Goal: Use online tool/utility: Utilize a website feature to perform a specific function

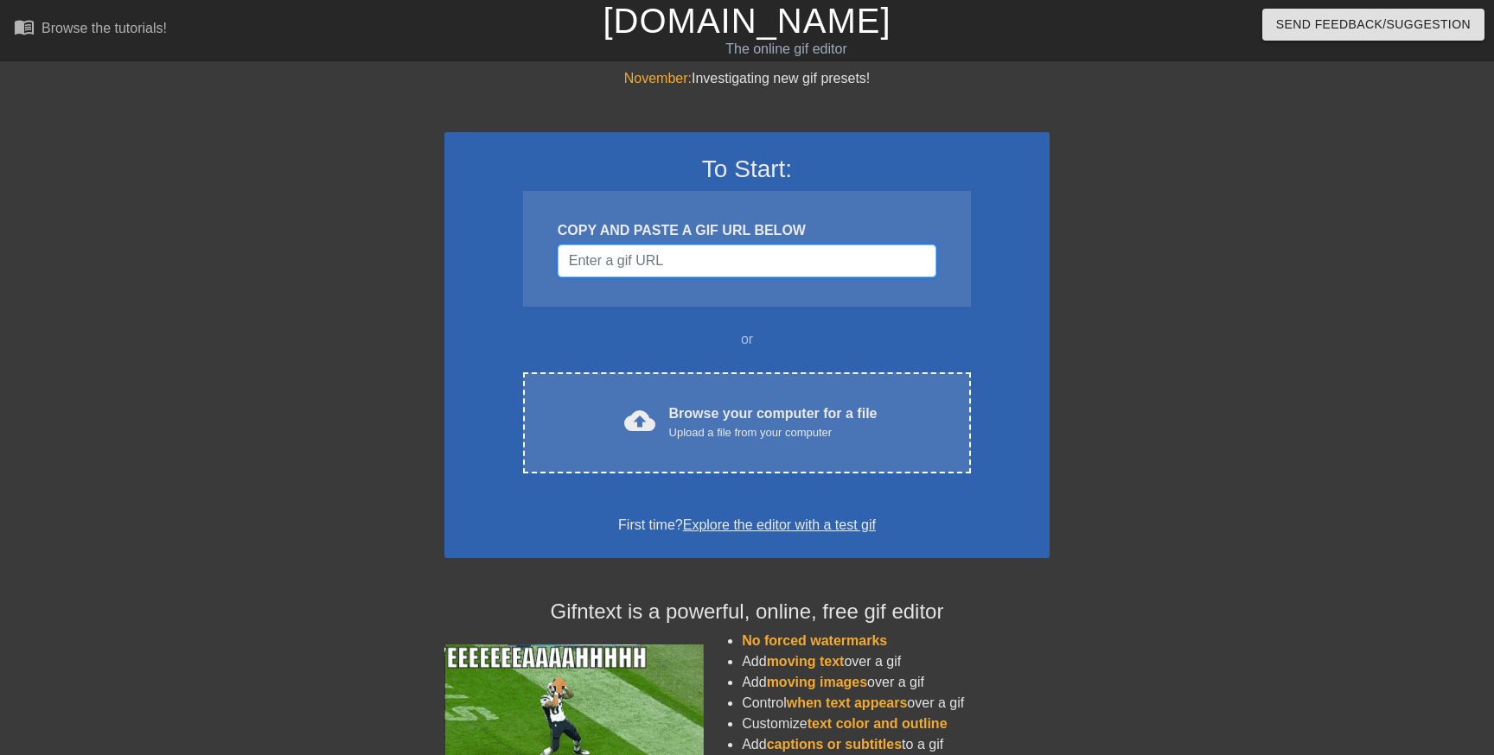
click at [671, 259] on input "Username" at bounding box center [746, 261] width 379 height 33
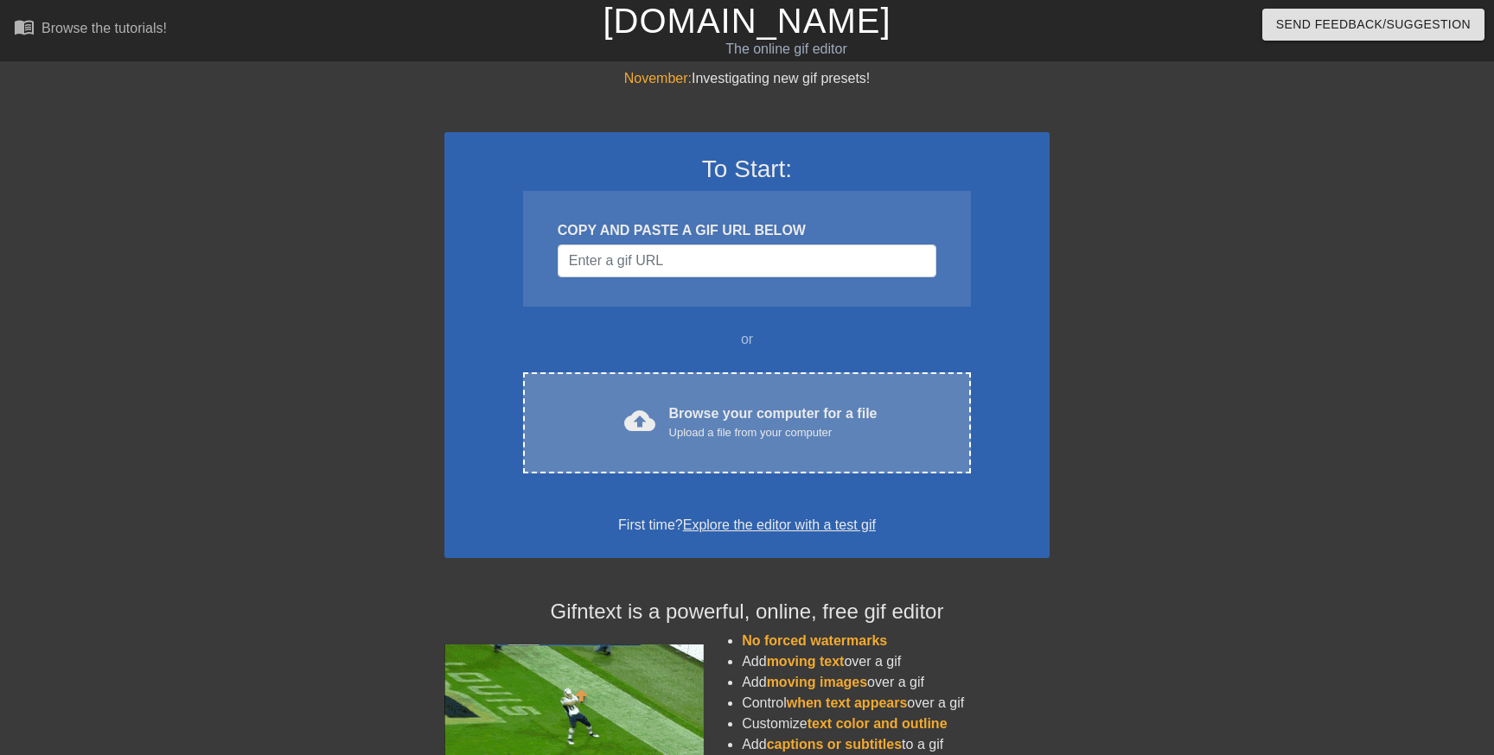
click at [746, 427] on div "Upload a file from your computer" at bounding box center [773, 432] width 208 height 17
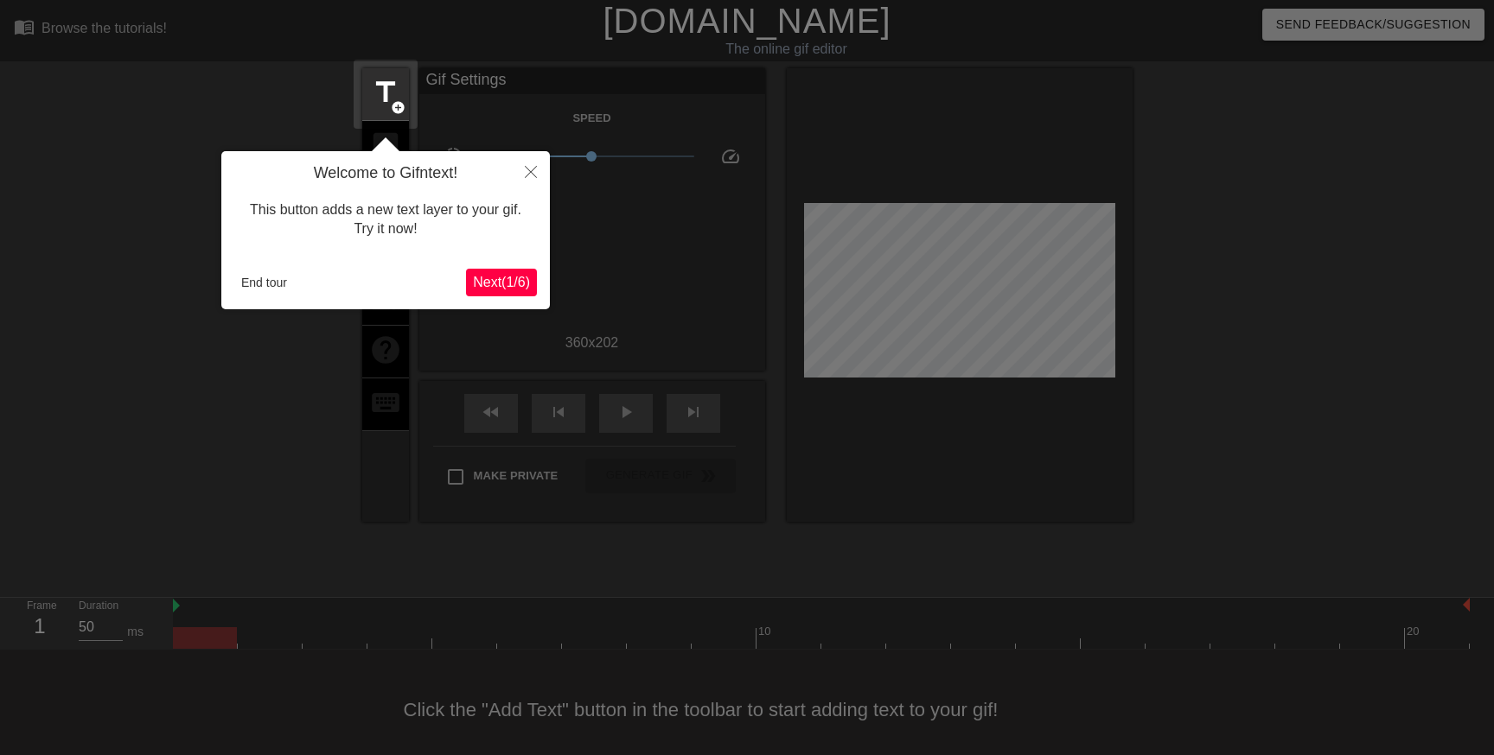
scroll to position [15, 0]
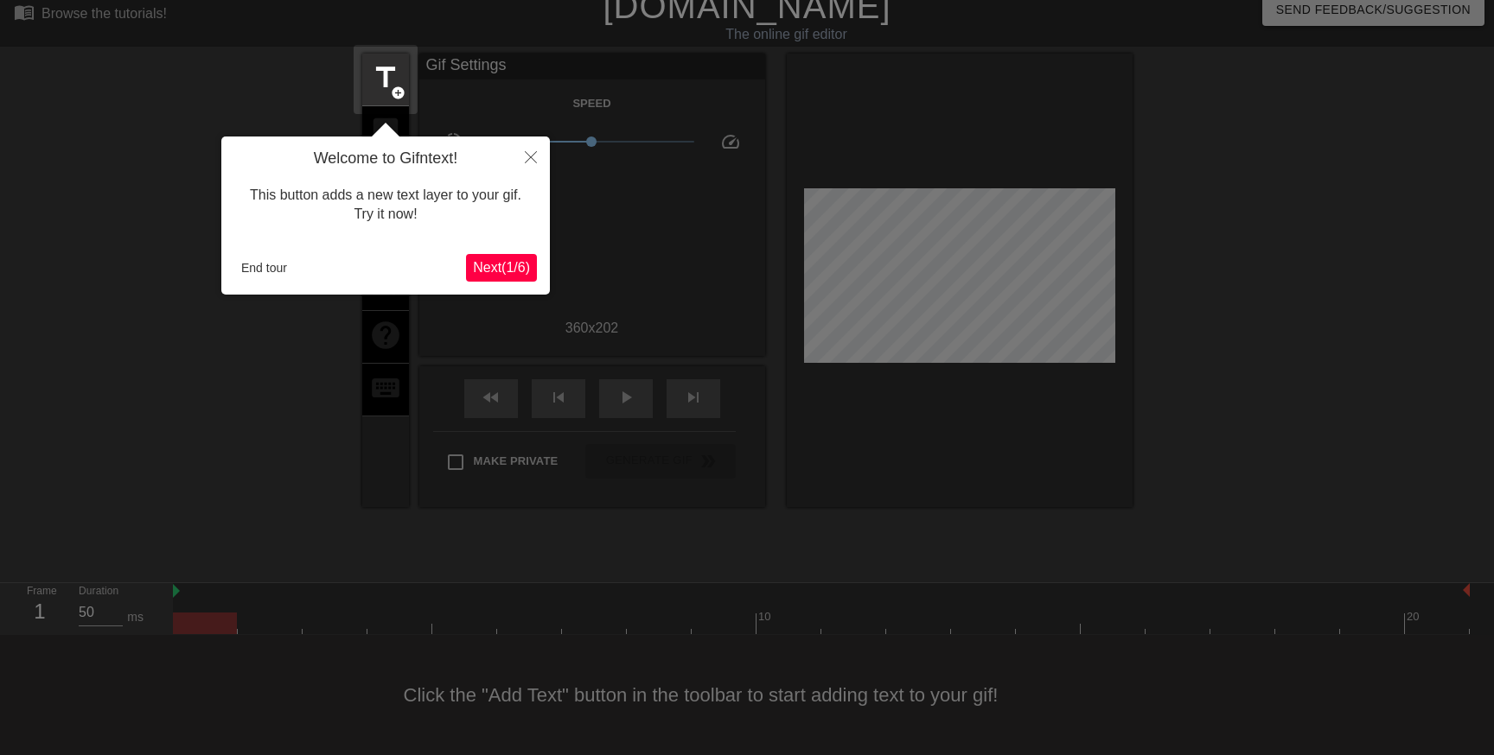
click at [525, 262] on span "Next ( 1 / 6 )" at bounding box center [501, 267] width 57 height 15
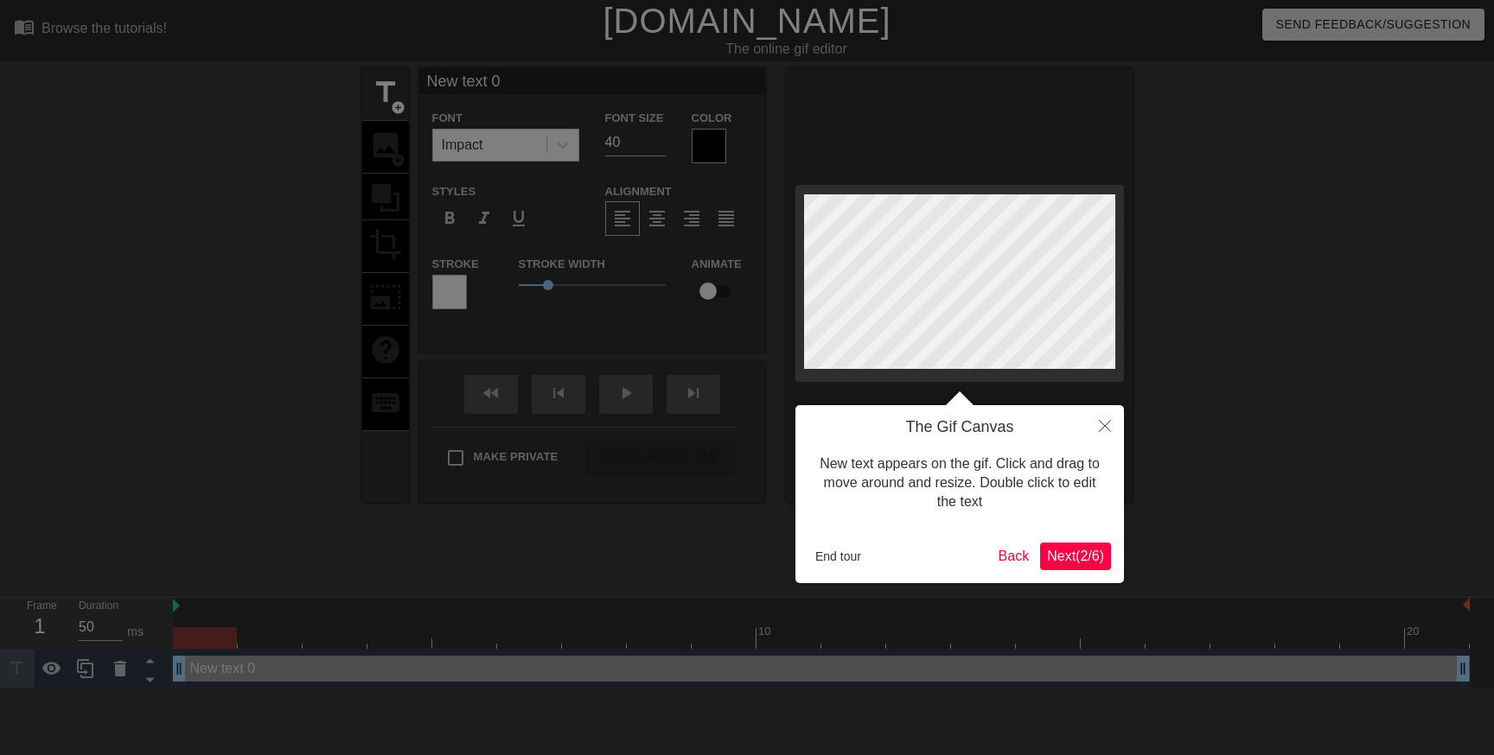
click at [1086, 561] on span "Next ( 2 / 6 )" at bounding box center [1075, 556] width 57 height 15
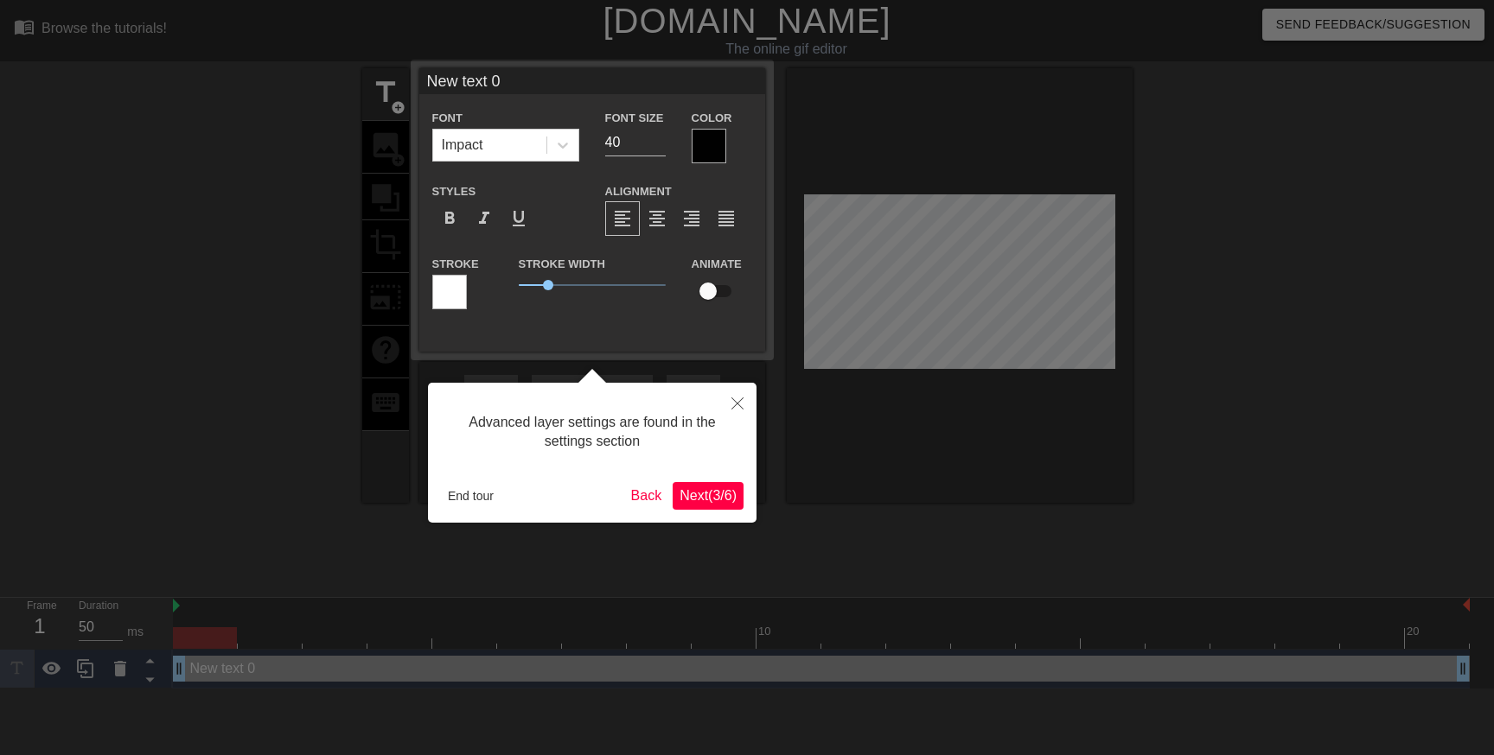
drag, startPoint x: 690, startPoint y: 480, endPoint x: 697, endPoint y: 486, distance: 9.2
click at [691, 481] on div "Advanced layer settings are found in the settings section End tour Back Next ( …" at bounding box center [592, 453] width 328 height 140
click at [697, 486] on button "Next ( 3 / 6 )" at bounding box center [707, 496] width 71 height 28
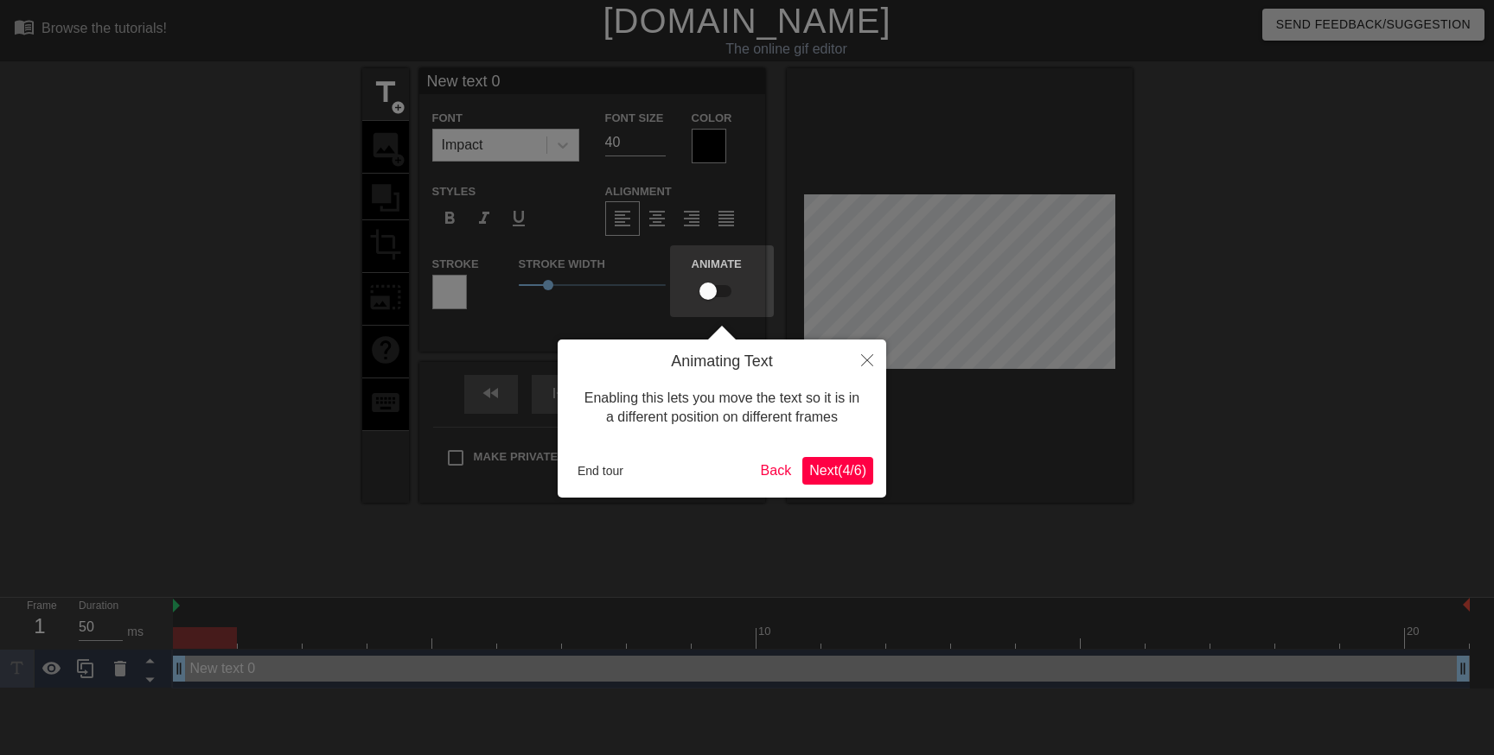
click at [837, 472] on span "Next ( 4 / 6 )" at bounding box center [837, 470] width 57 height 15
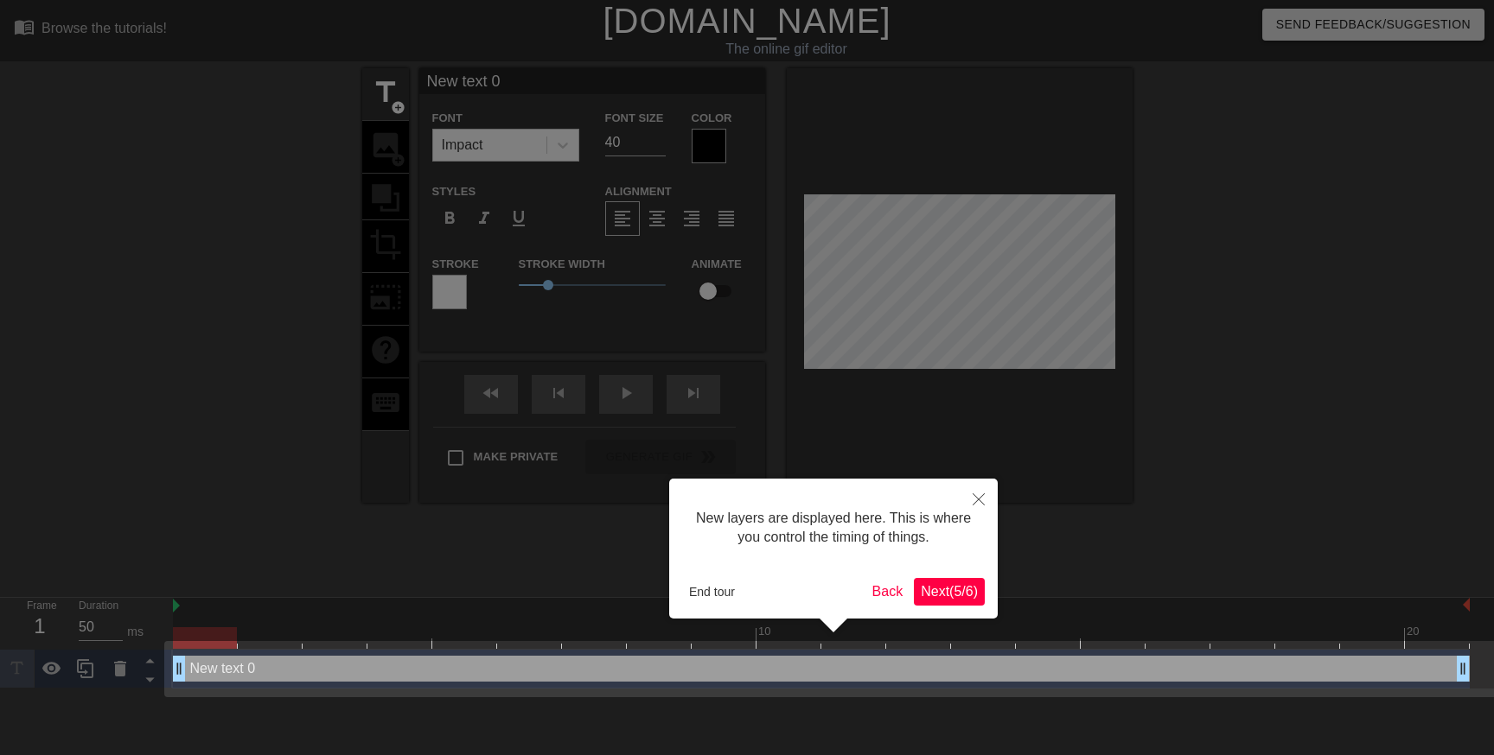
click at [942, 592] on span "Next ( 5 / 6 )" at bounding box center [948, 591] width 57 height 15
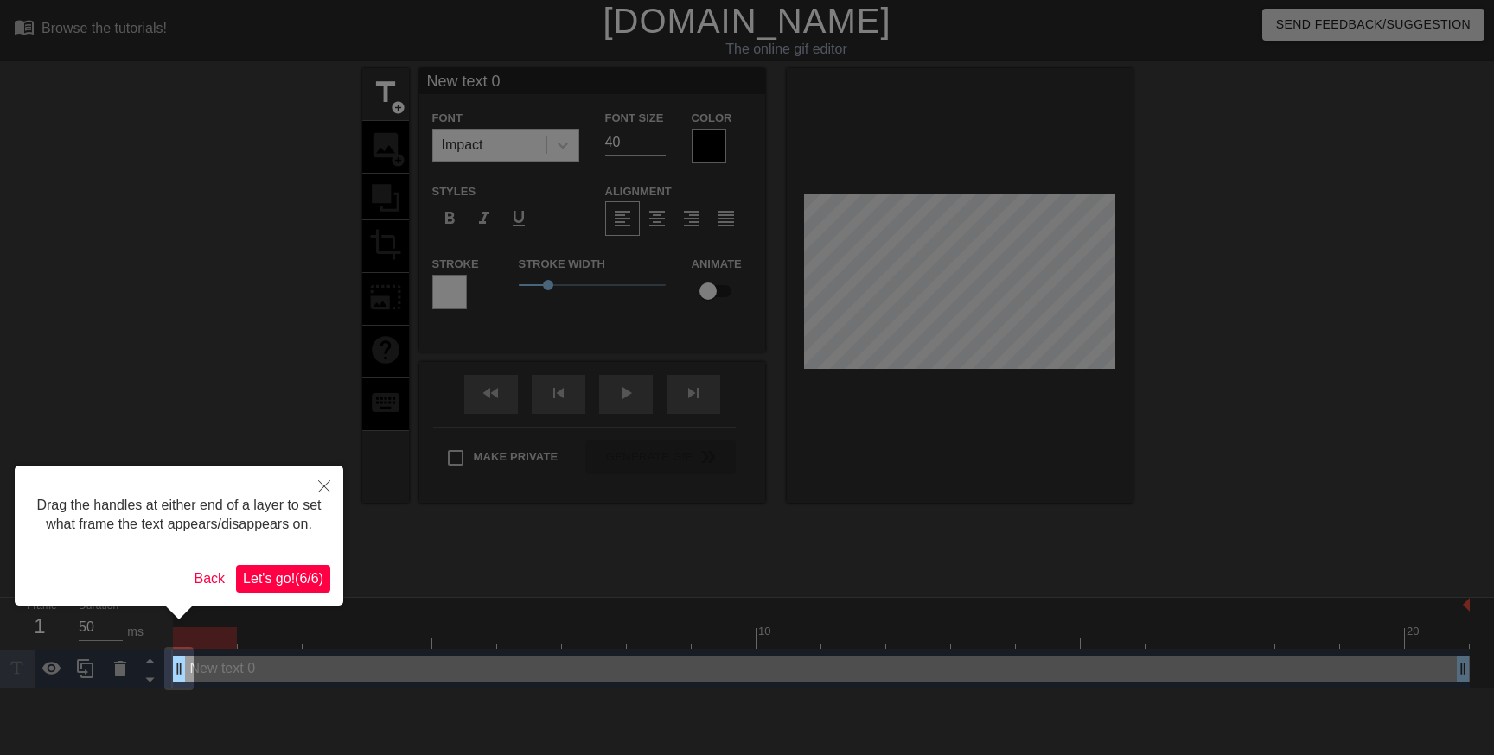
click at [301, 589] on button "Let's go! ( 6 / 6 )" at bounding box center [283, 579] width 94 height 28
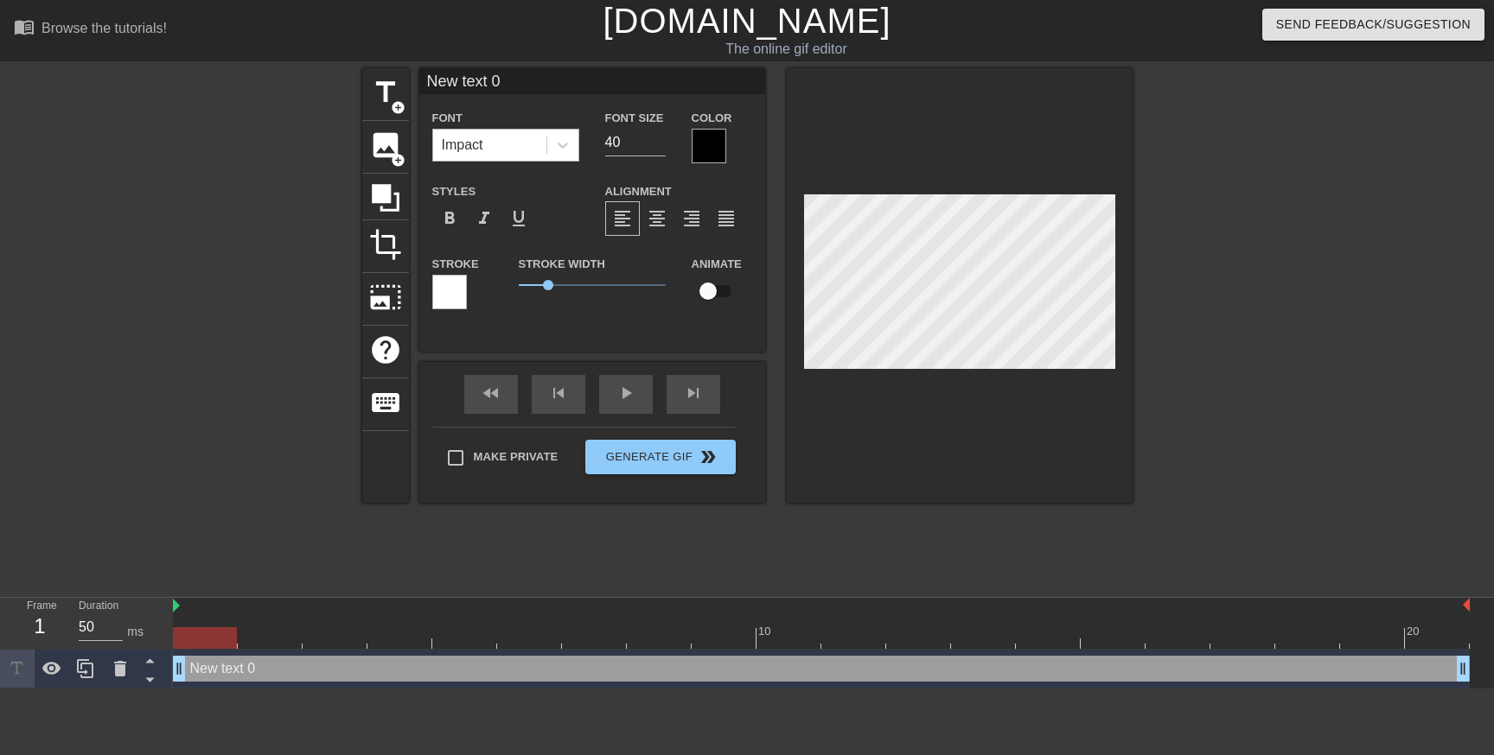
click at [539, 147] on div "Impact" at bounding box center [489, 145] width 113 height 31
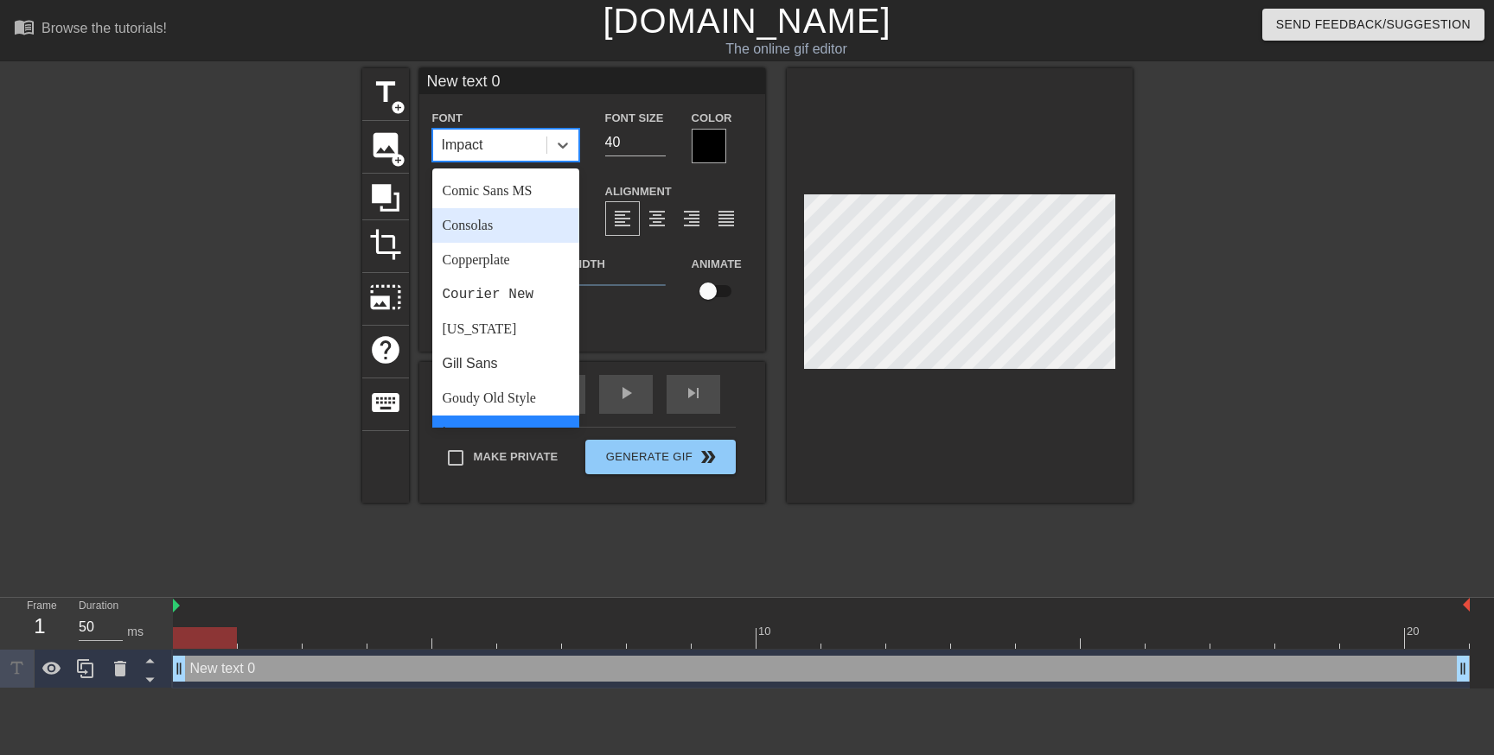
scroll to position [598, 0]
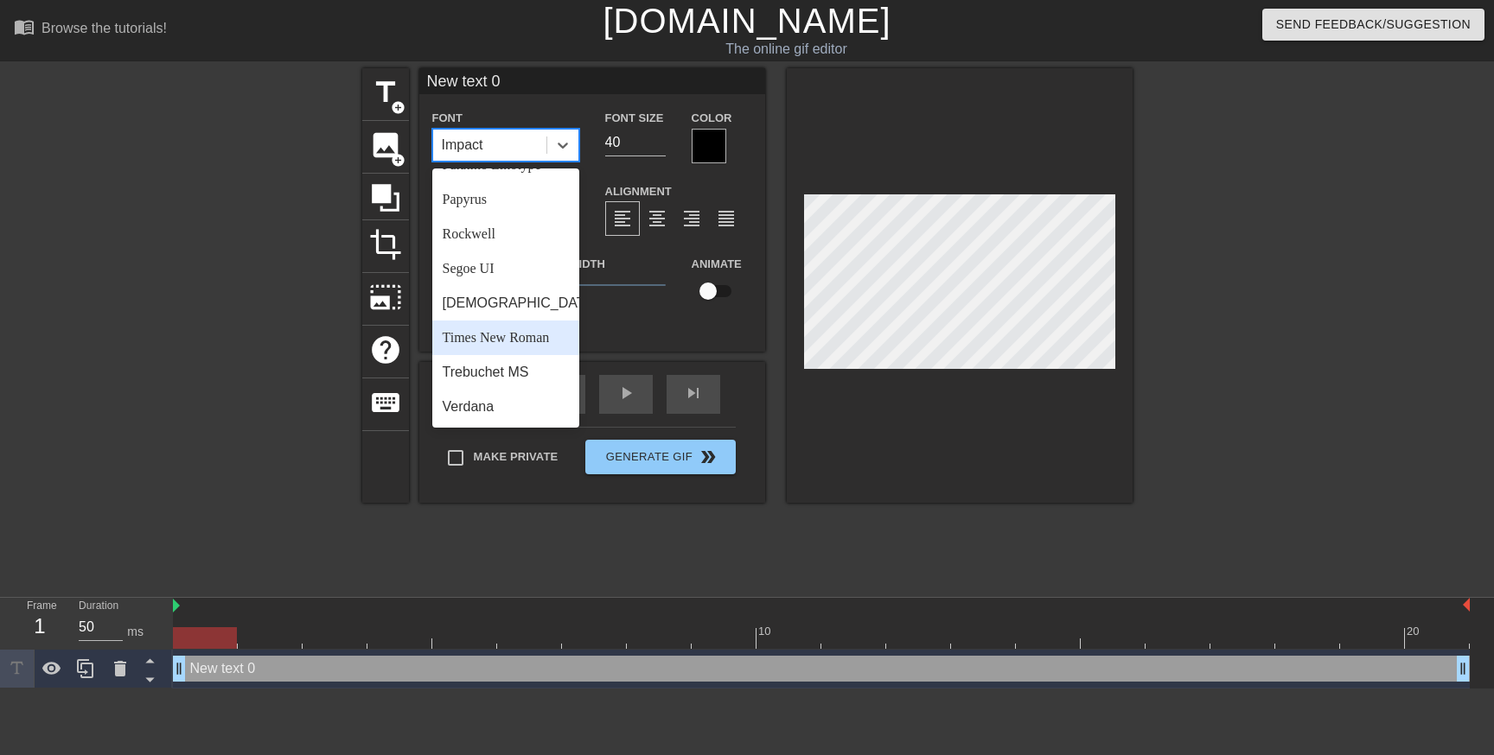
click at [496, 327] on div "Times New Roman" at bounding box center [505, 338] width 147 height 35
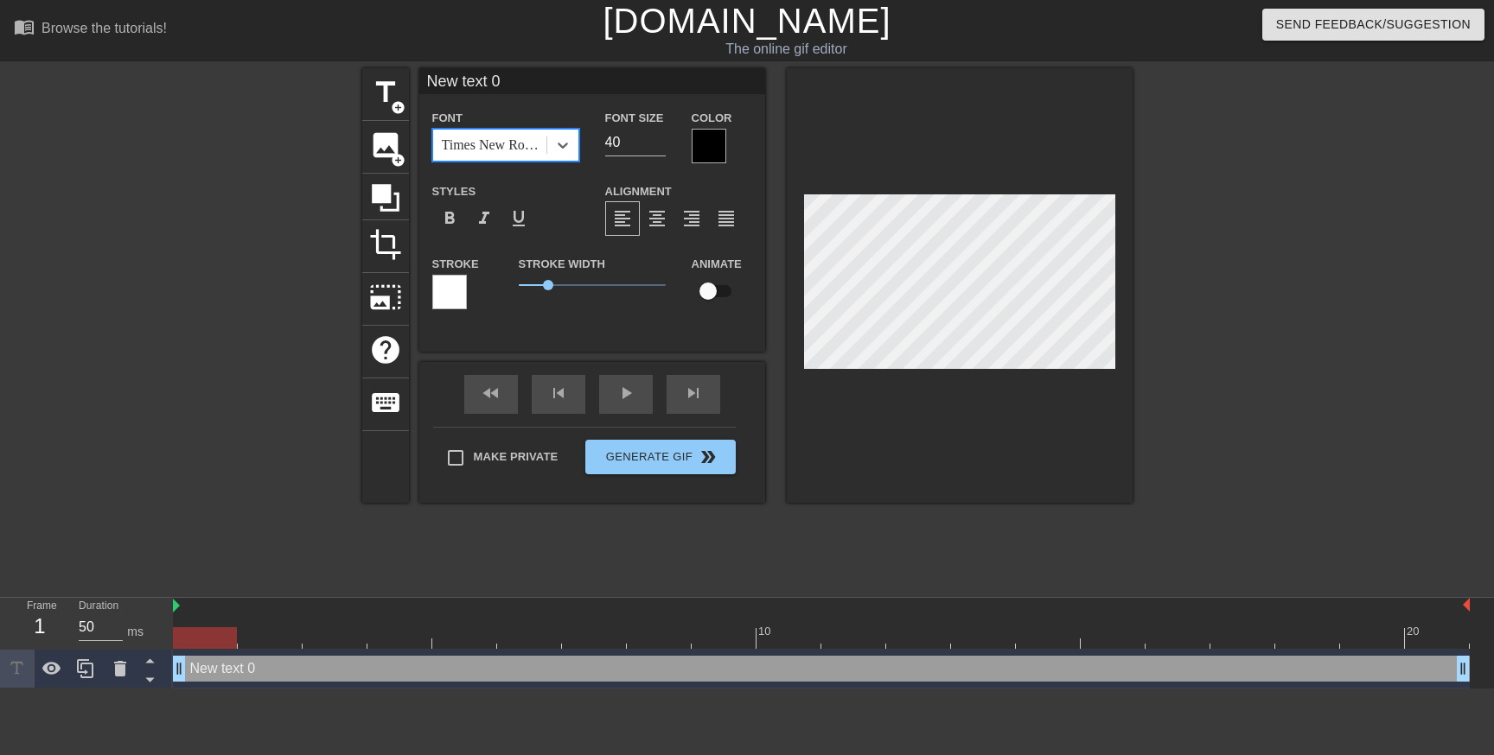
drag, startPoint x: 507, startPoint y: 179, endPoint x: 518, endPoint y: 149, distance: 32.0
click at [511, 175] on div "Font option Times New Roman, selected. 0 results available. Select is focused ,…" at bounding box center [592, 216] width 320 height 218
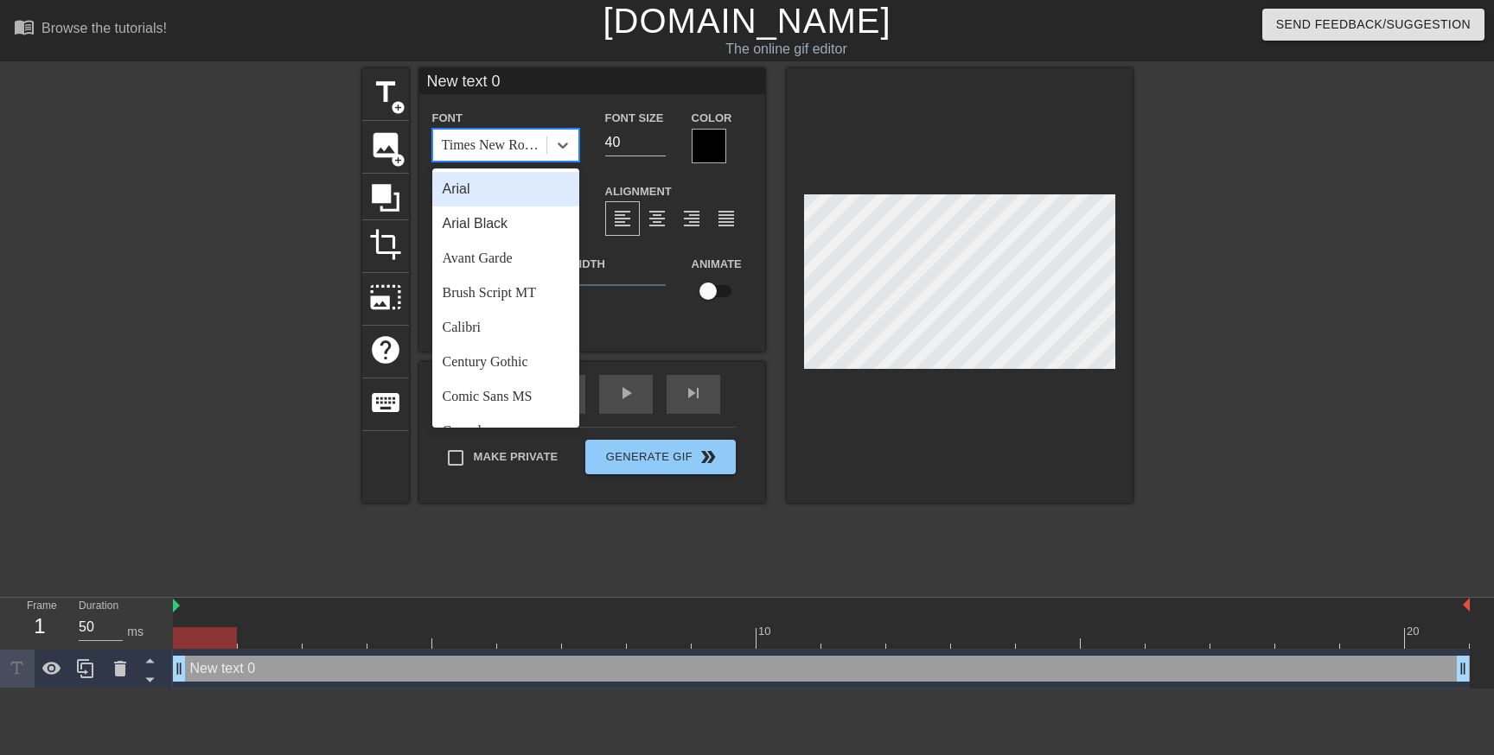
click at [518, 149] on div "Times New Roman" at bounding box center [495, 145] width 106 height 21
click at [518, 225] on div "Arial Black" at bounding box center [505, 224] width 147 height 35
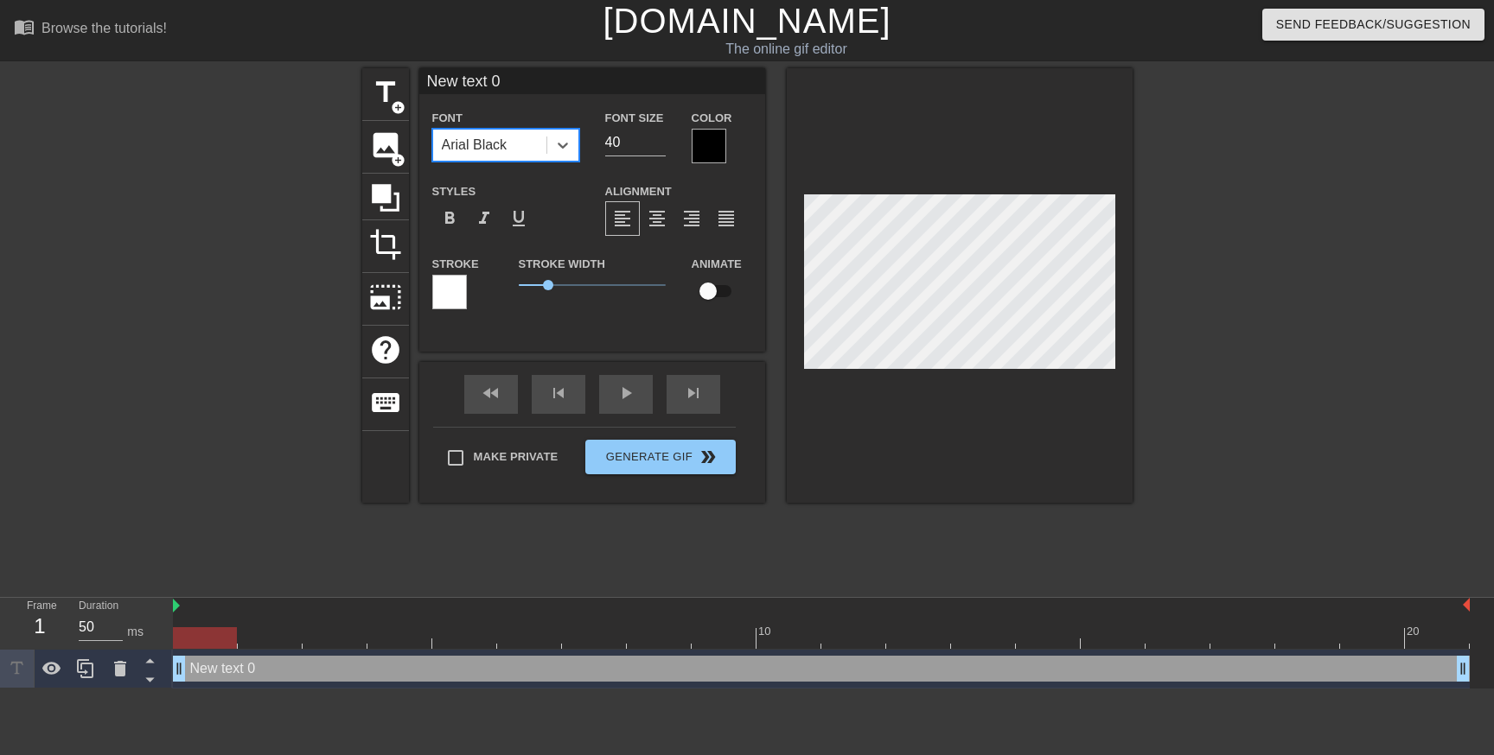
click at [507, 155] on div "Arial Black" at bounding box center [475, 145] width 66 height 21
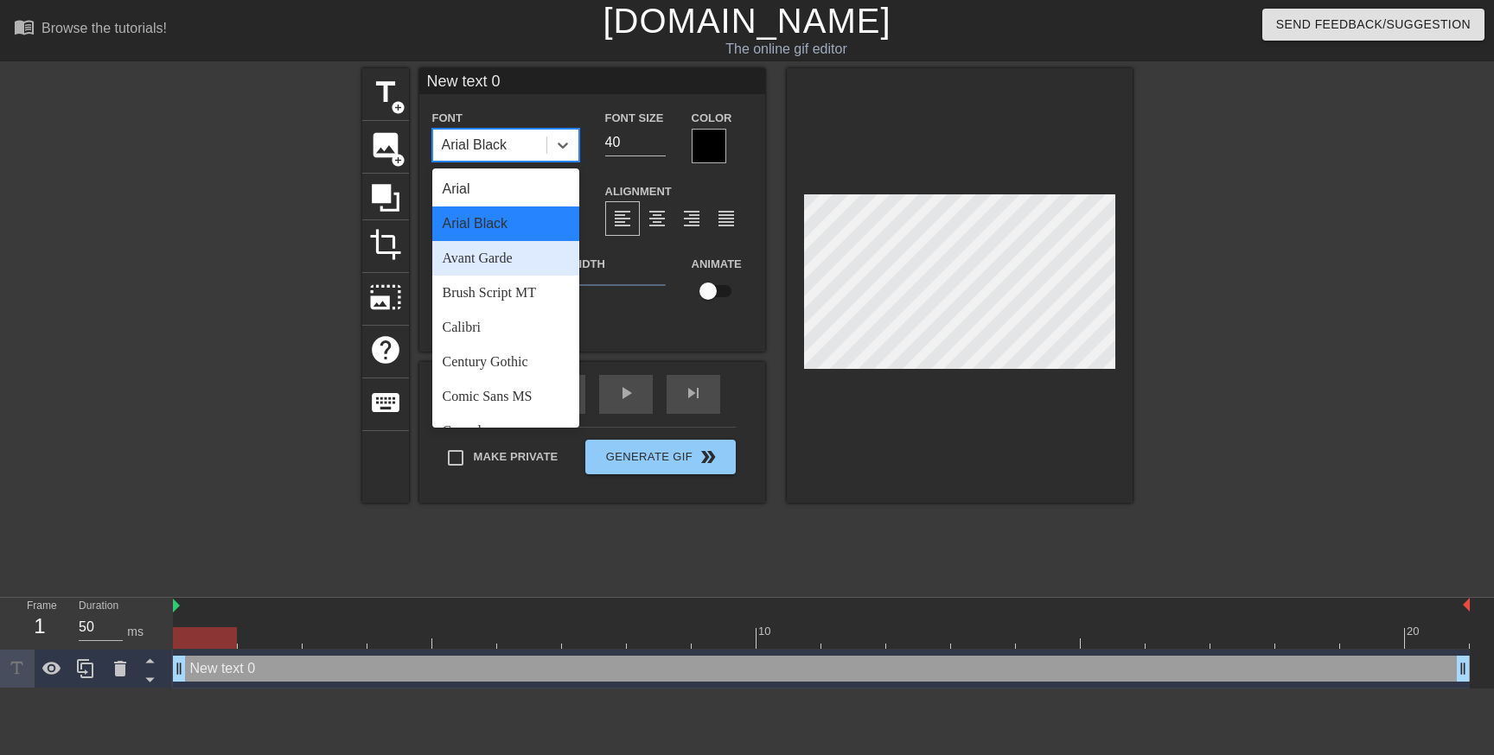
click at [493, 264] on div "Avant Garde" at bounding box center [505, 258] width 147 height 35
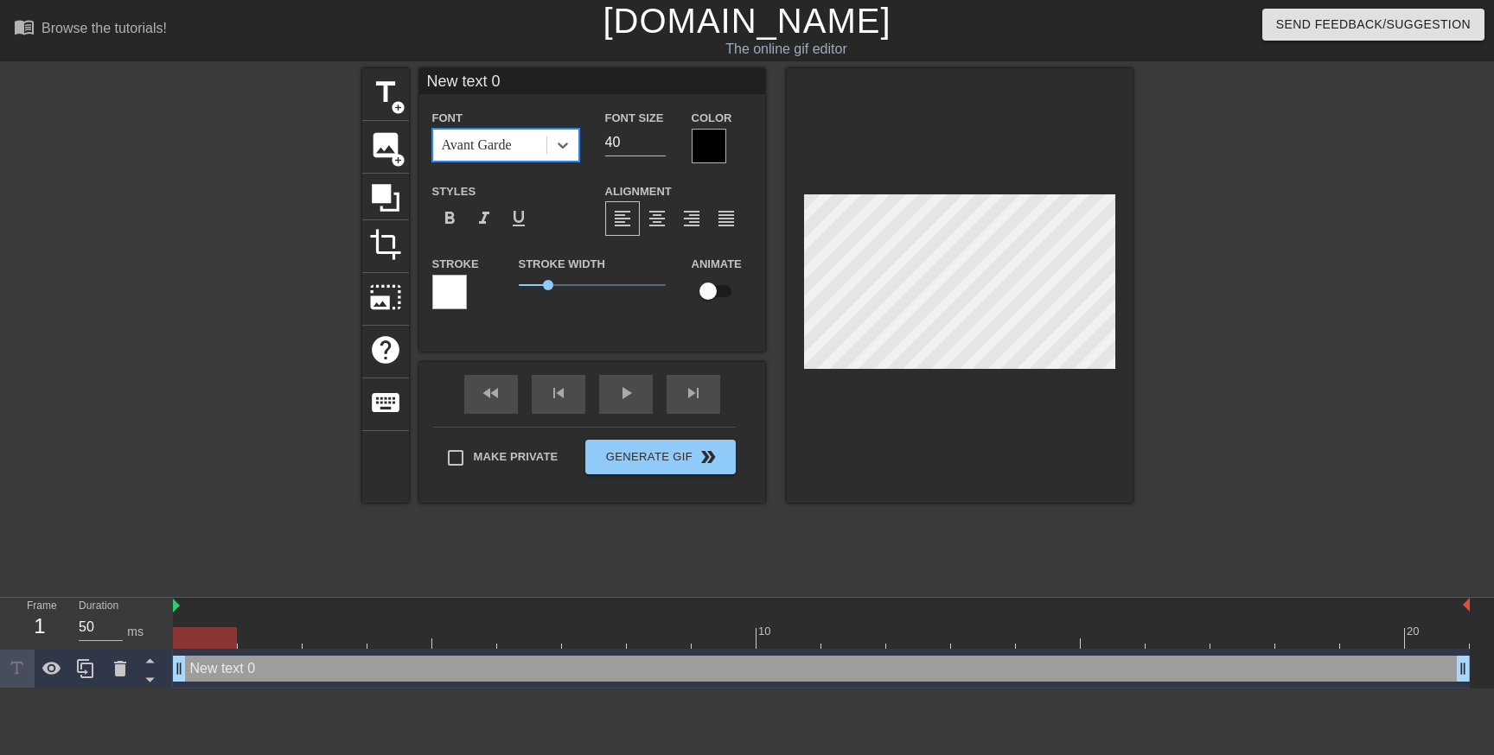
click at [532, 155] on div "Avant Garde" at bounding box center [489, 145] width 113 height 31
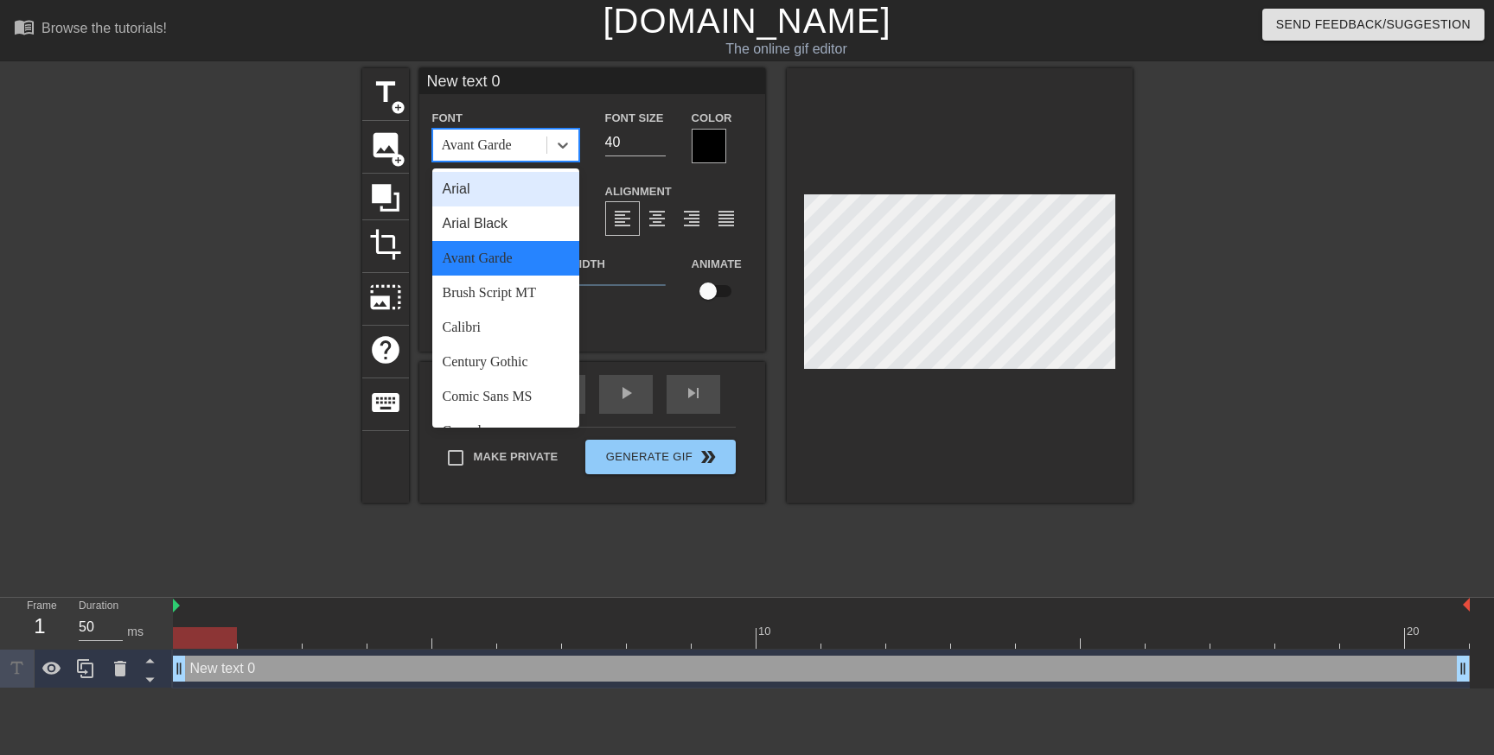
scroll to position [0, 2]
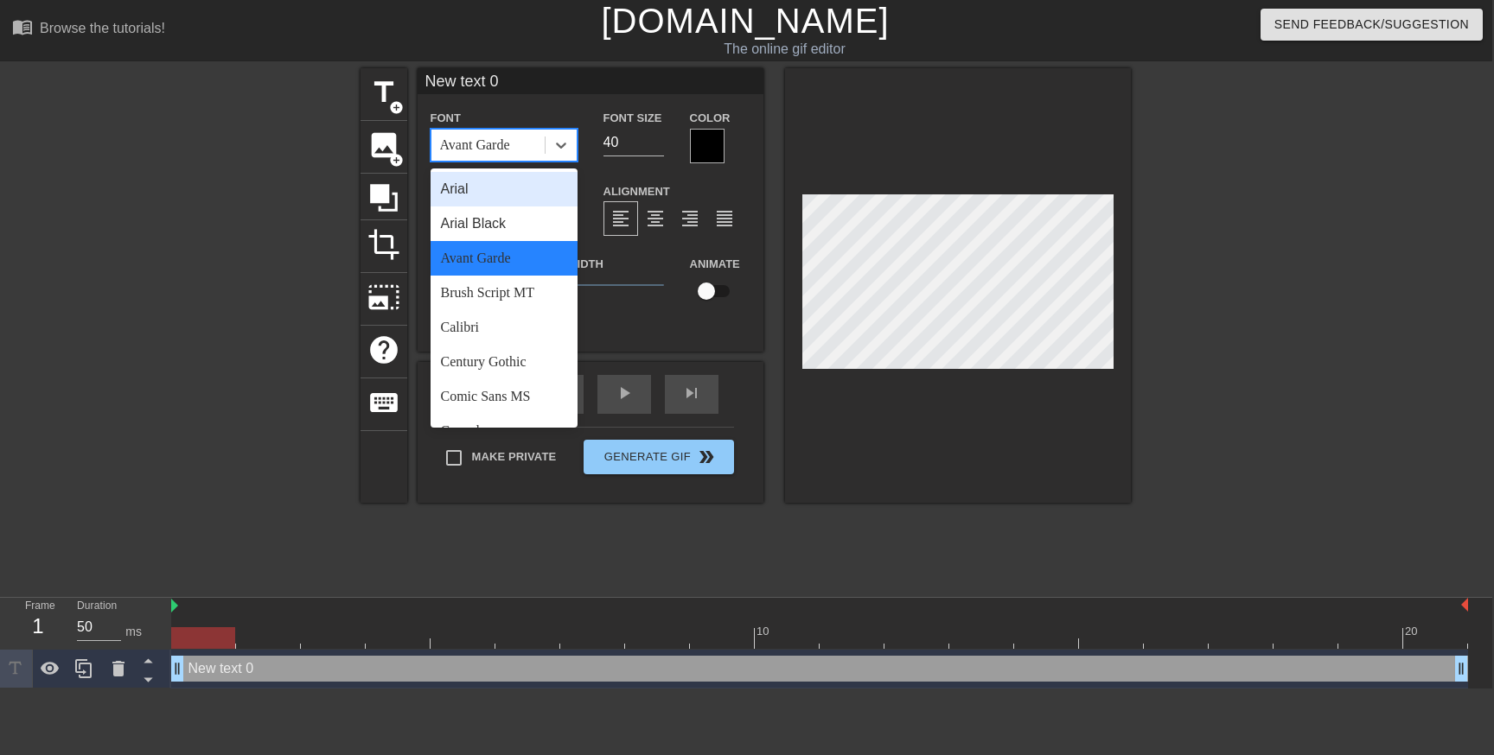
click at [506, 198] on div "Arial" at bounding box center [503, 189] width 147 height 35
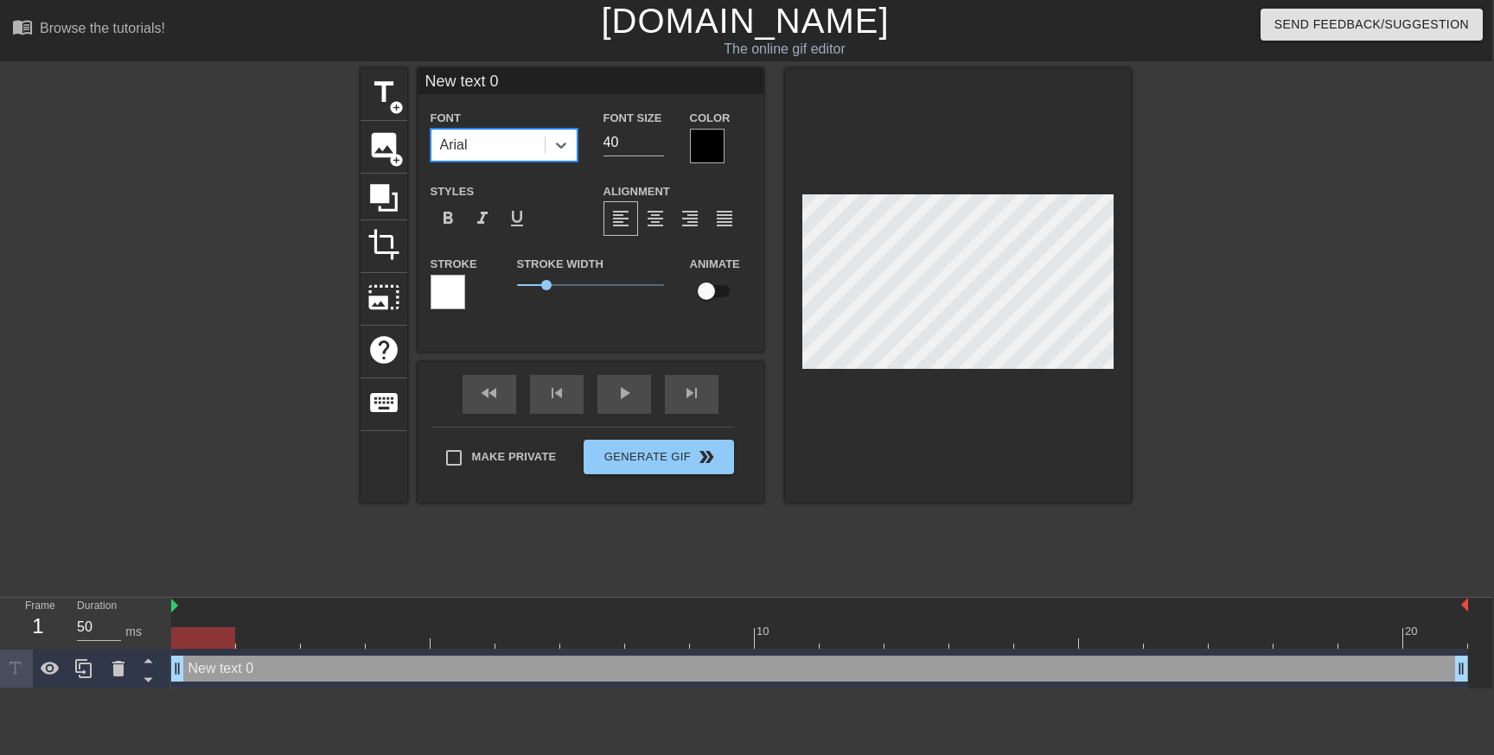
click at [541, 159] on div "Arial" at bounding box center [487, 145] width 113 height 31
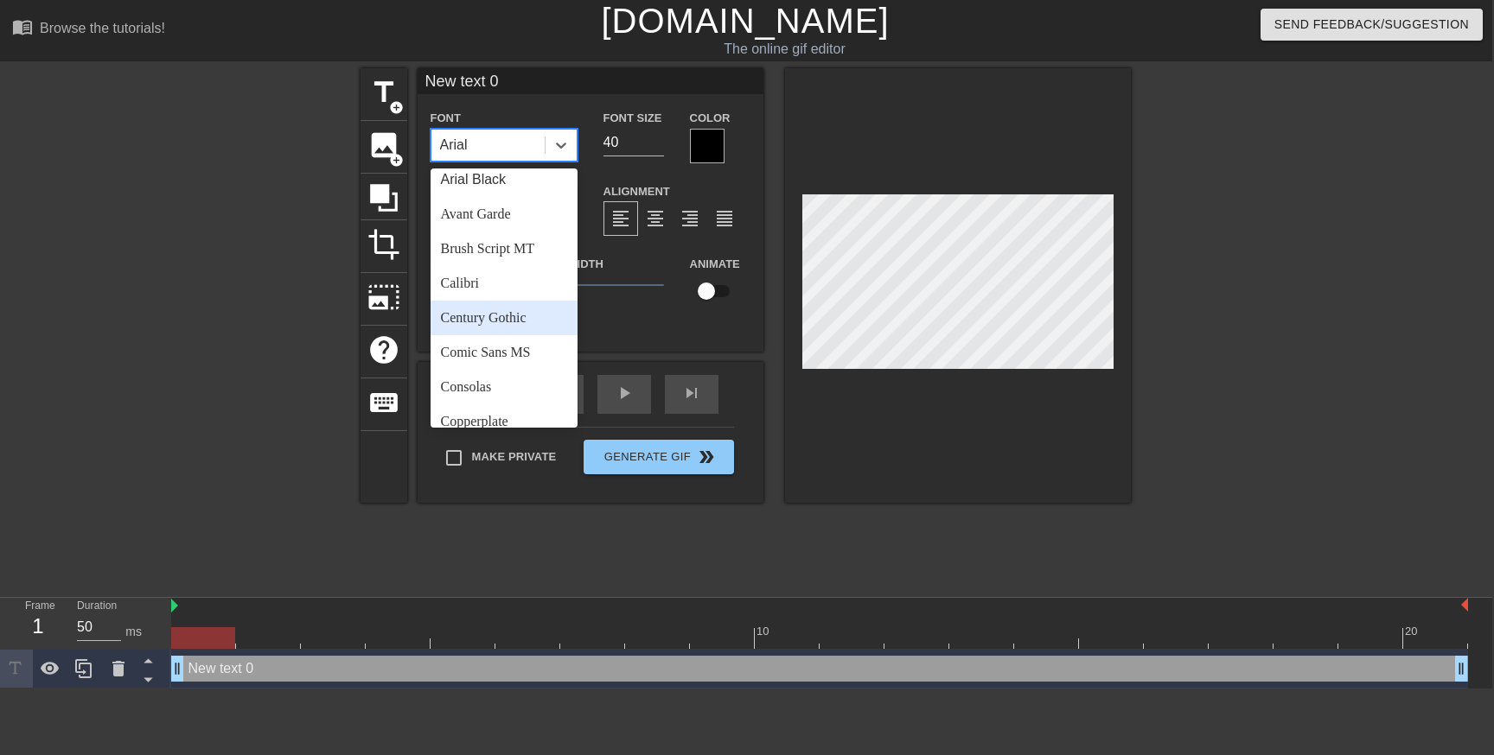
scroll to position [163, 0]
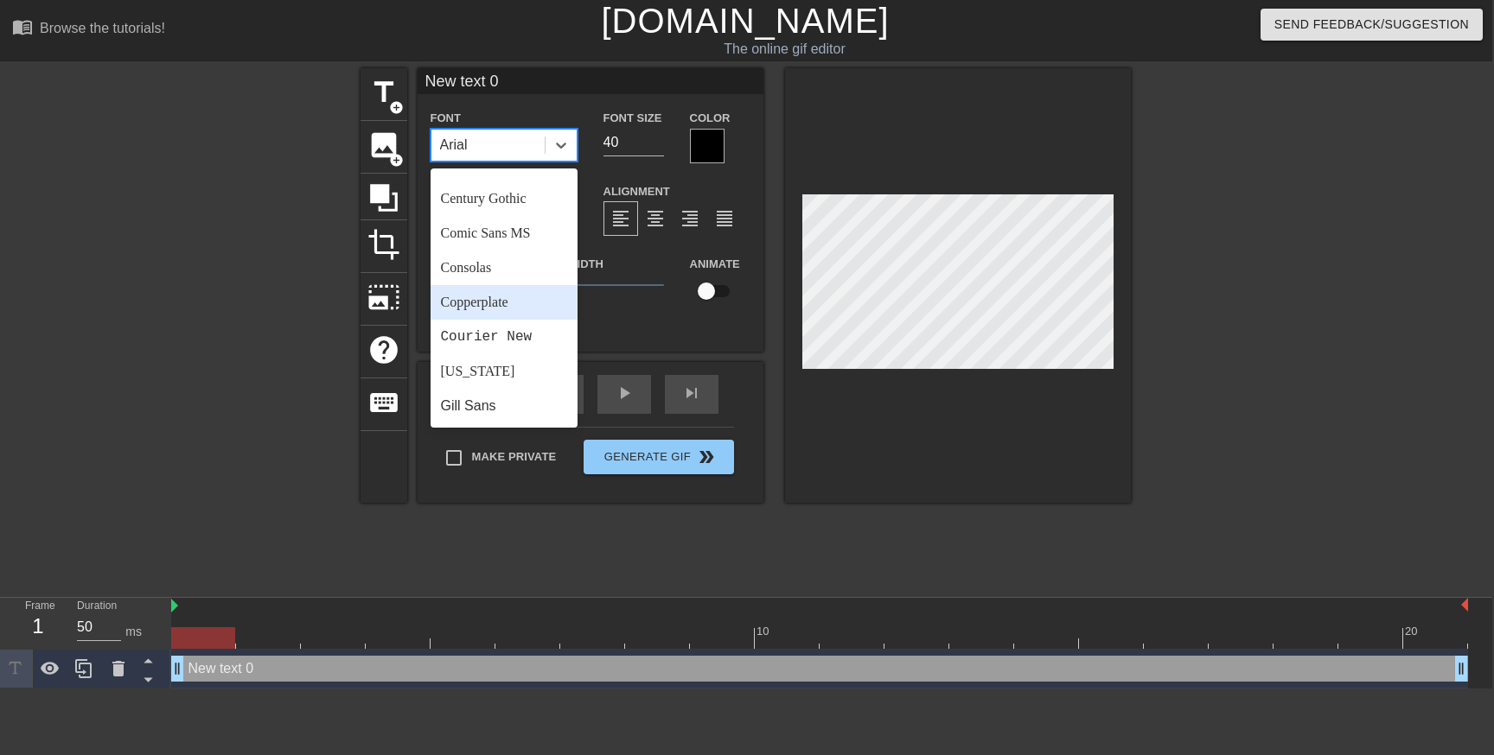
click at [512, 308] on div "Copperplate" at bounding box center [503, 302] width 147 height 35
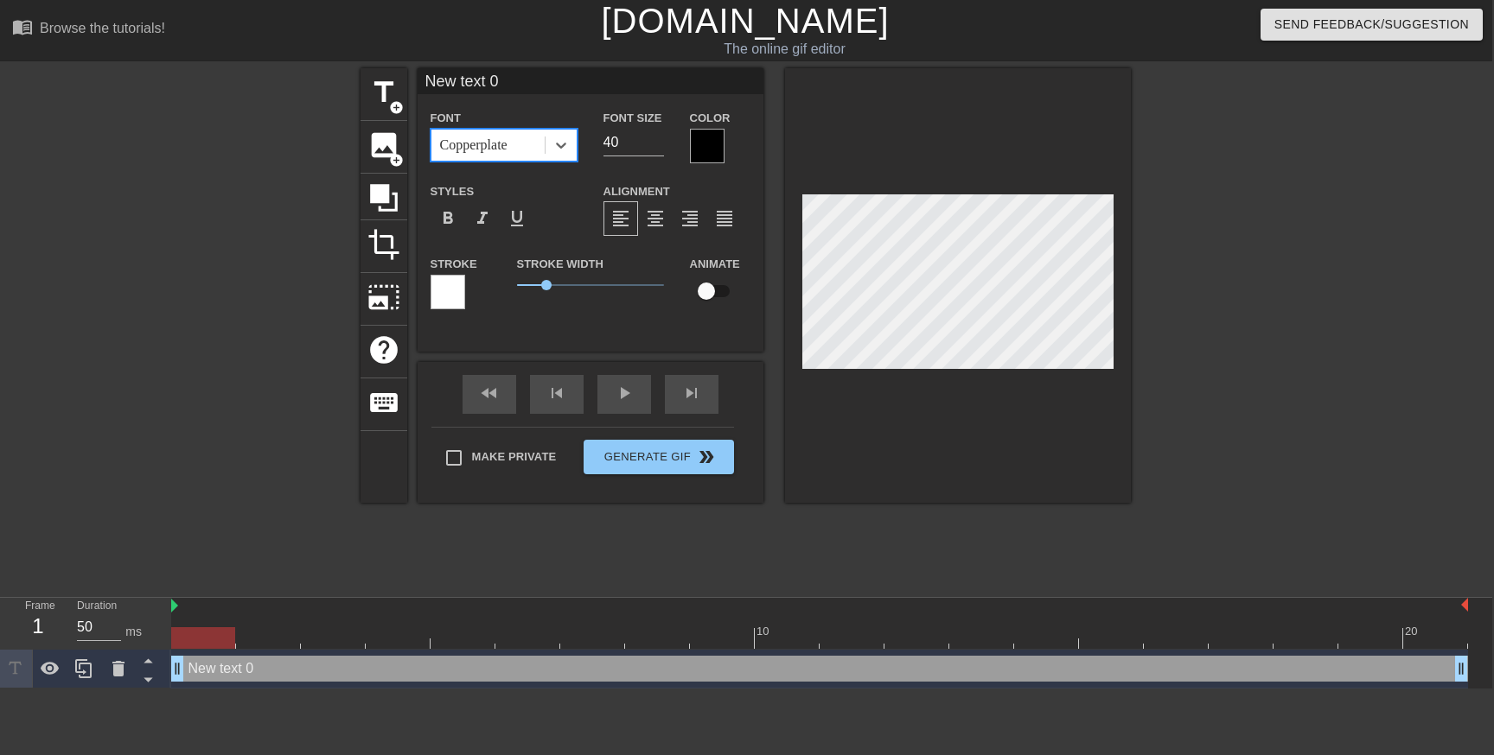
click at [537, 155] on div "Copperplate" at bounding box center [487, 145] width 113 height 31
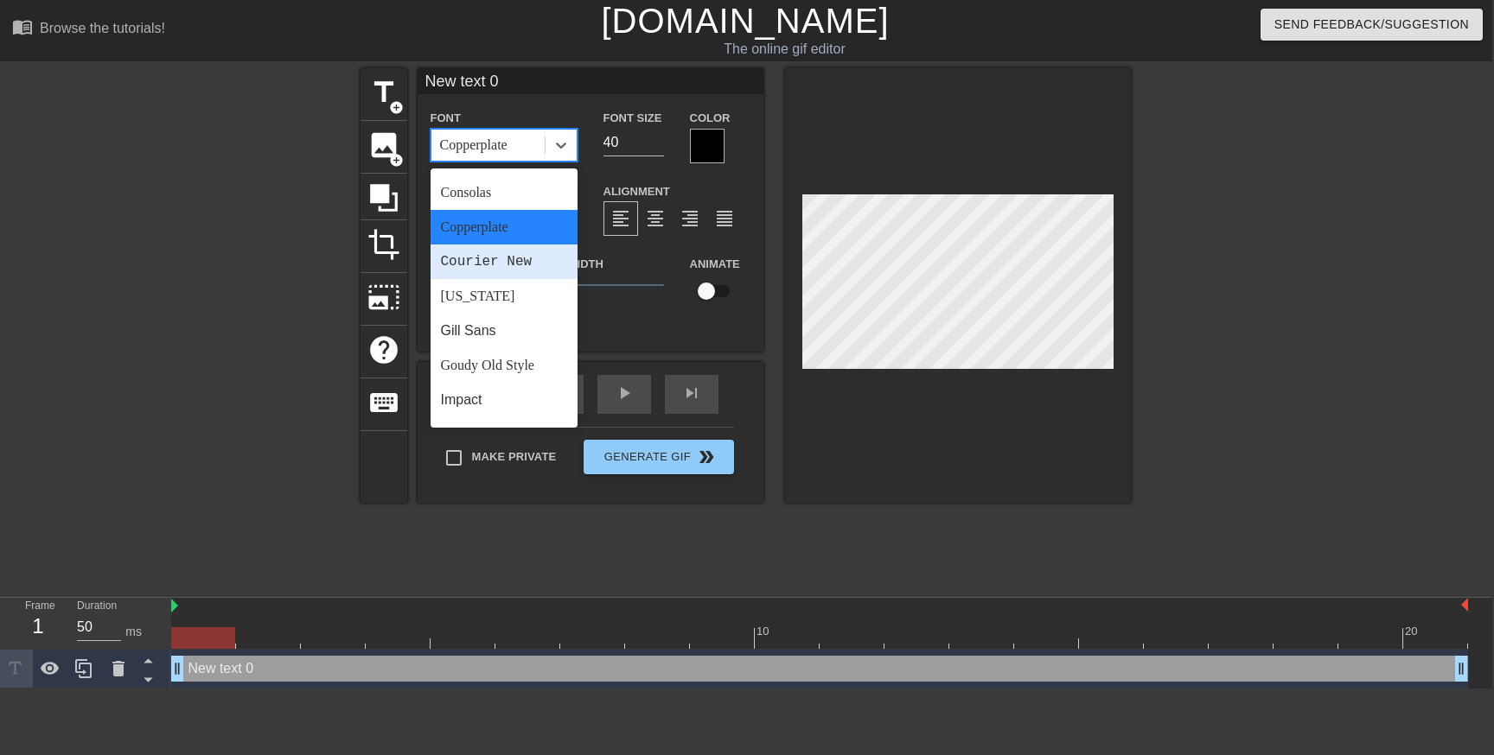
scroll to position [301, 0]
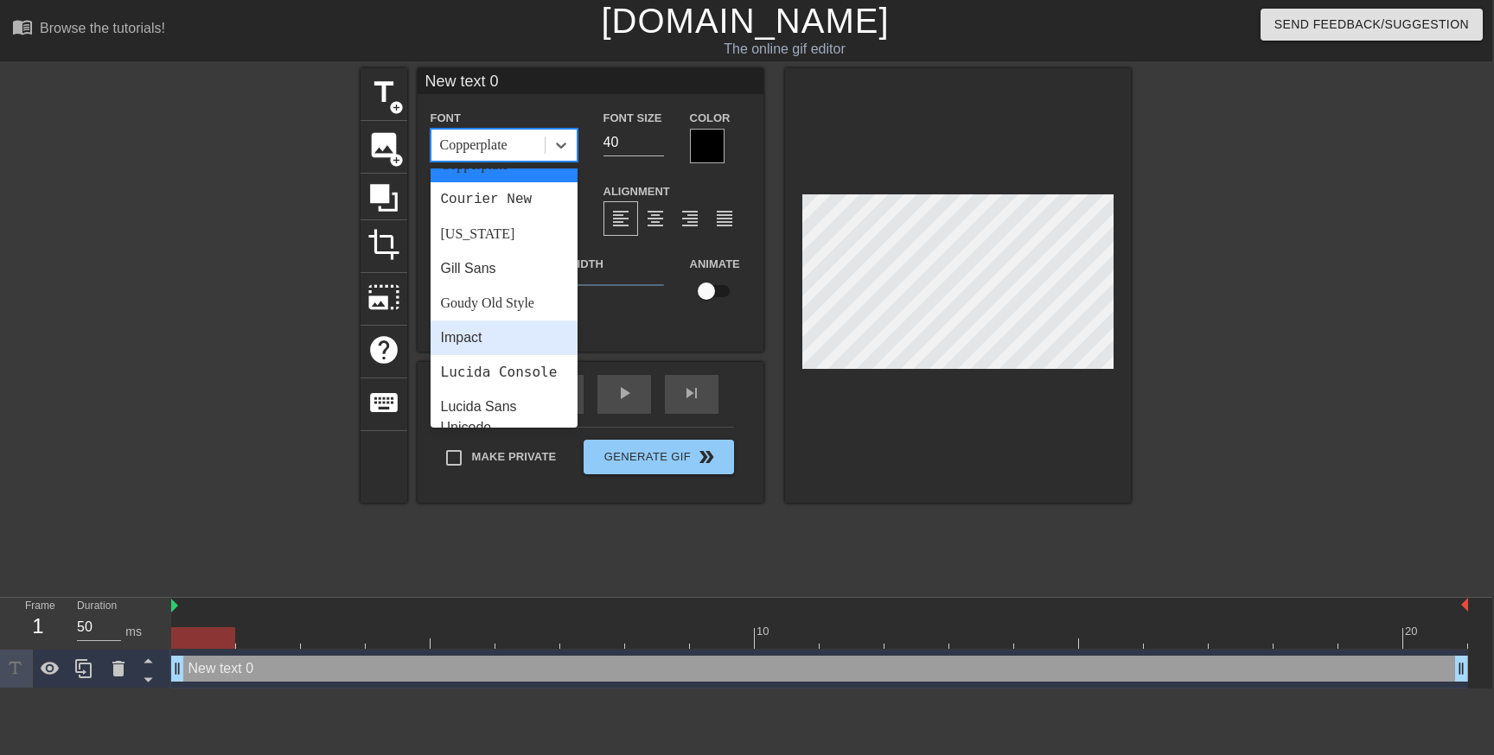
click at [492, 329] on div "Impact" at bounding box center [503, 338] width 147 height 35
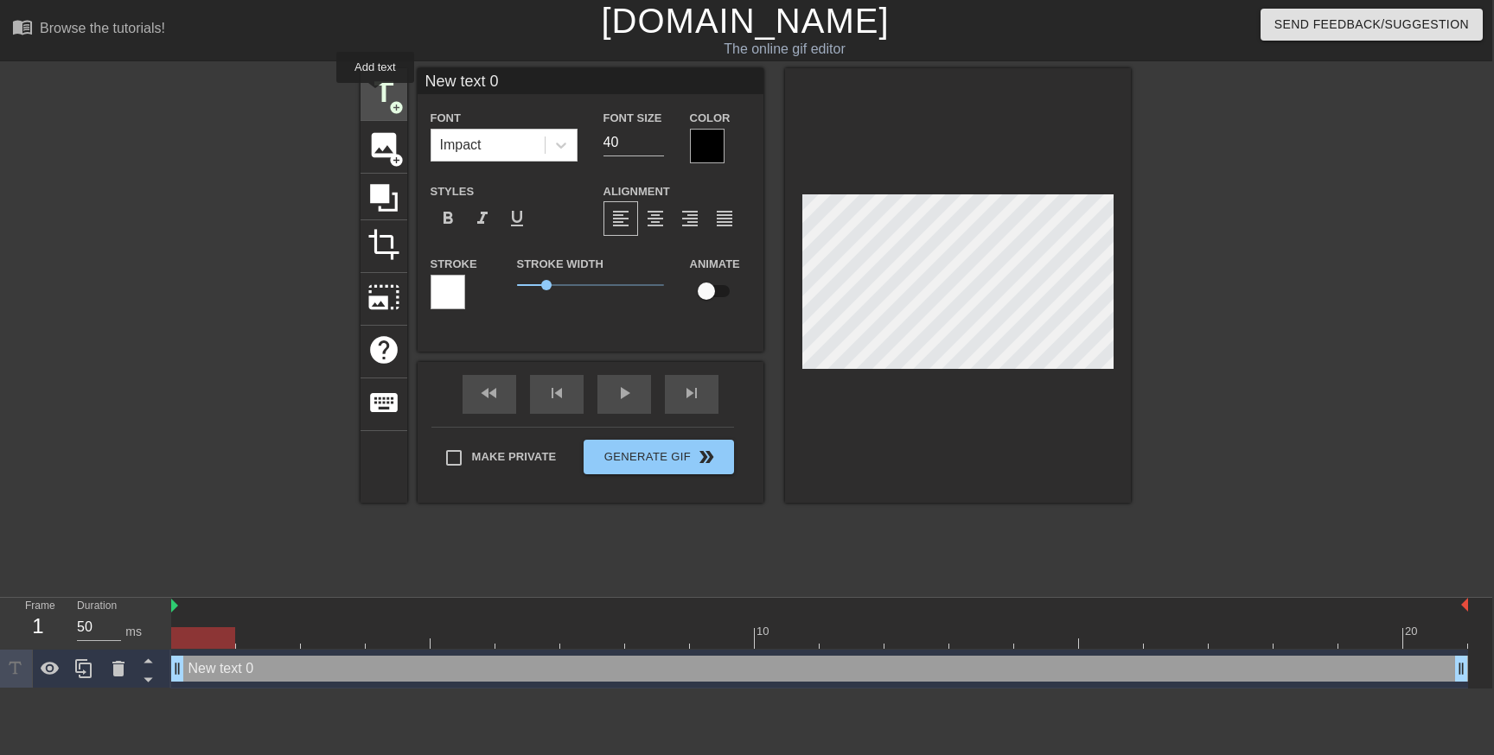
click at [376, 95] on span "title" at bounding box center [383, 92] width 33 height 33
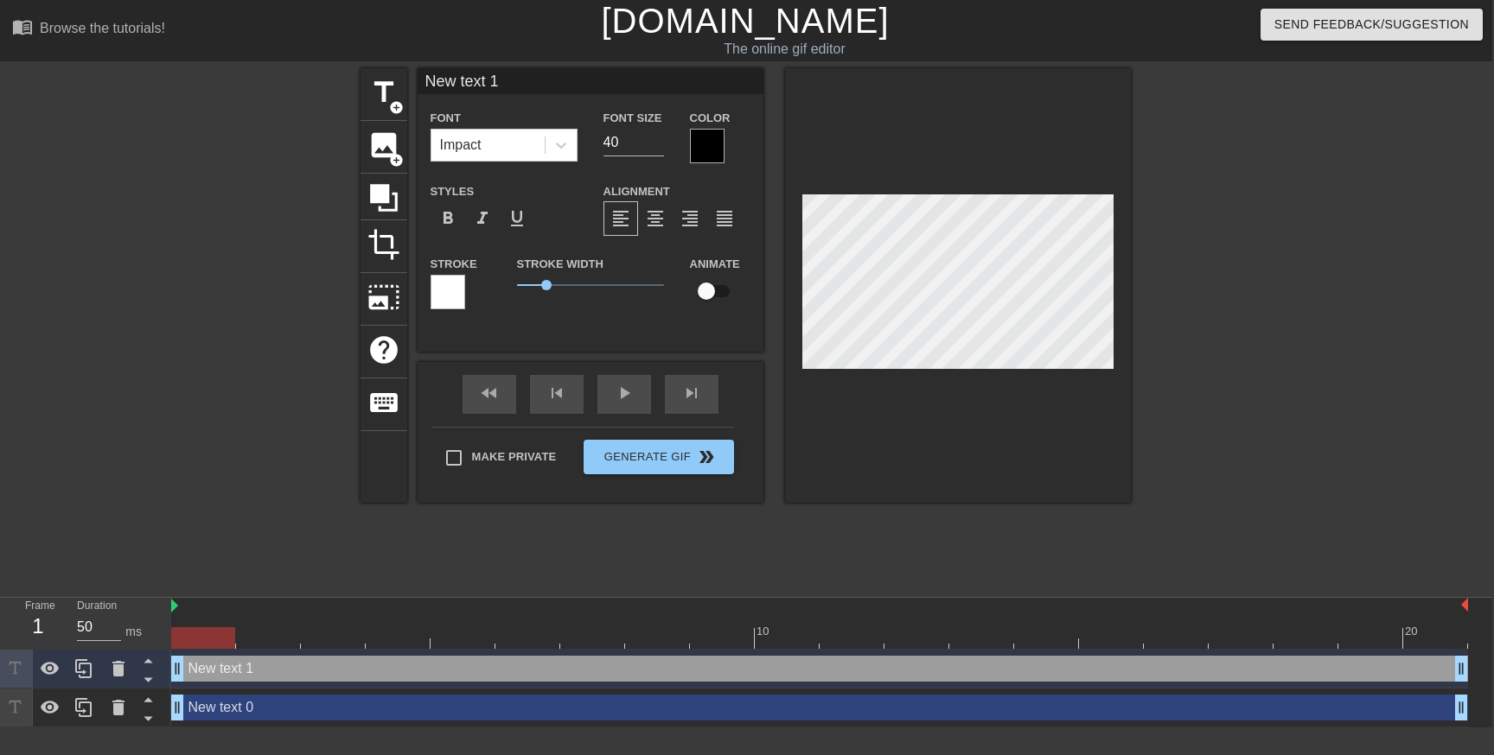
type input "New txt 1"
type textarea "New txt 1"
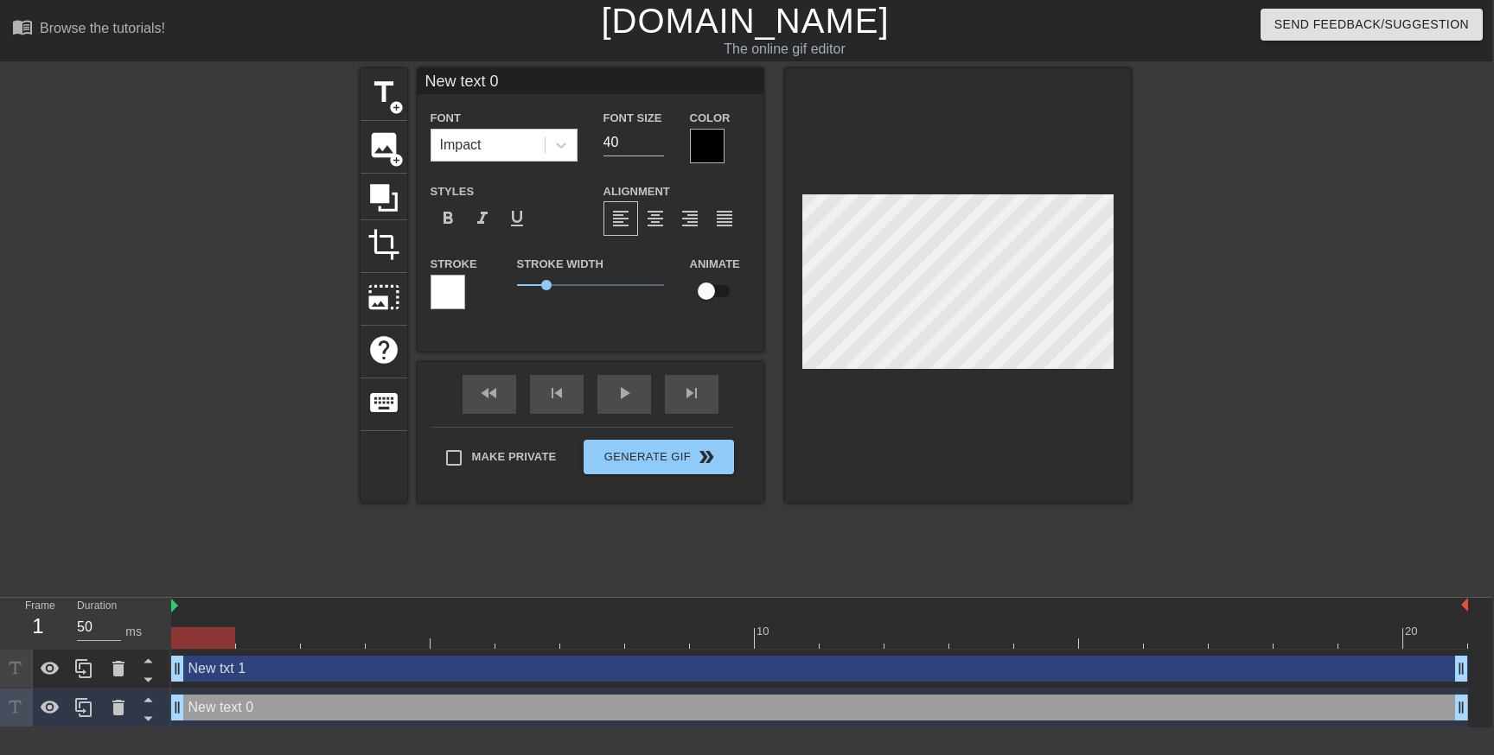
type input "New txt 1"
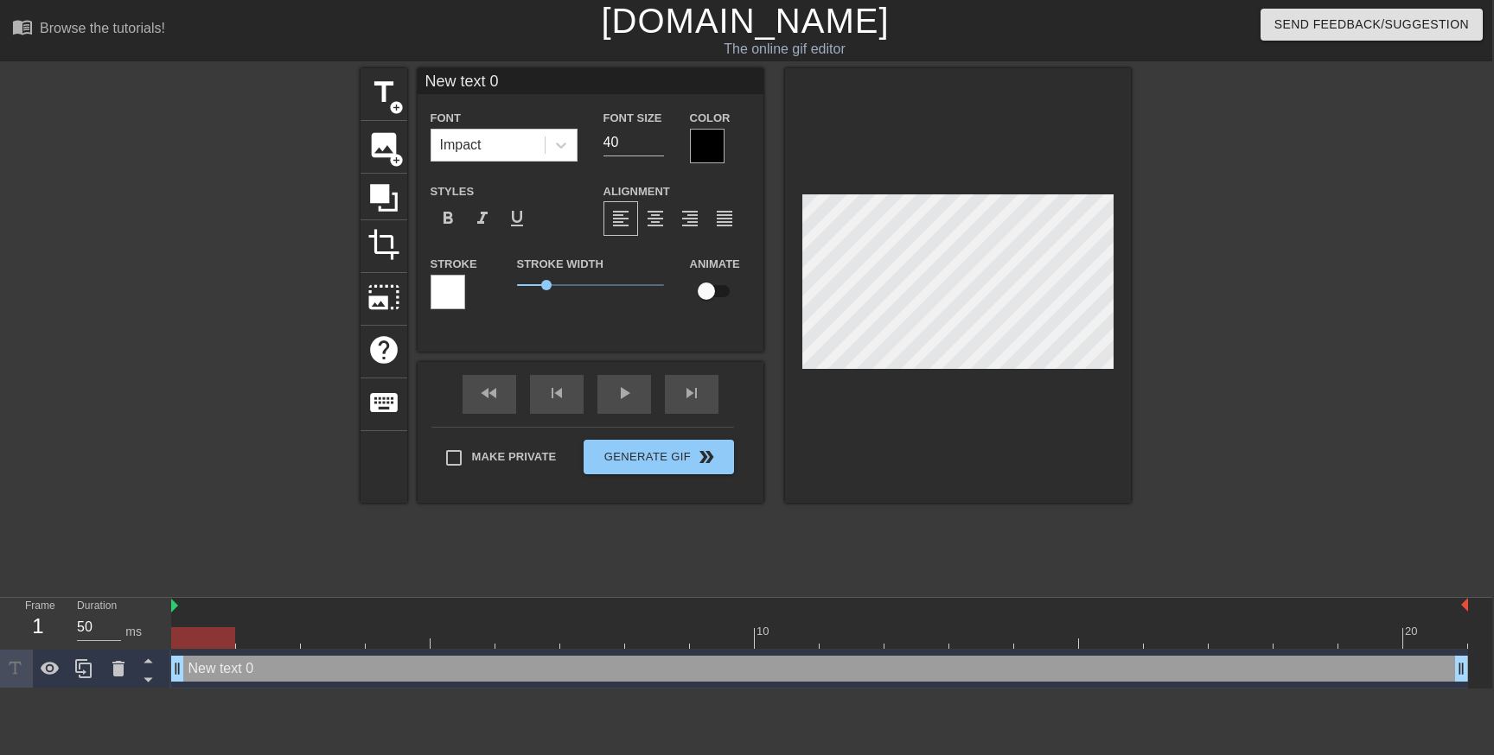
type input "B"
type textarea "B"
type input "Bu"
type textarea "Bu"
type input "Bun"
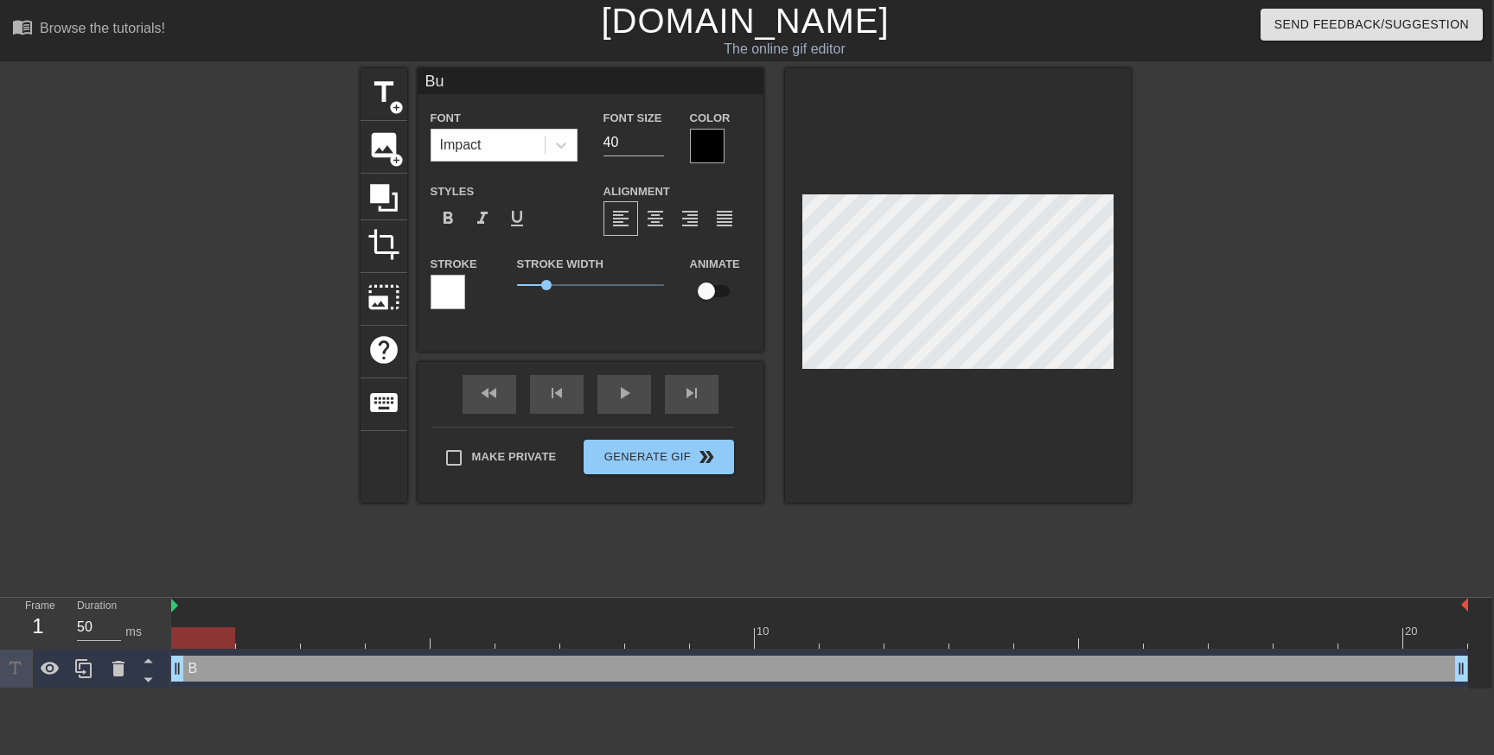
type textarea "Bun"
type input "Buno"
type textarea "Buno"
type input "Bun"
type textarea "Bun"
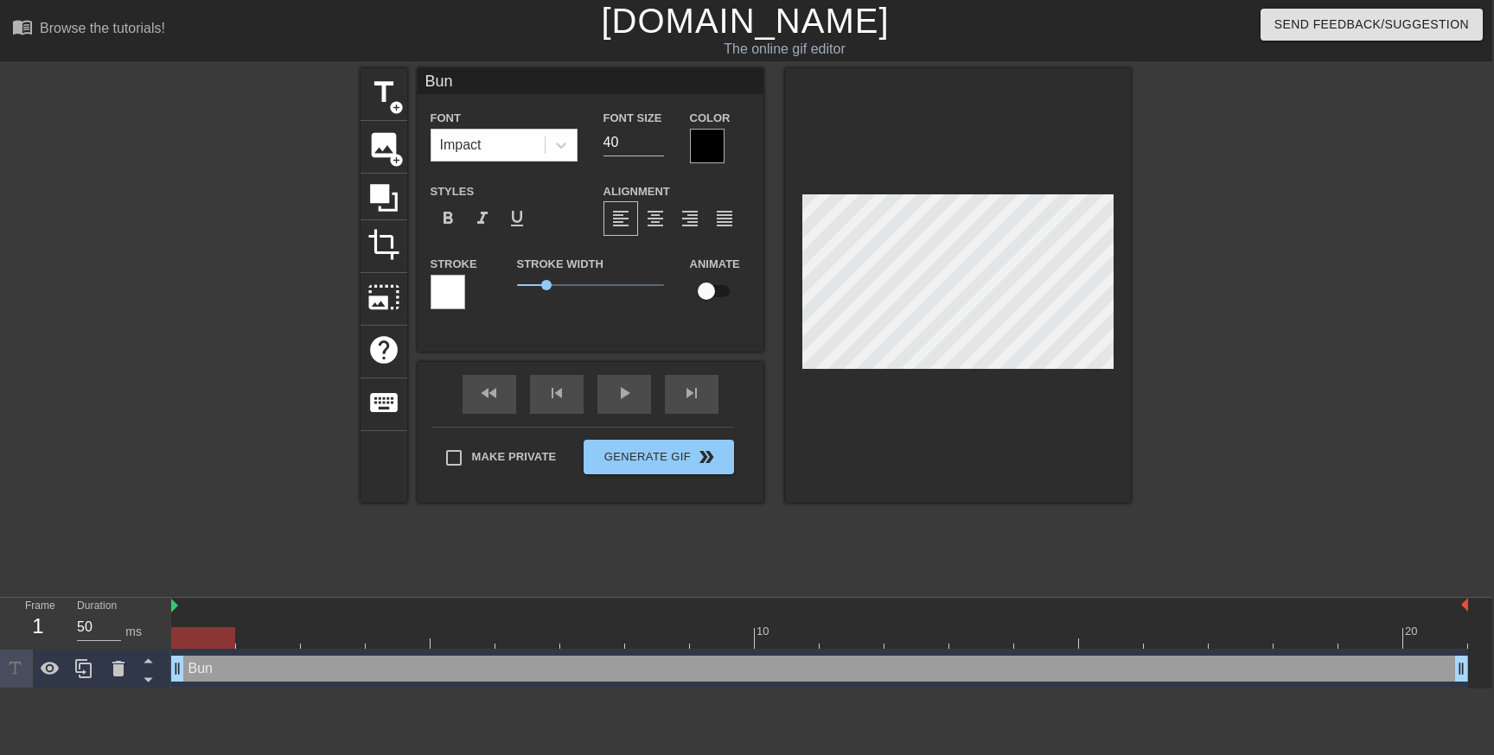
type input "Bunk"
type textarea "Bunk"
type input "Bunkü"
type textarea "Bunkü"
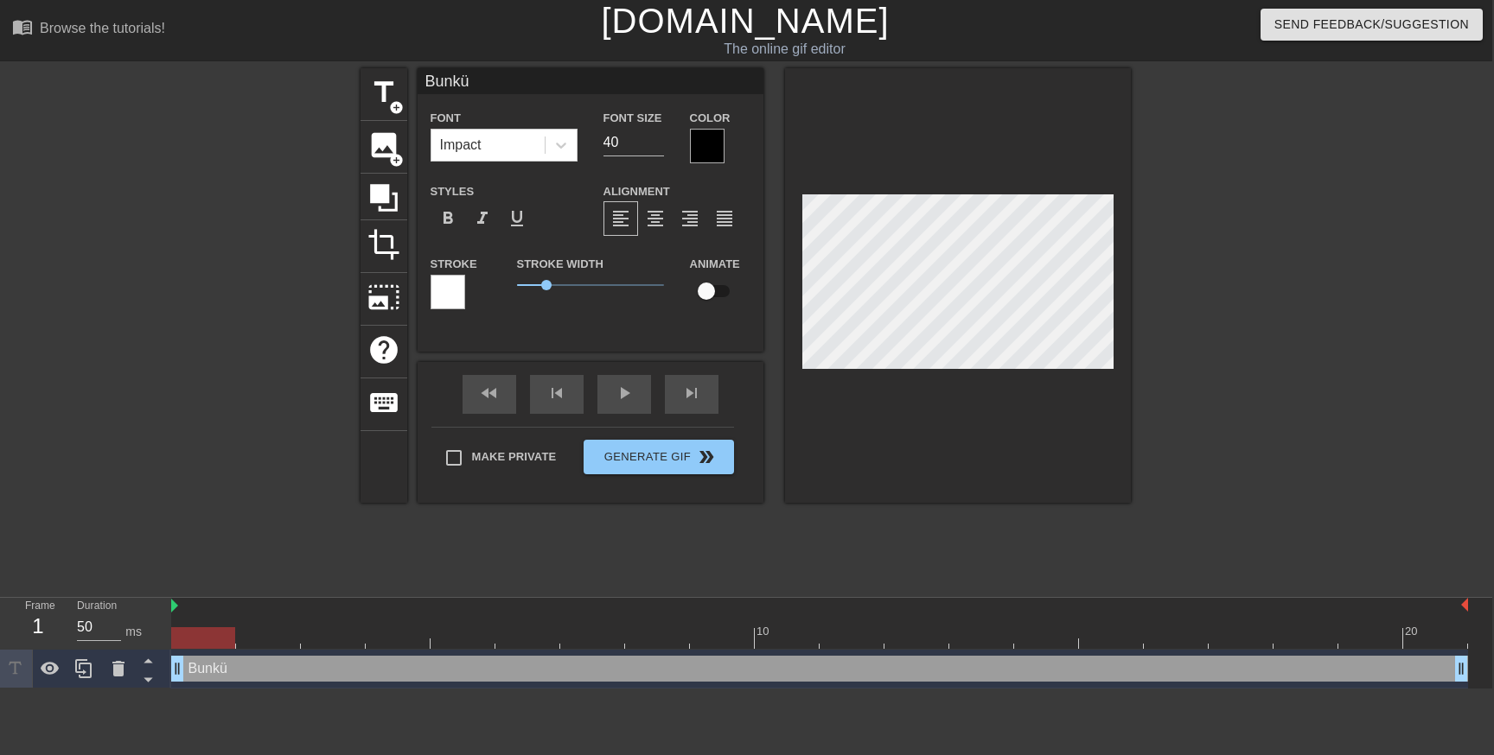
scroll to position [0, 1]
type input "Bunk"
type textarea "Bunk"
type input "Bunkó"
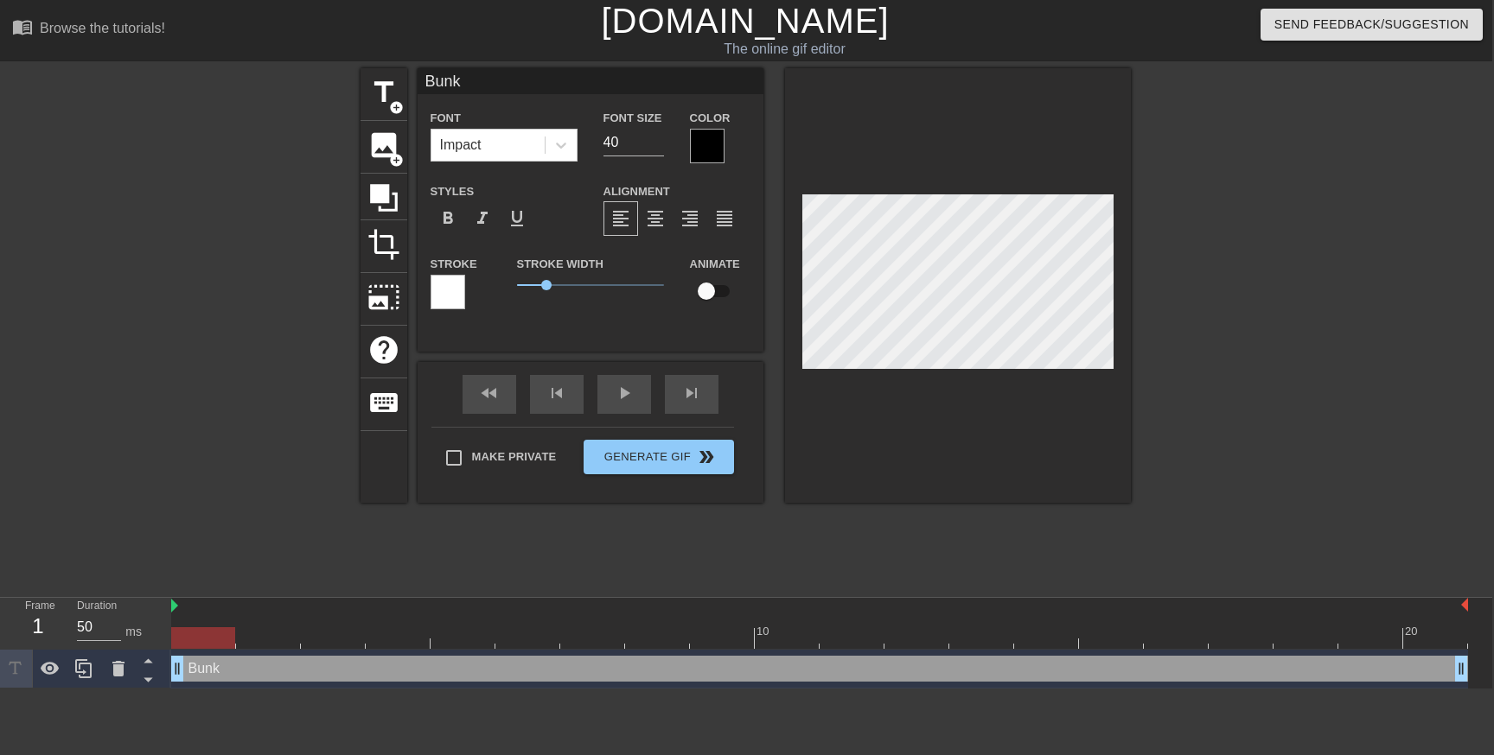
type textarea "Bunkó"
click at [1282, 306] on div at bounding box center [1280, 327] width 259 height 519
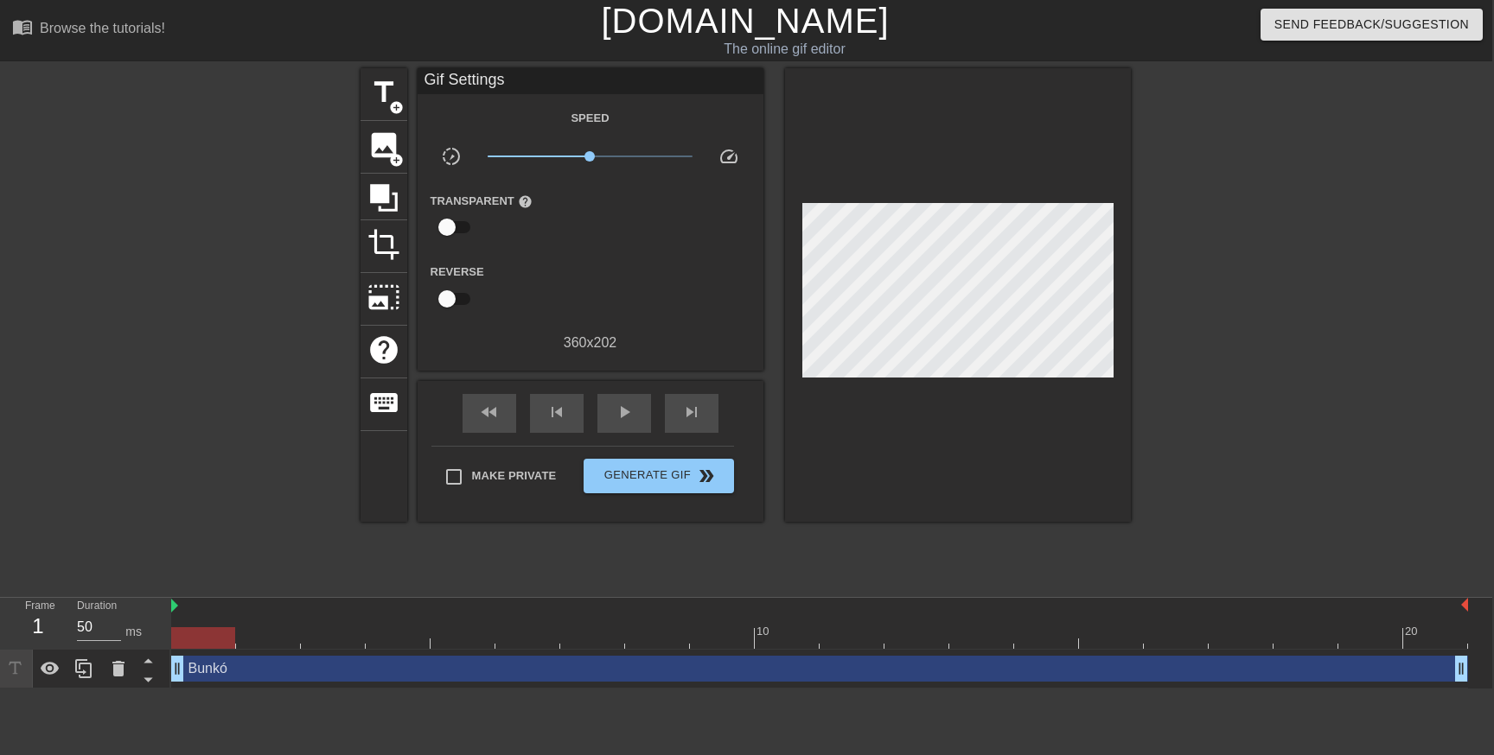
scroll to position [0, 0]
click at [773, 26] on link "[DOMAIN_NAME]" at bounding box center [746, 21] width 288 height 38
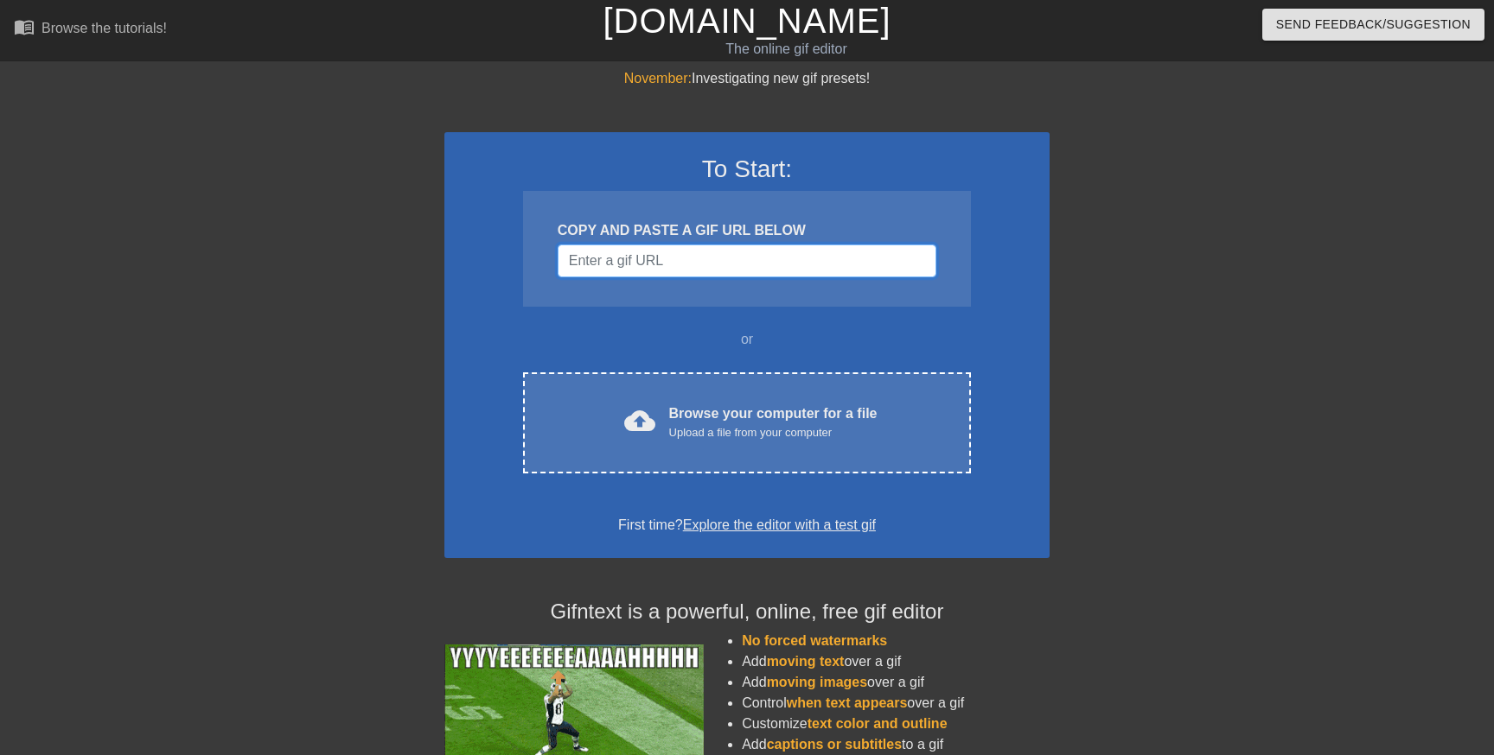
click at [735, 261] on input "Username" at bounding box center [746, 261] width 379 height 33
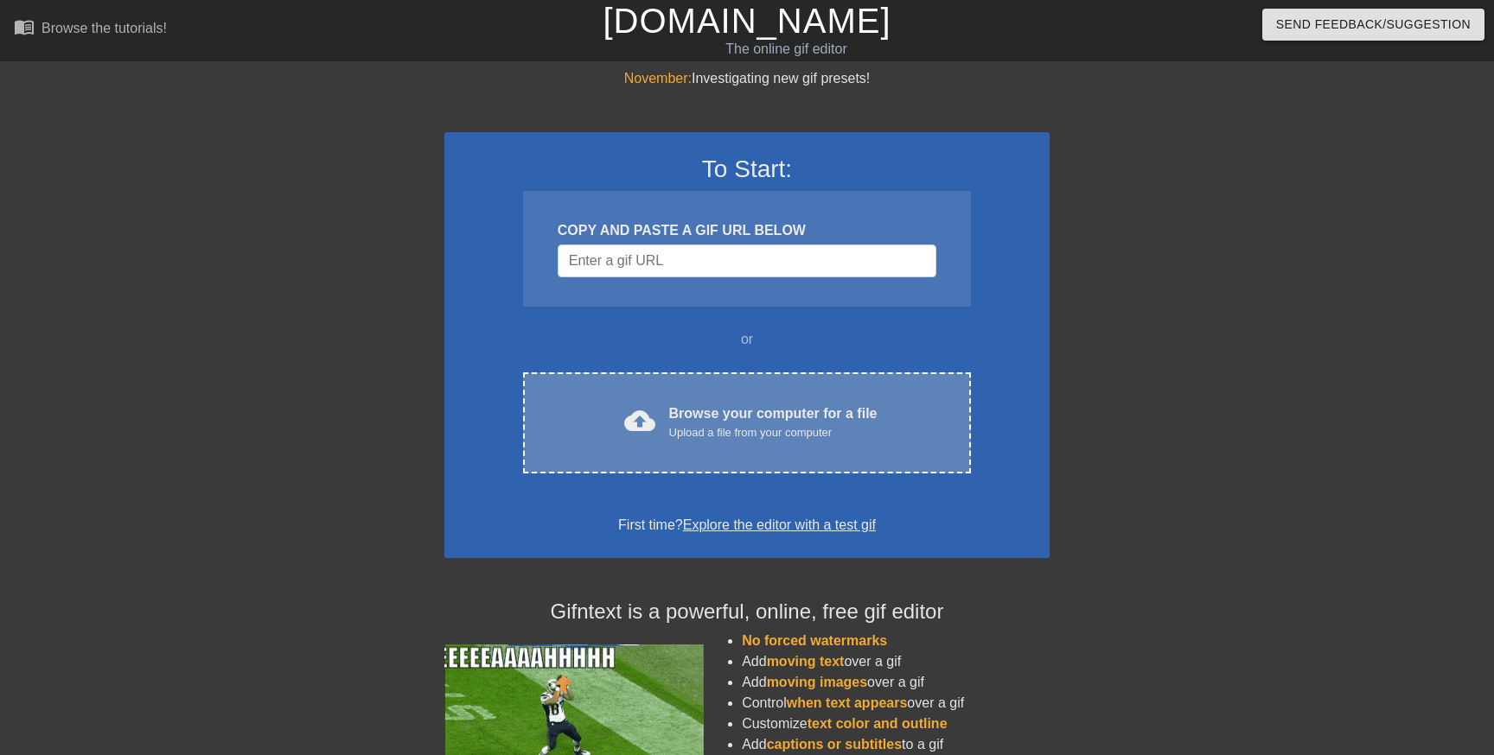
click at [755, 428] on div "Upload a file from your computer" at bounding box center [773, 432] width 208 height 17
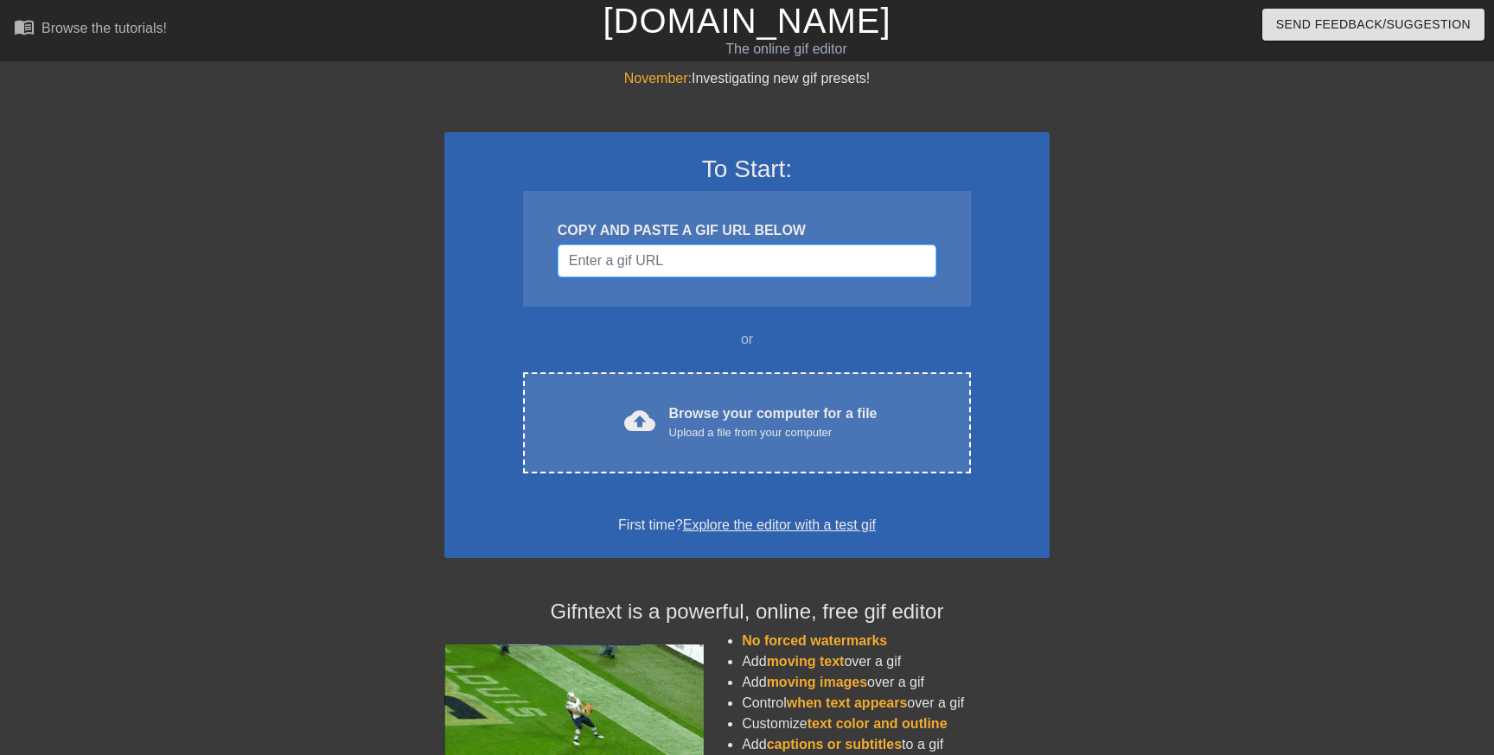
click at [712, 267] on input "Username" at bounding box center [746, 261] width 379 height 33
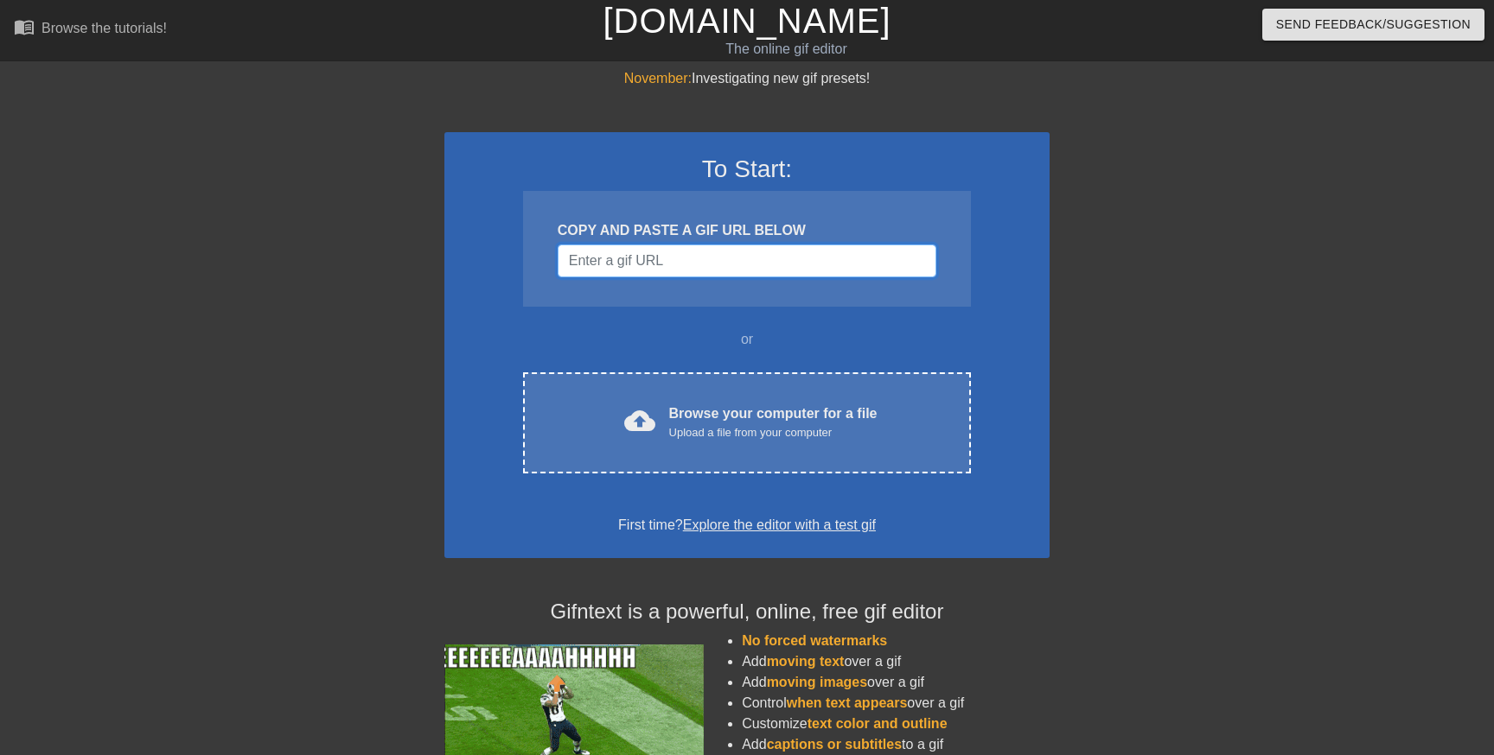
click at [715, 267] on input "Username" at bounding box center [746, 261] width 379 height 33
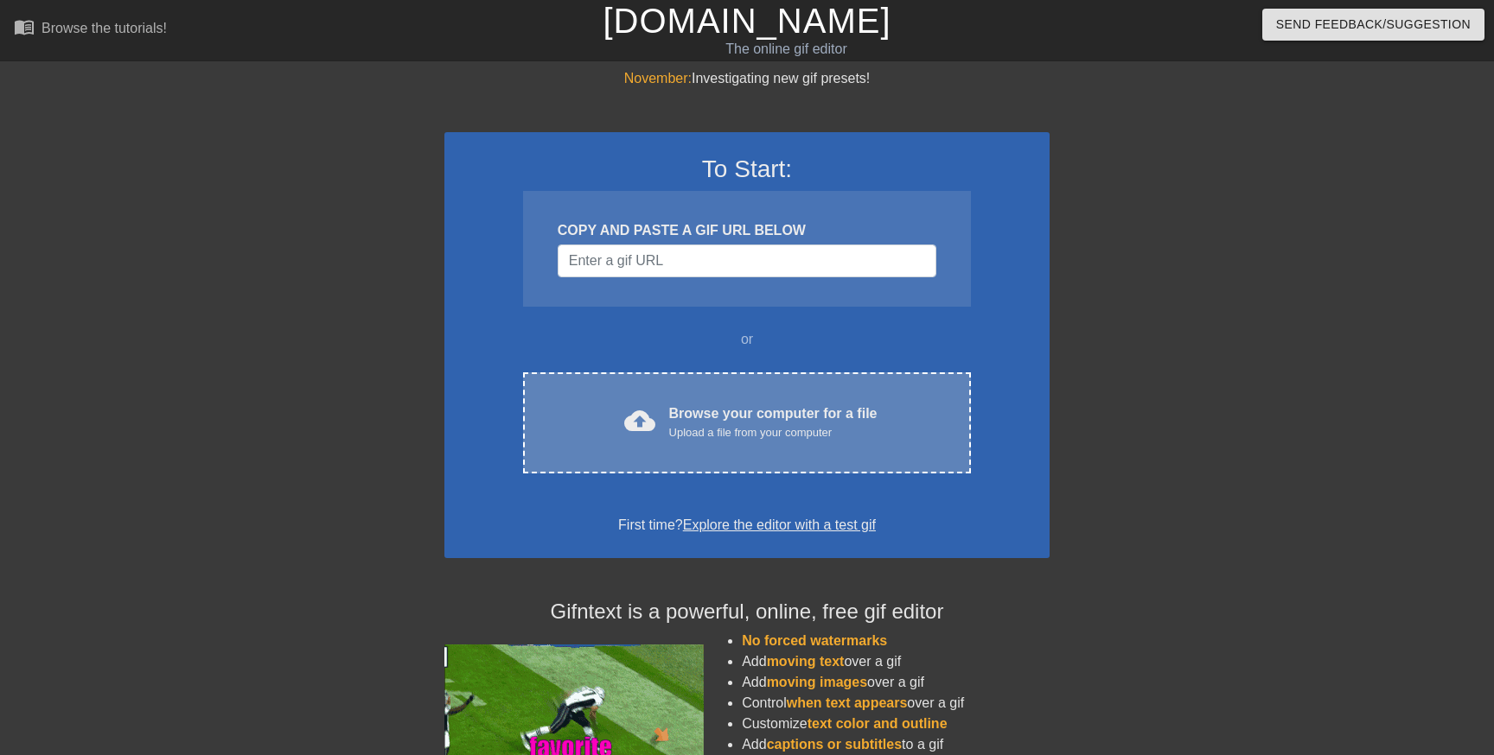
drag, startPoint x: 799, startPoint y: 506, endPoint x: 812, endPoint y: 455, distance: 52.6
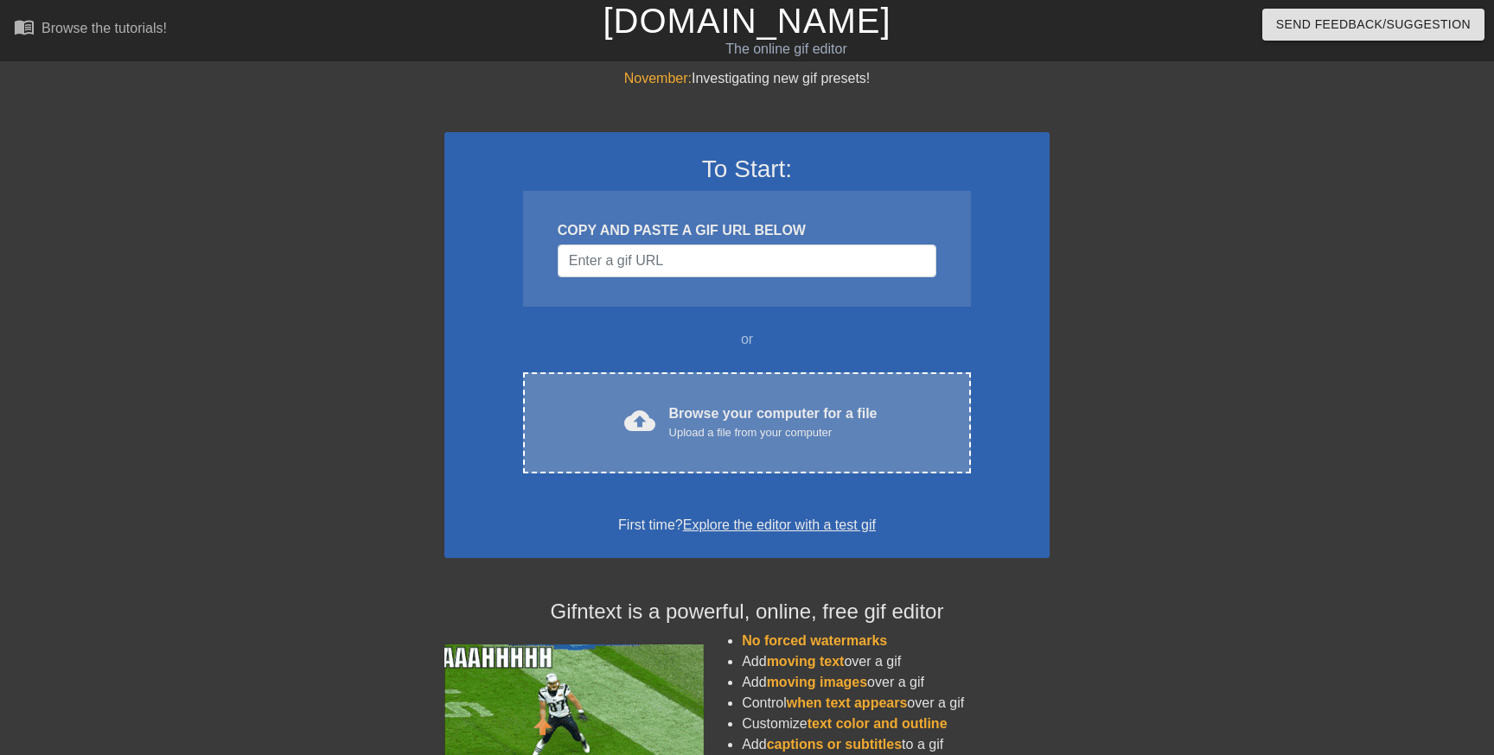
click at [799, 503] on div "To Start: COPY AND PASTE A GIF URL BELOW or cloud_upload Browse your computer f…" at bounding box center [746, 345] width 605 height 426
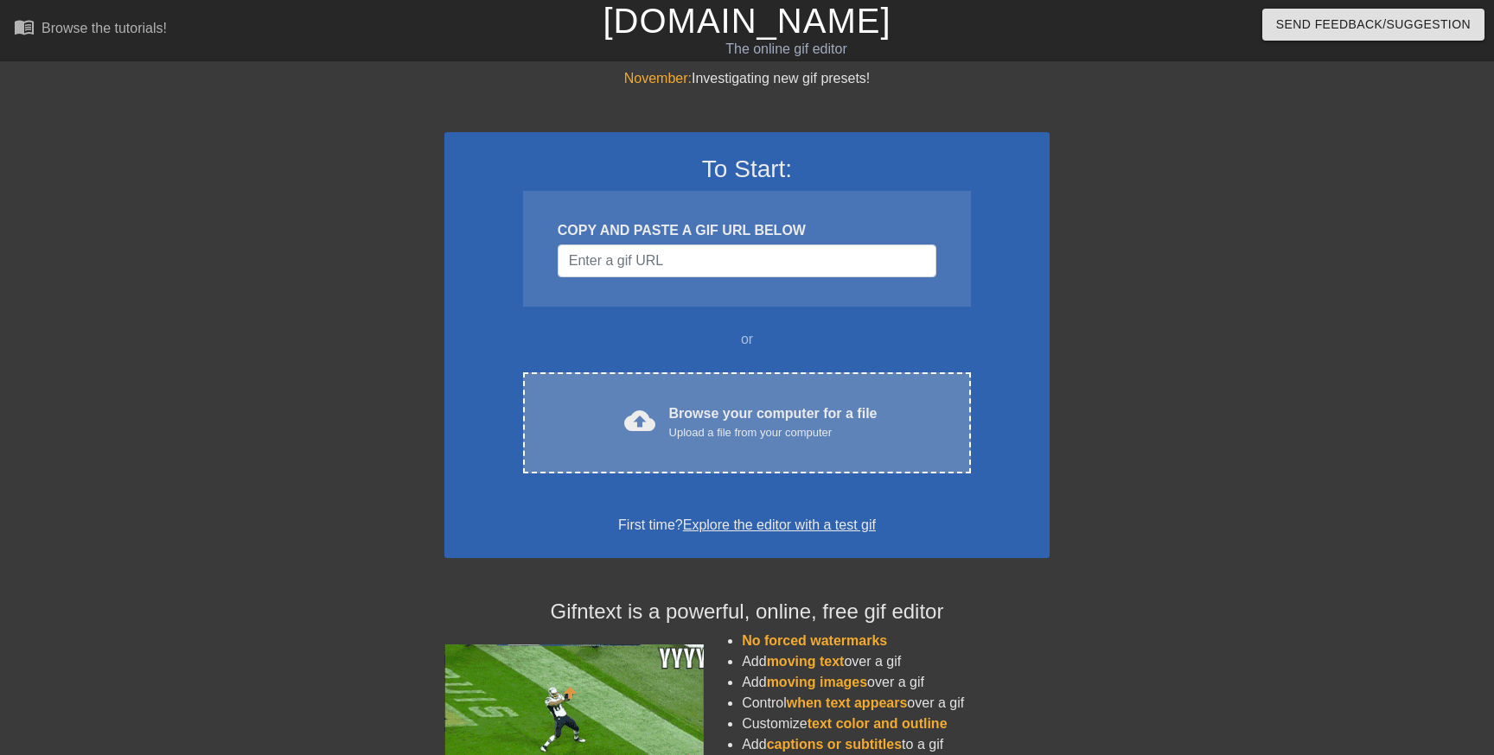
click at [813, 448] on div "cloud_upload Browse your computer for a file Upload a file from your computer C…" at bounding box center [747, 423] width 448 height 101
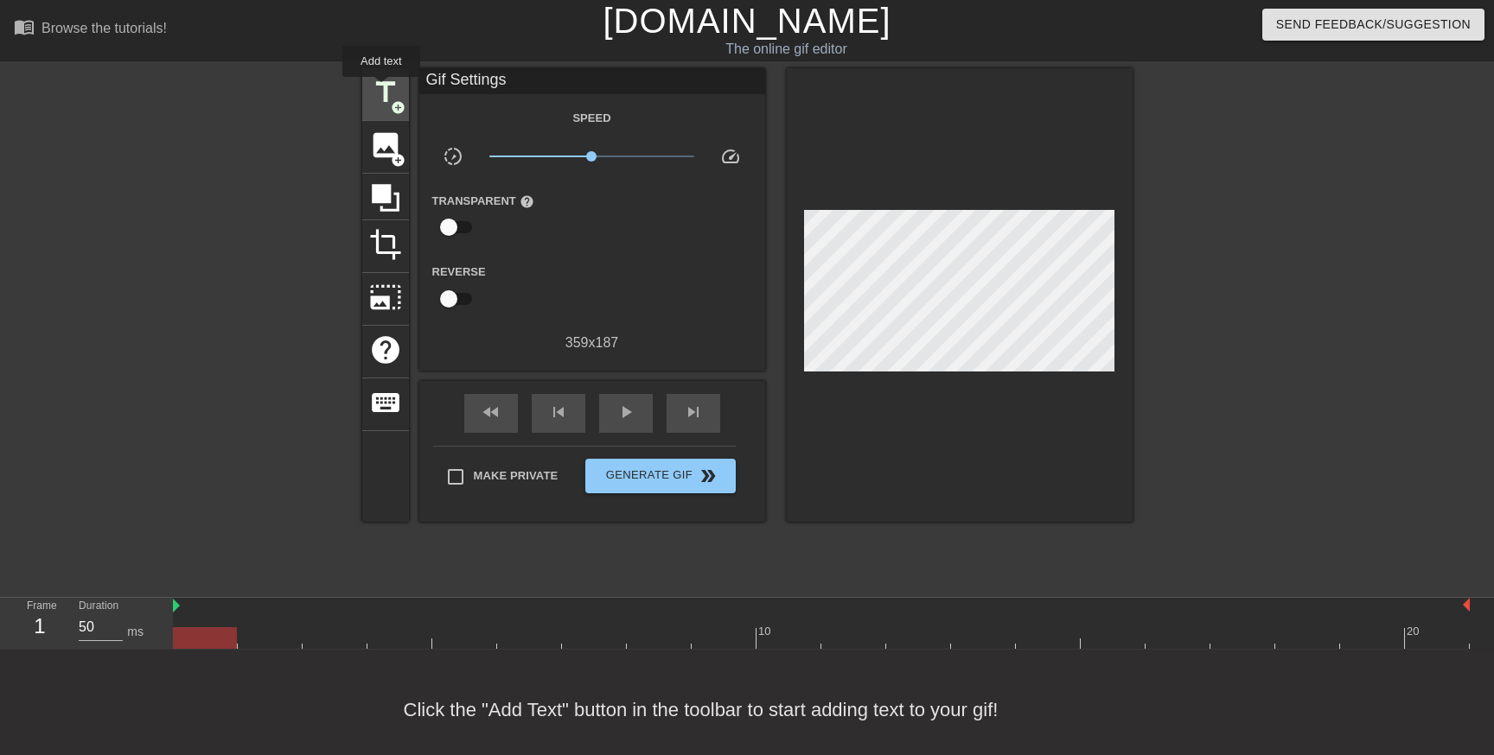
click at [382, 89] on span "title" at bounding box center [385, 92] width 33 height 33
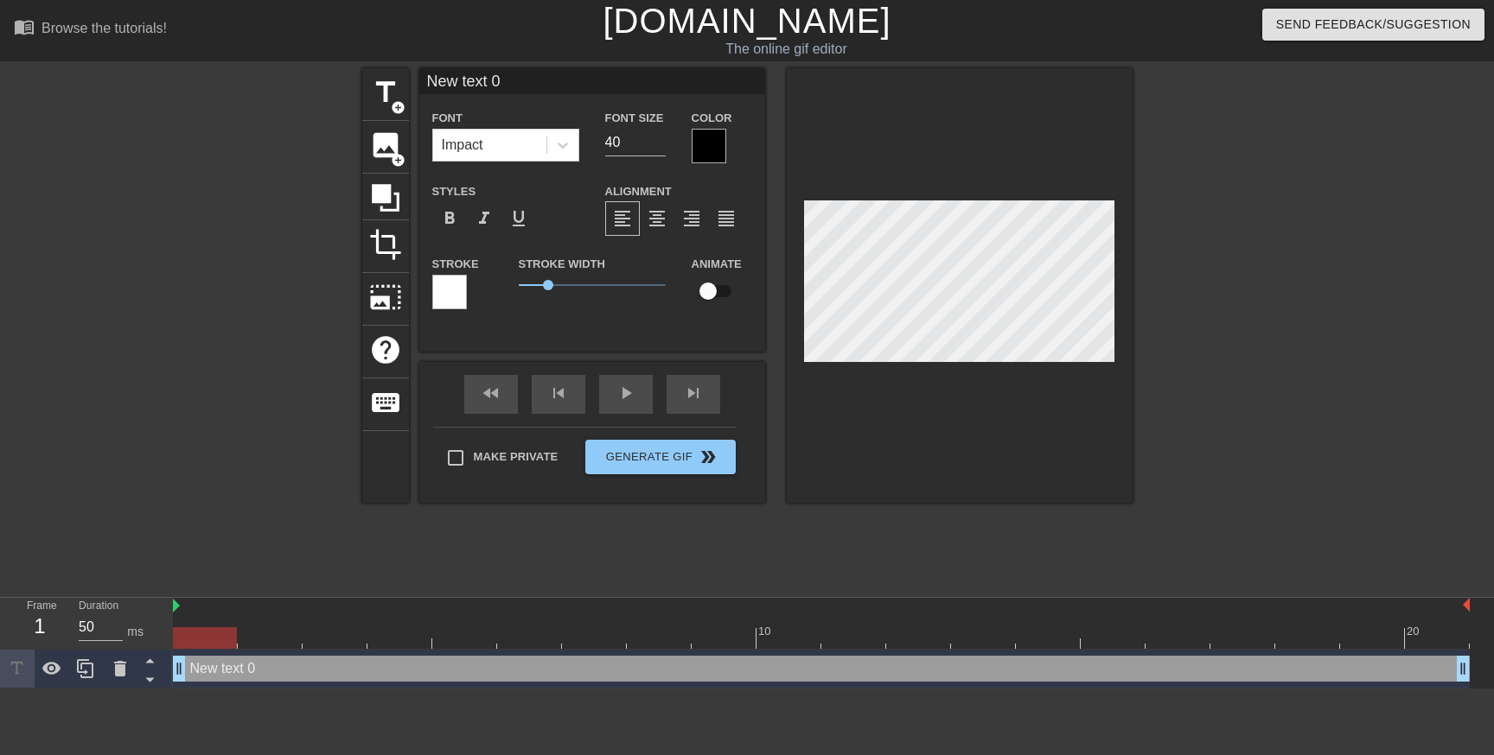
scroll to position [0, 1]
type input "B"
type textarea "B"
type input "Bu"
type textarea "Bu"
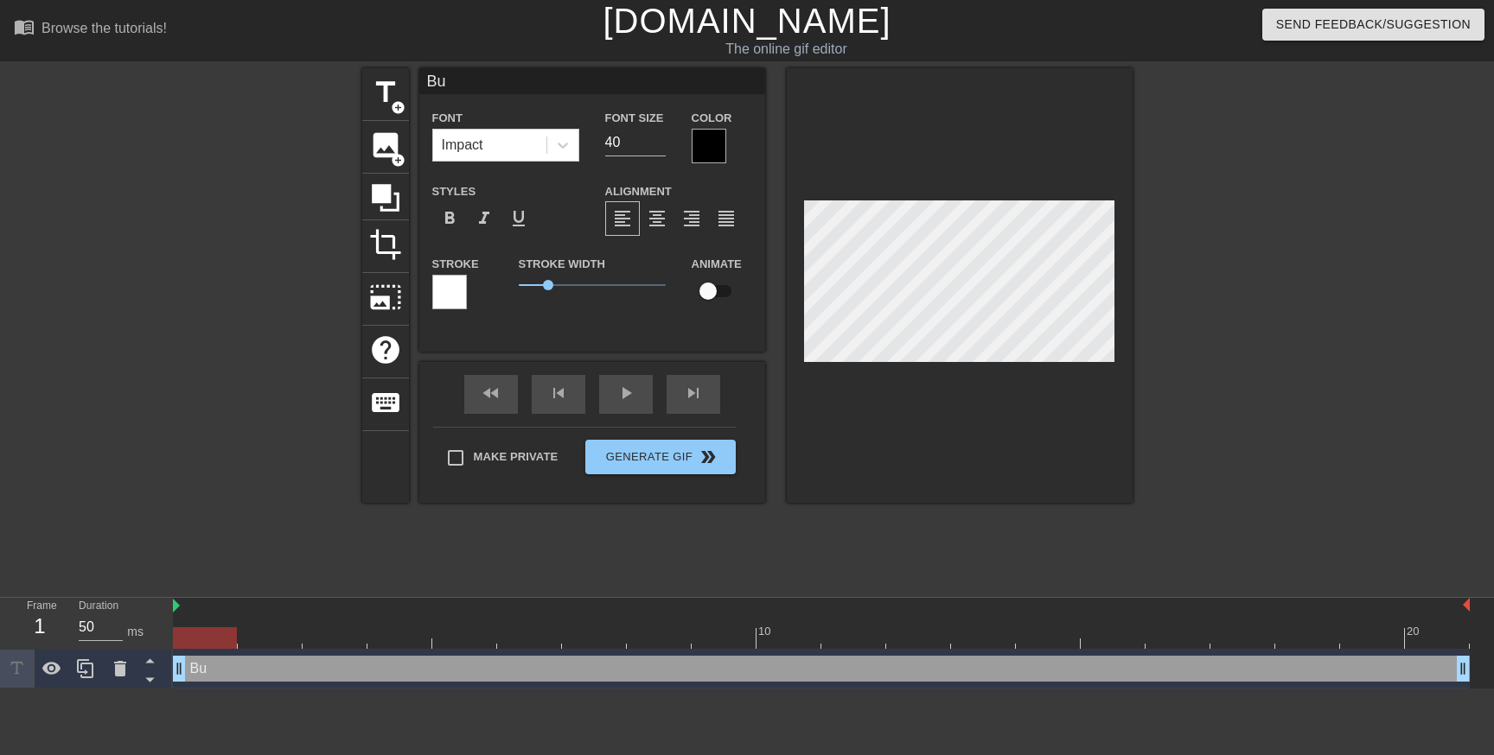
type input "Bun"
type textarea "Bun"
type input "Bunk"
type textarea "Bunk"
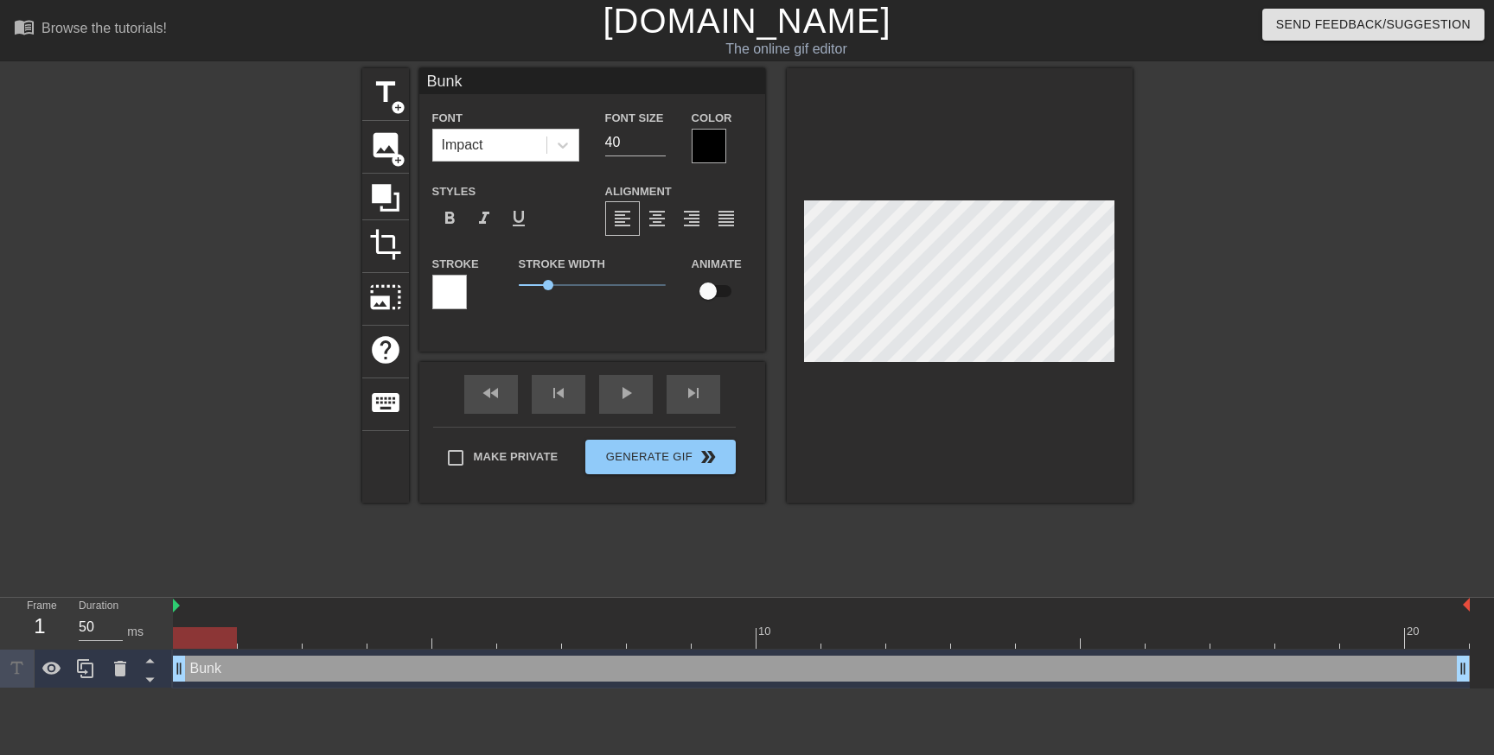
type input "Bunkó"
type textarea "Bunkó"
click at [1232, 353] on div at bounding box center [1282, 327] width 259 height 519
click at [1184, 322] on div at bounding box center [1282, 327] width 259 height 519
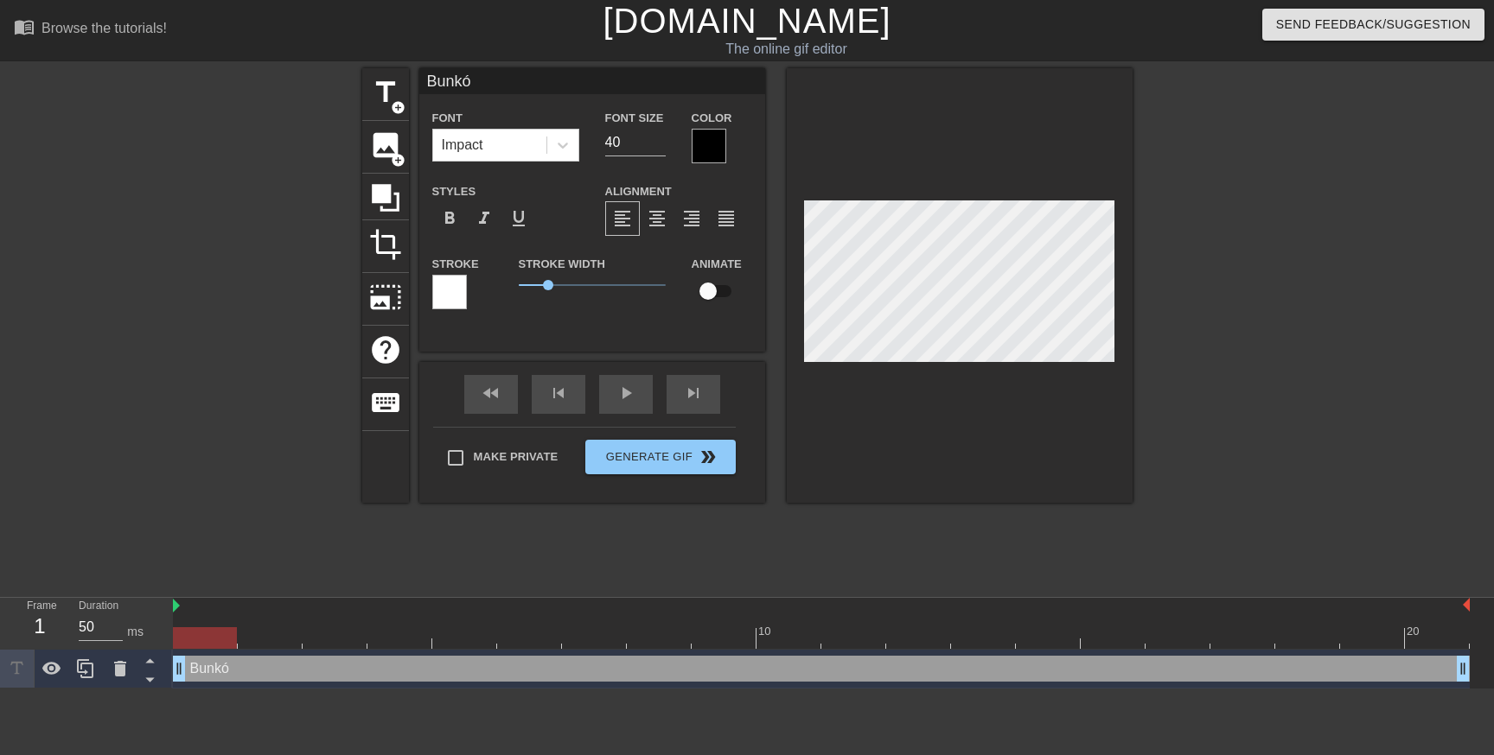
click at [1343, 334] on div at bounding box center [1282, 327] width 259 height 519
click at [706, 150] on div at bounding box center [708, 146] width 35 height 35
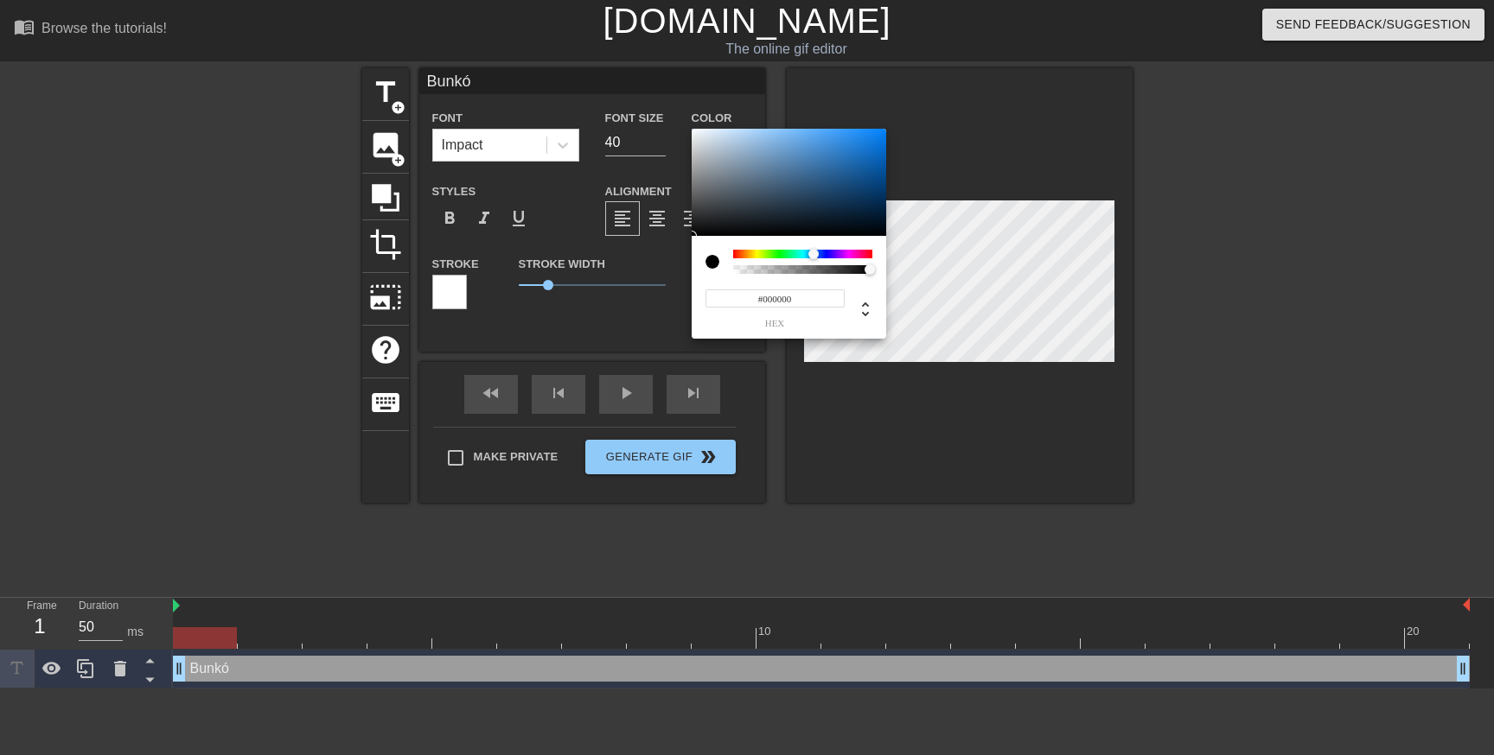
drag, startPoint x: 734, startPoint y: 254, endPoint x: 816, endPoint y: 253, distance: 82.1
click at [814, 256] on div at bounding box center [813, 254] width 10 height 10
drag, startPoint x: 828, startPoint y: 176, endPoint x: 861, endPoint y: 134, distance: 53.6
click at [861, 134] on div at bounding box center [788, 182] width 194 height 107
type input "#267CD8"
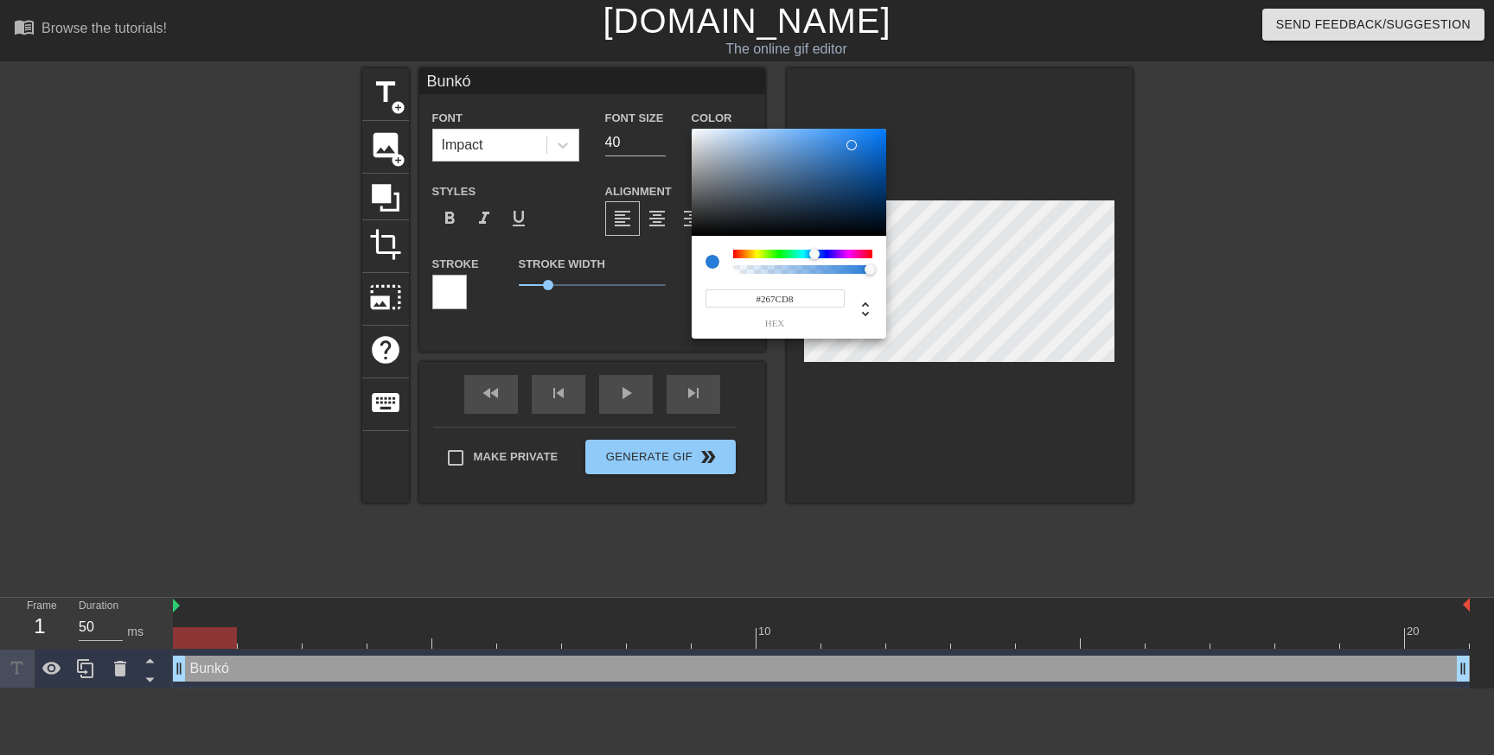
drag, startPoint x: 864, startPoint y: 142, endPoint x: 853, endPoint y: 145, distance: 11.8
click at [851, 145] on div at bounding box center [856, 150] width 10 height 10
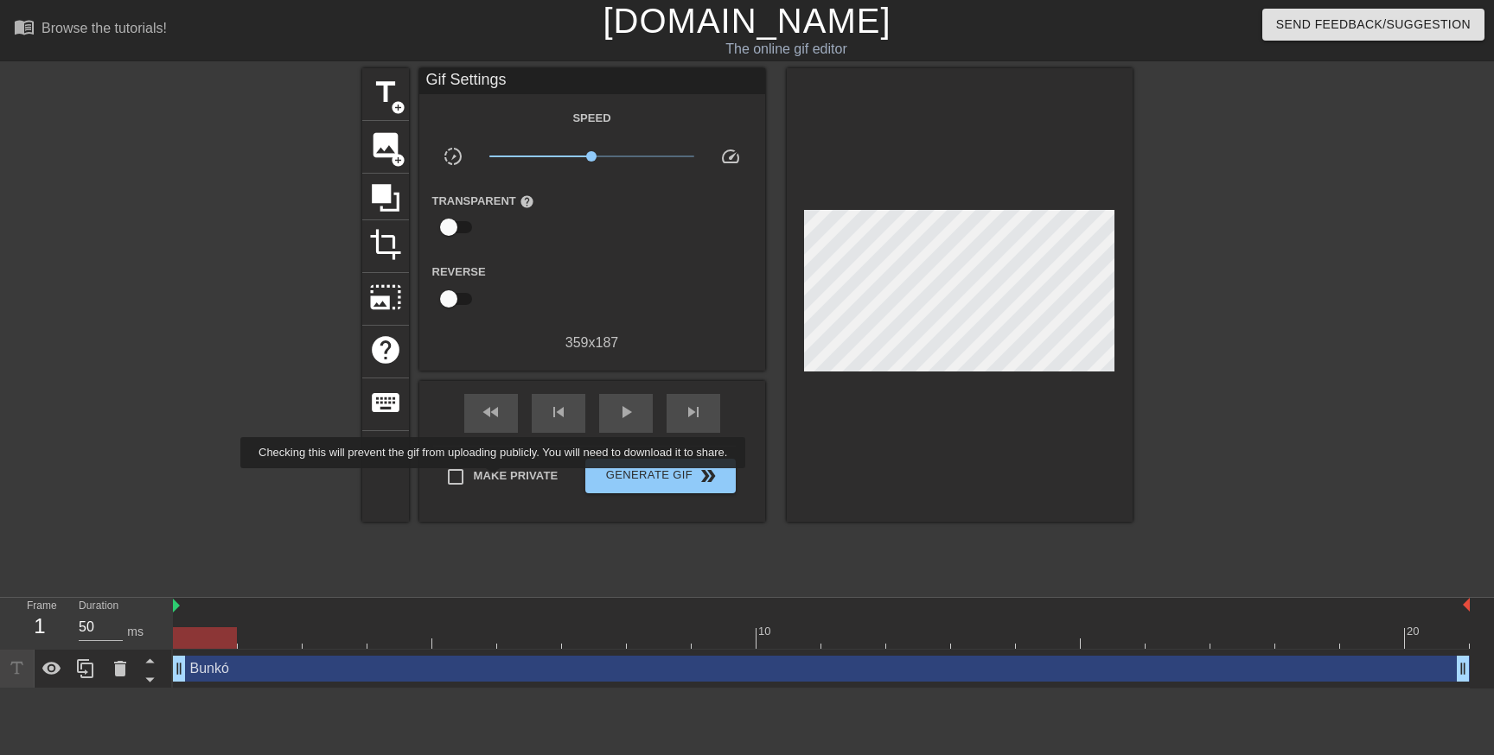
click at [510, 478] on span "Make Private" at bounding box center [516, 476] width 85 height 17
click at [474, 478] on input "Make Private" at bounding box center [455, 477] width 36 height 36
checkbox input "true"
click at [635, 414] on div "play_arrow" at bounding box center [626, 413] width 54 height 39
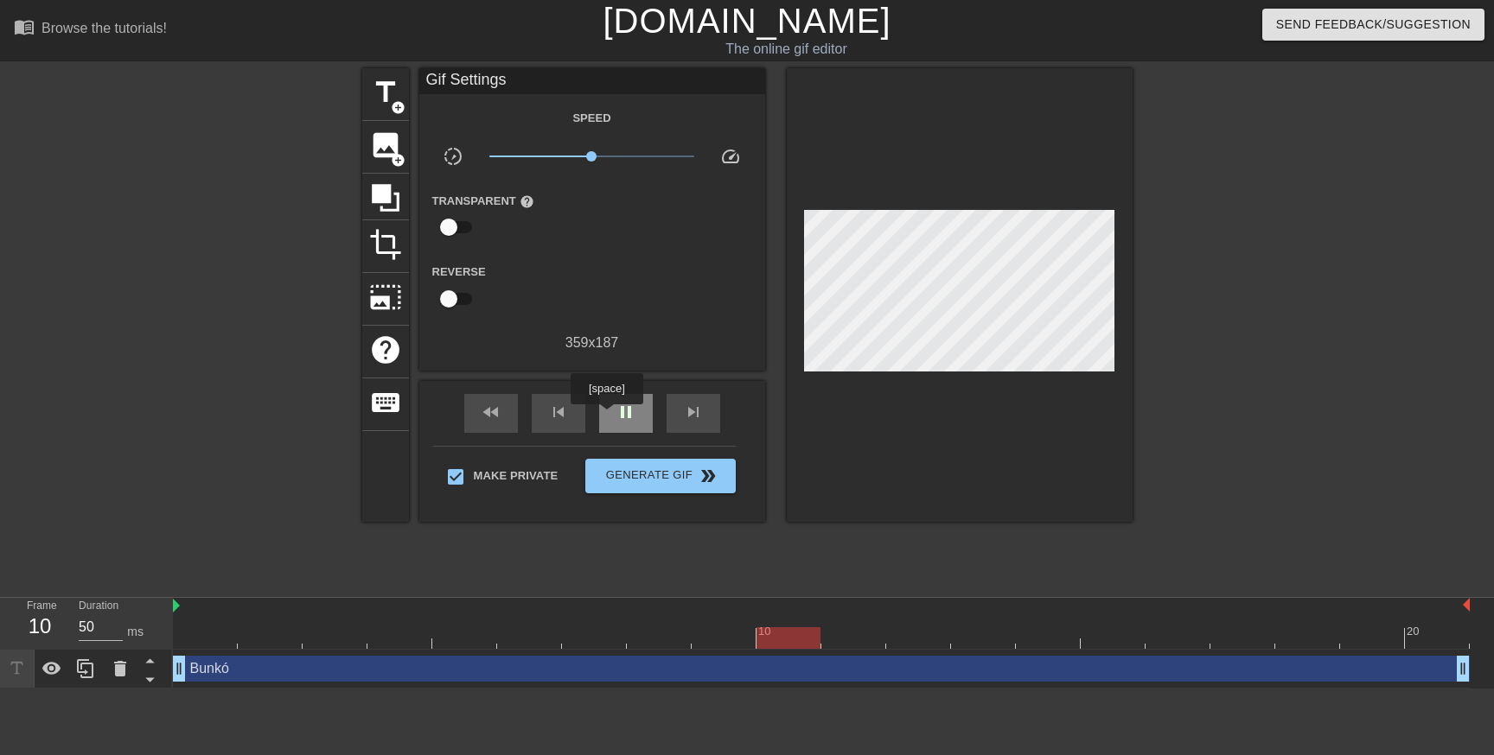
click at [608, 417] on div "pause" at bounding box center [626, 413] width 54 height 39
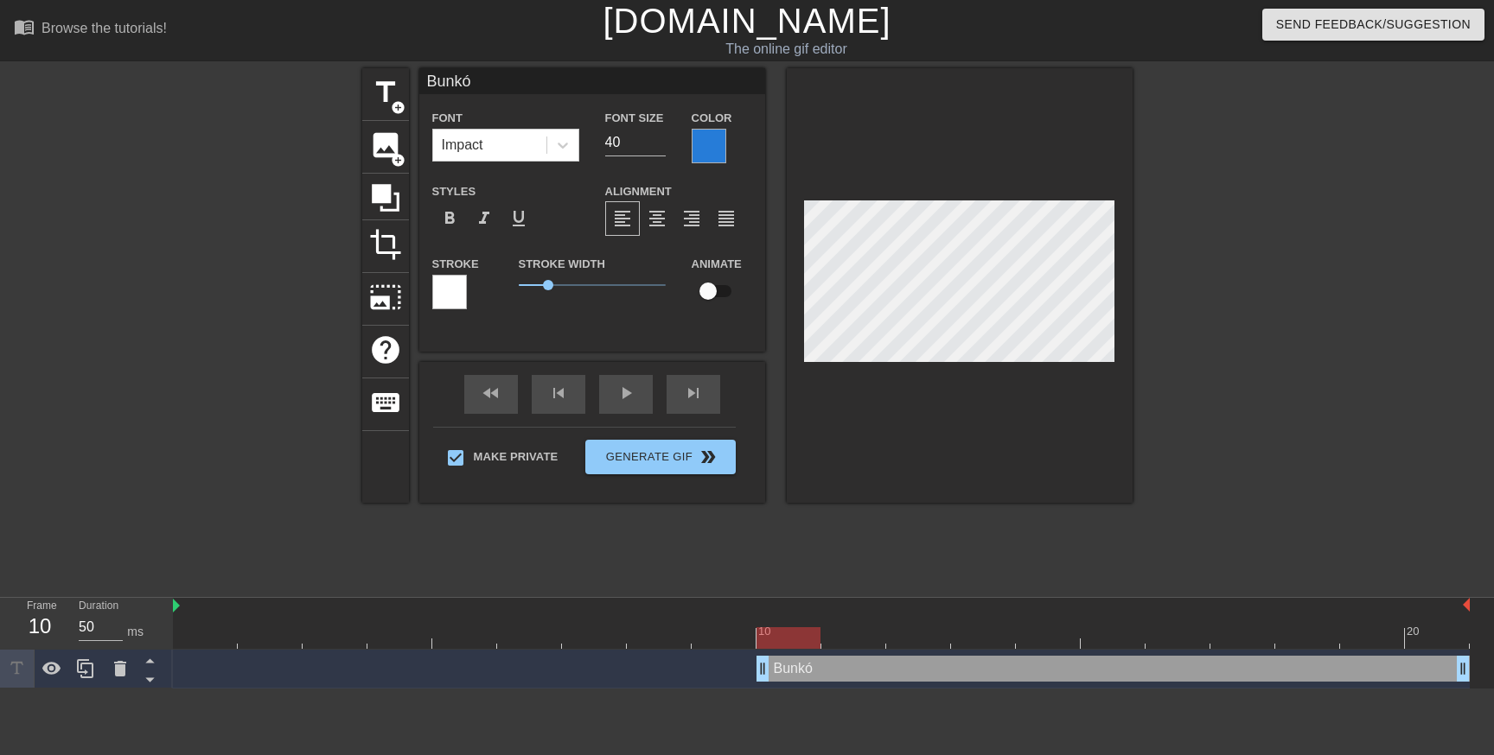
drag, startPoint x: 177, startPoint y: 673, endPoint x: 767, endPoint y: 686, distance: 589.6
click at [767, 686] on div "Bunkó drag_handle drag_handle" at bounding box center [821, 669] width 1296 height 39
type input "50"
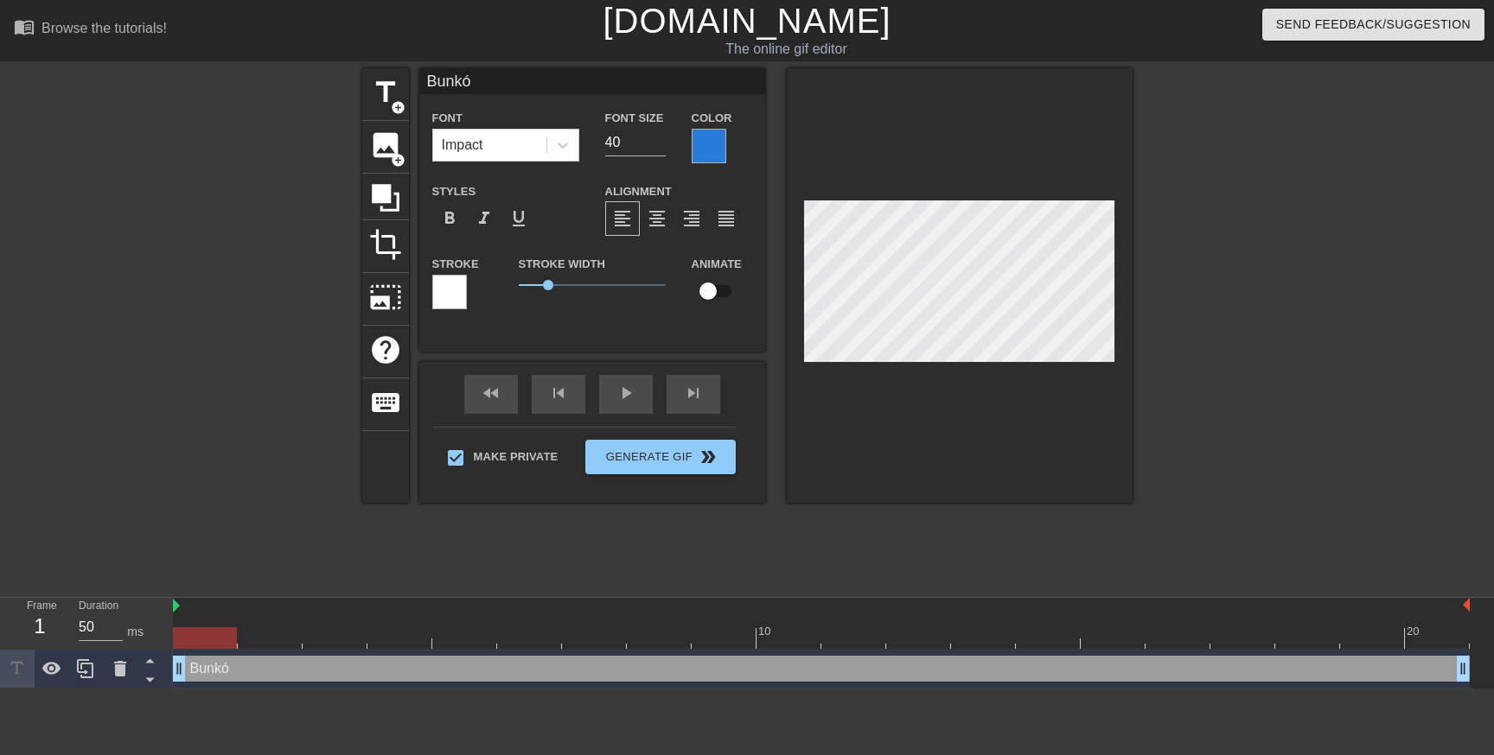
drag, startPoint x: 767, startPoint y: 681, endPoint x: 0, endPoint y: 675, distance: 766.7
click at [0, 675] on div "Frame 1 Duration 50 ms 10 20 Bunkó drag_handle drag_handle" at bounding box center [747, 643] width 1494 height 91
click at [394, 100] on span "add_circle" at bounding box center [398, 107] width 15 height 15
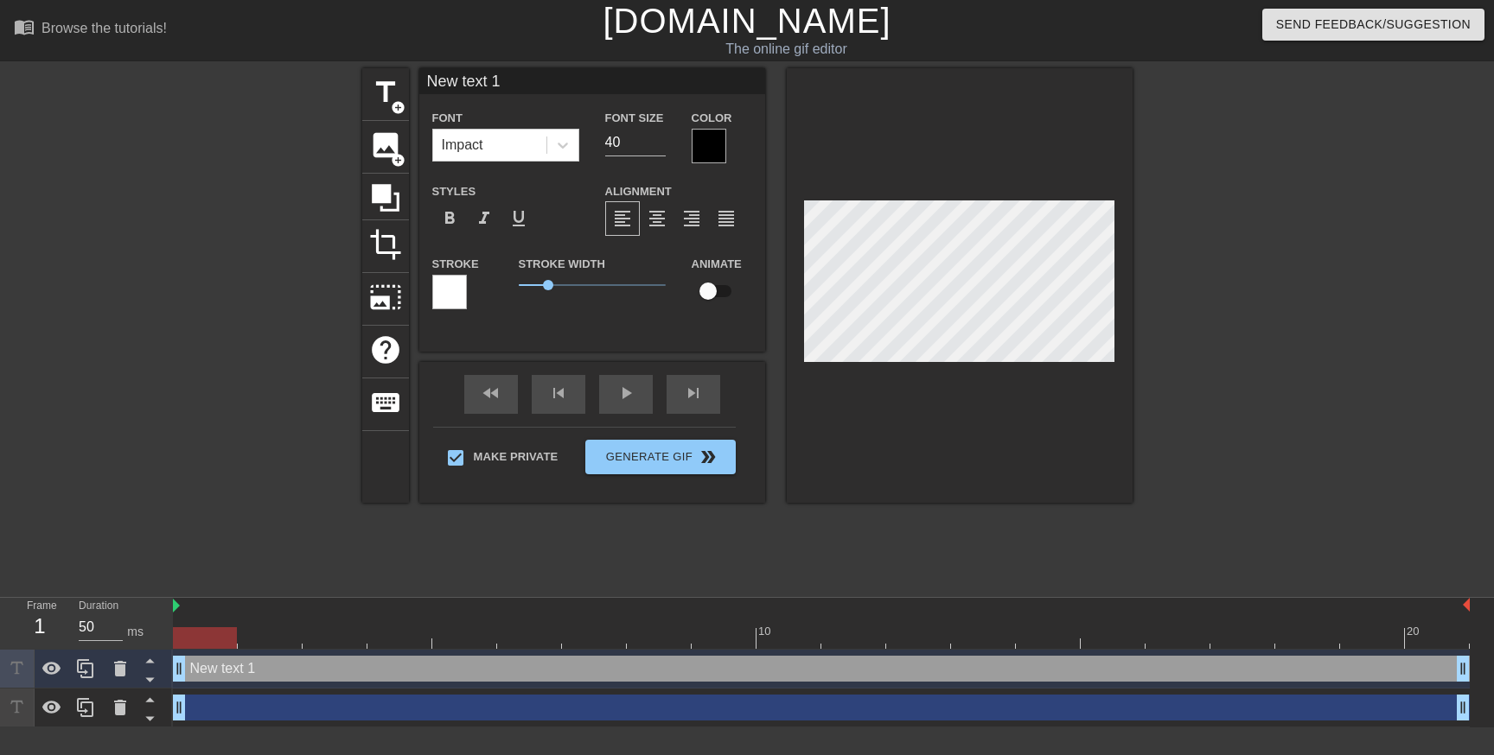
scroll to position [0, 3]
type input "B"
type textarea "B"
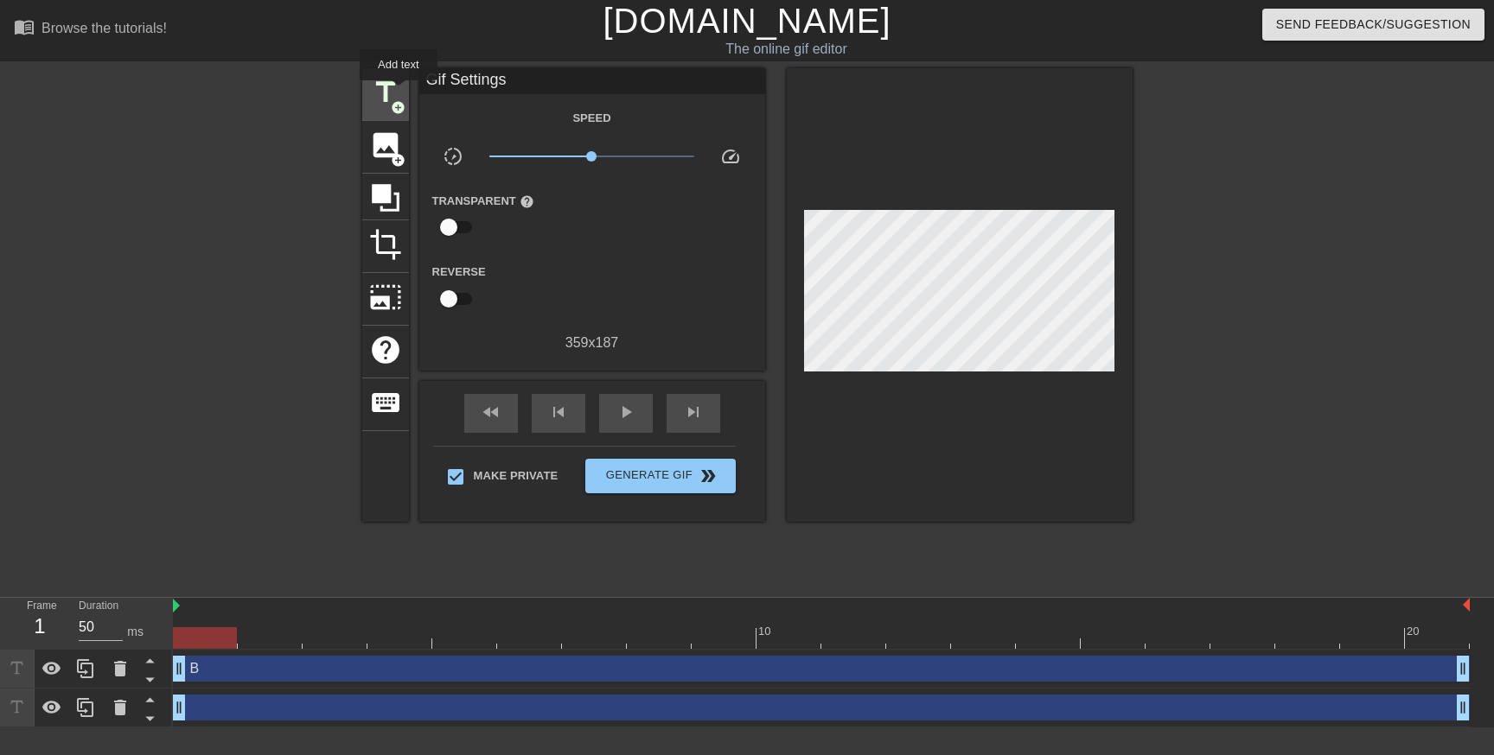
click at [399, 92] on span "title" at bounding box center [385, 92] width 33 height 33
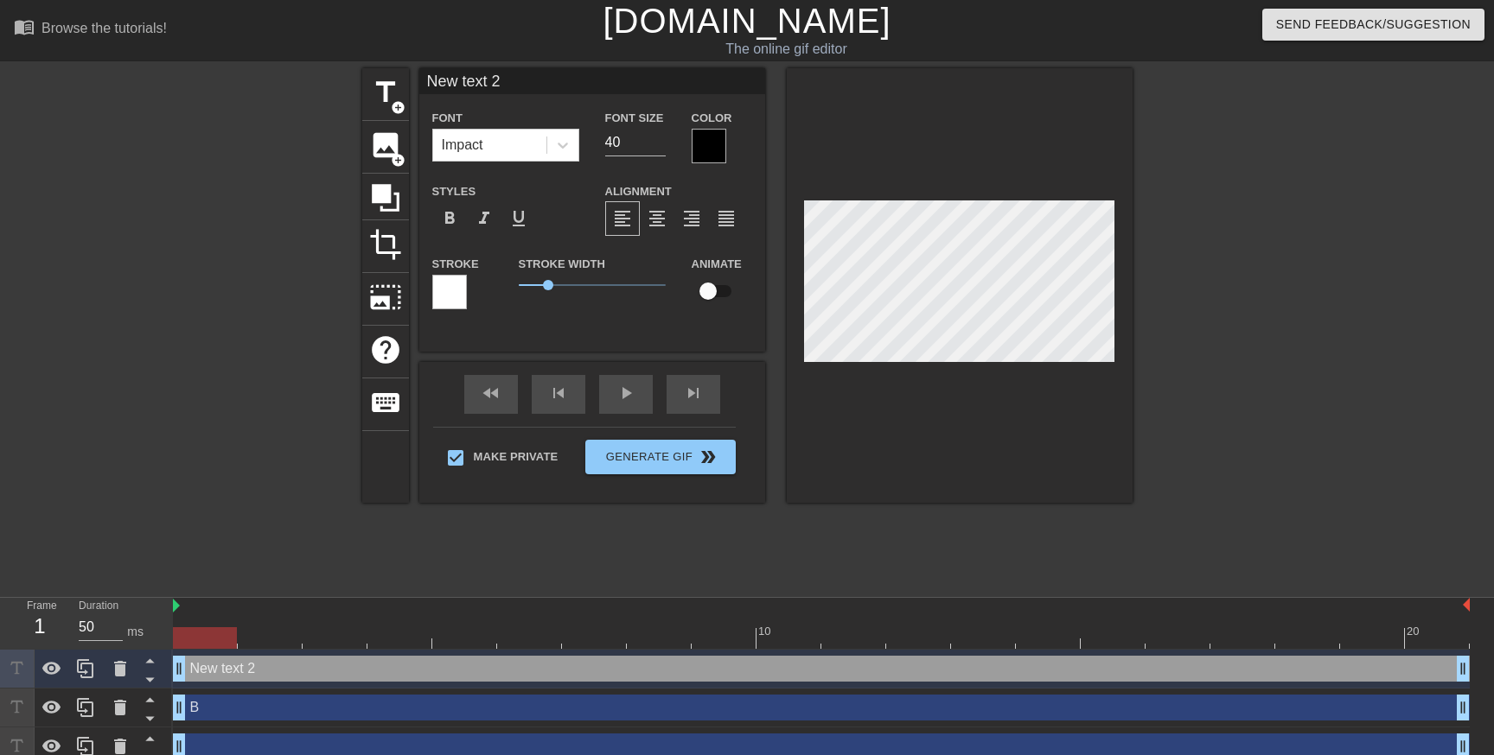
type input "u"
type textarea "u"
click at [1127, 309] on div at bounding box center [960, 285] width 346 height 435
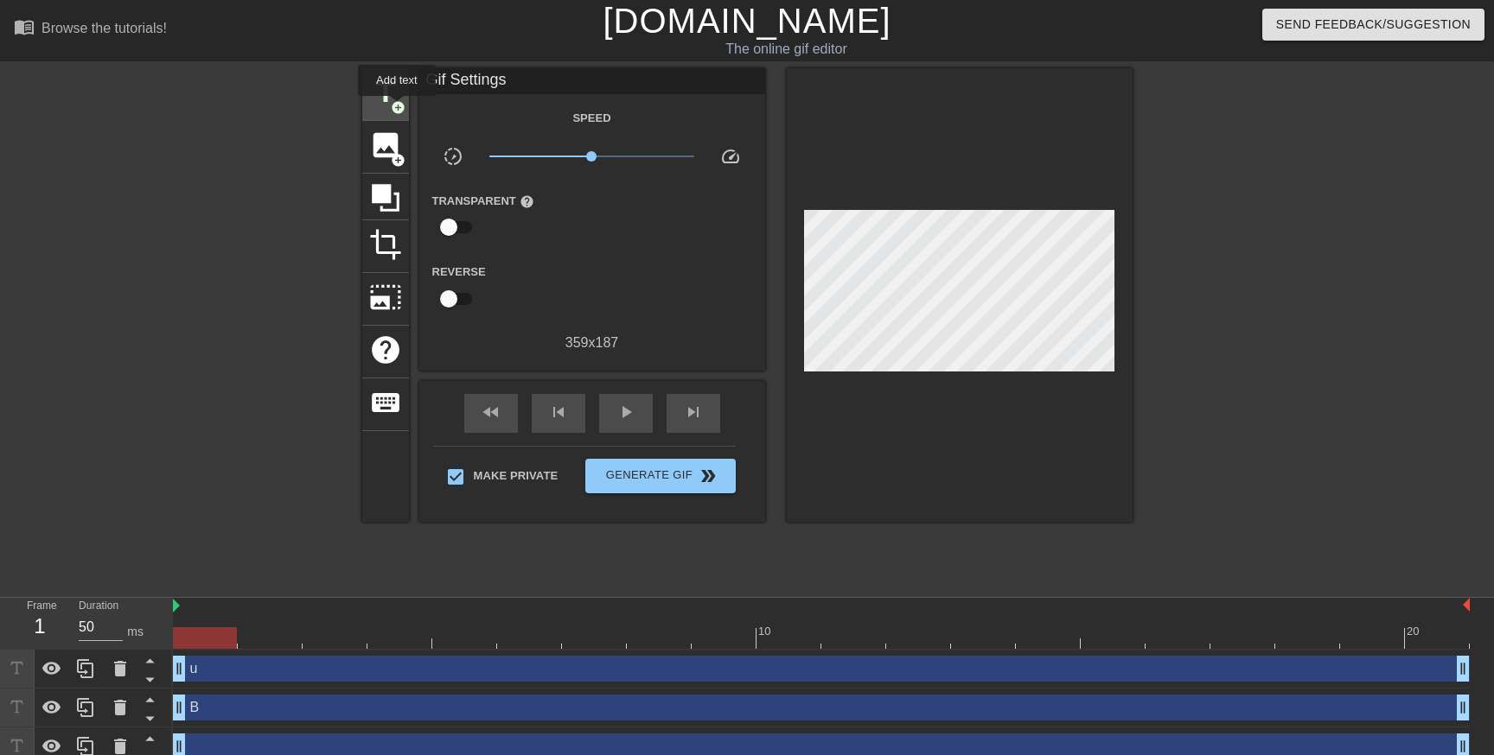
click at [393, 100] on span "add_circle" at bounding box center [398, 107] width 15 height 15
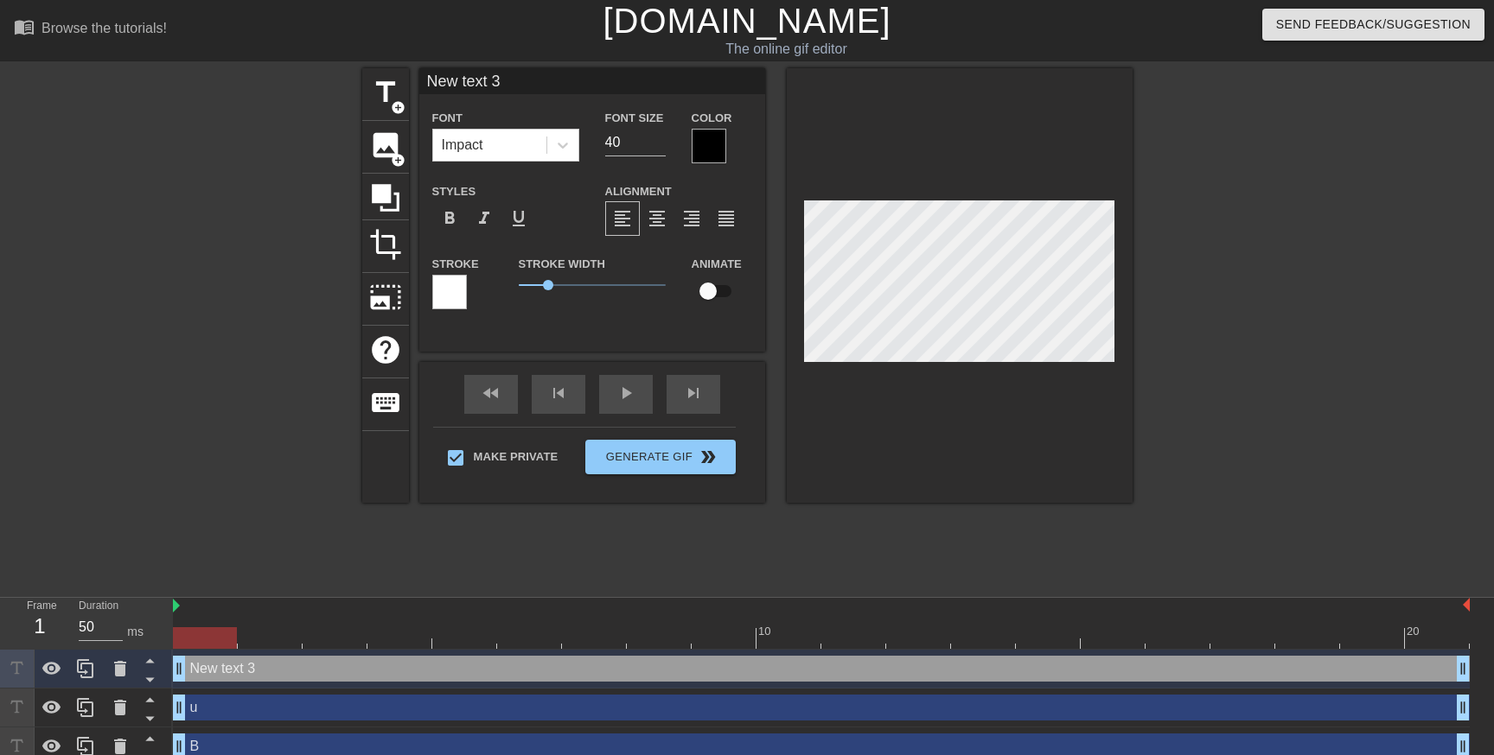
type input "k"
type textarea "k"
type input "n"
type textarea "n"
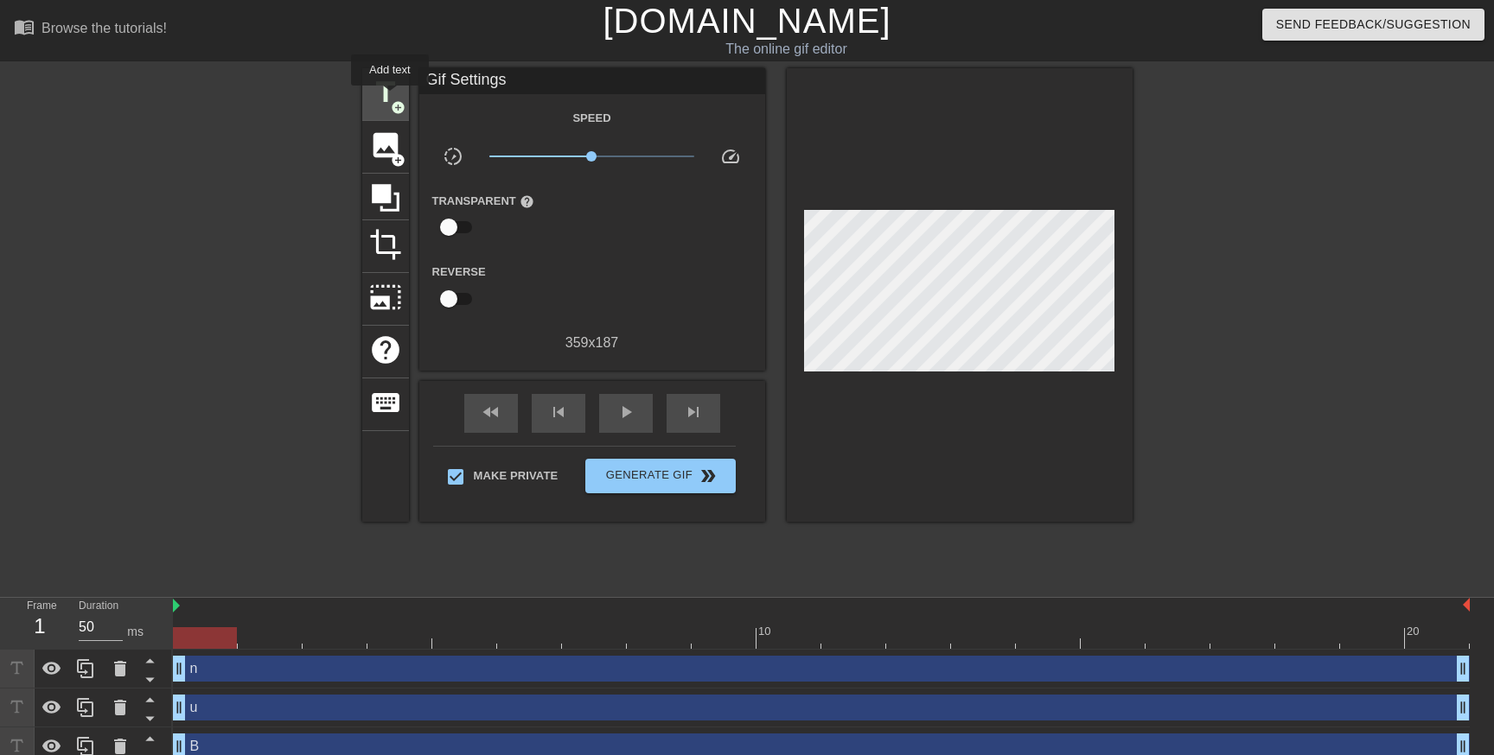
click at [387, 97] on span "title" at bounding box center [385, 92] width 33 height 33
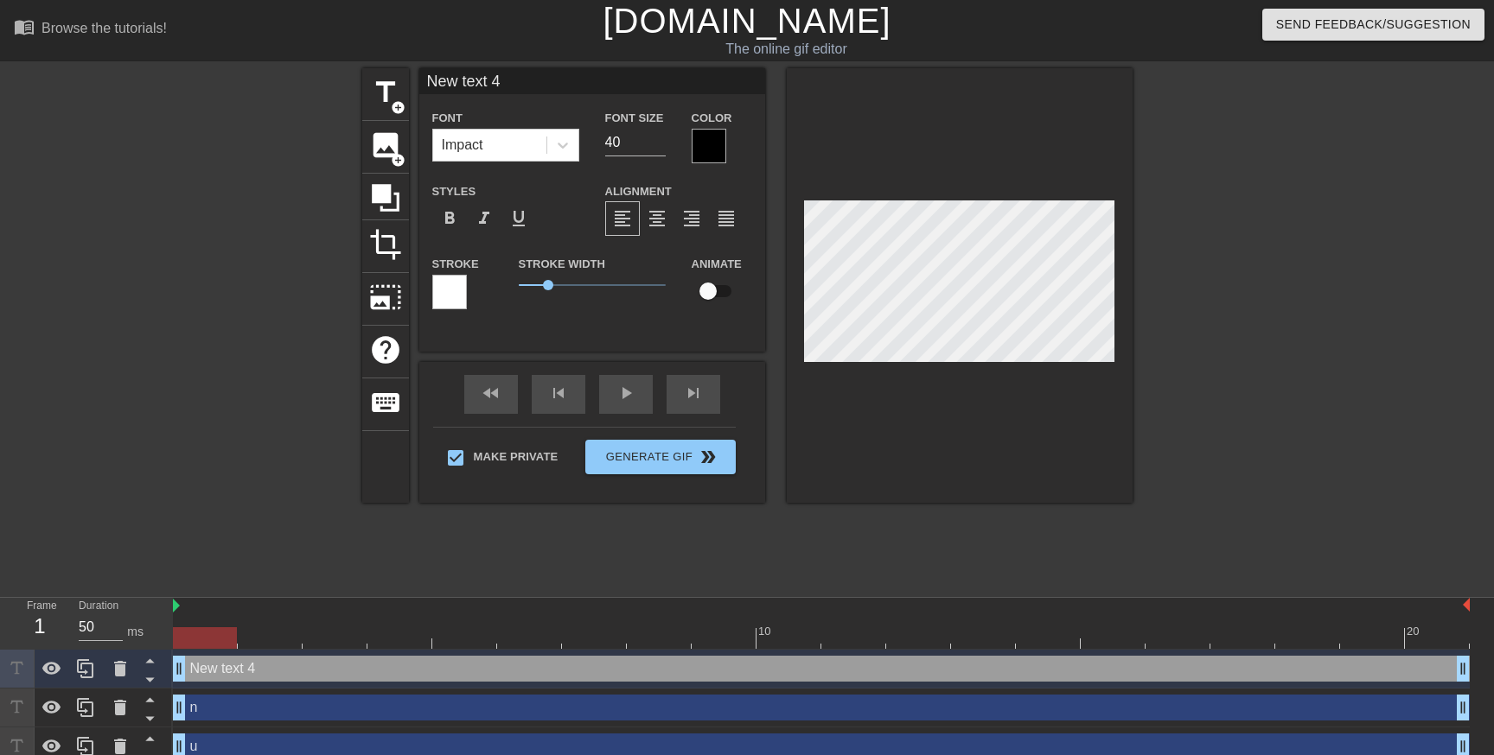
type input "k"
type textarea "k"
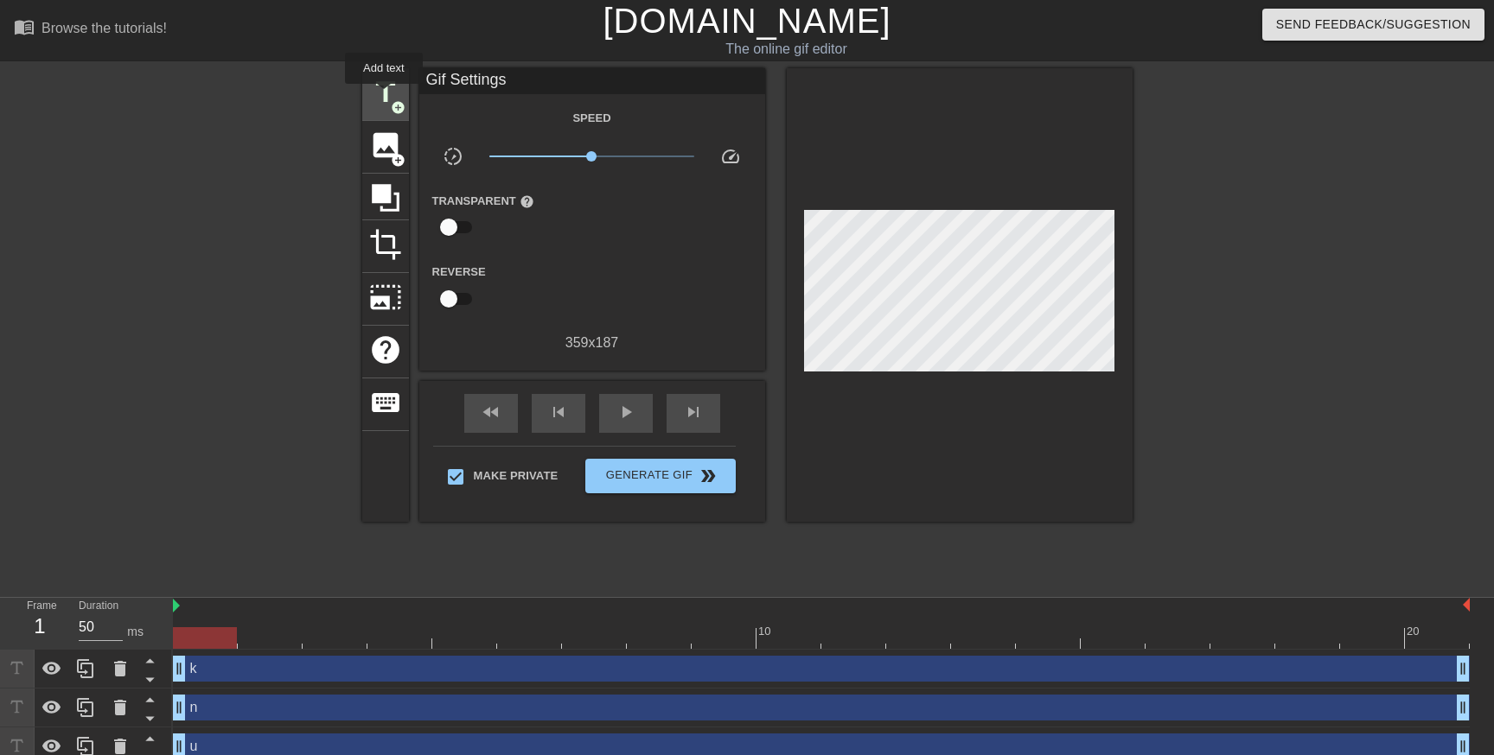
click at [385, 96] on span "title" at bounding box center [385, 92] width 33 height 33
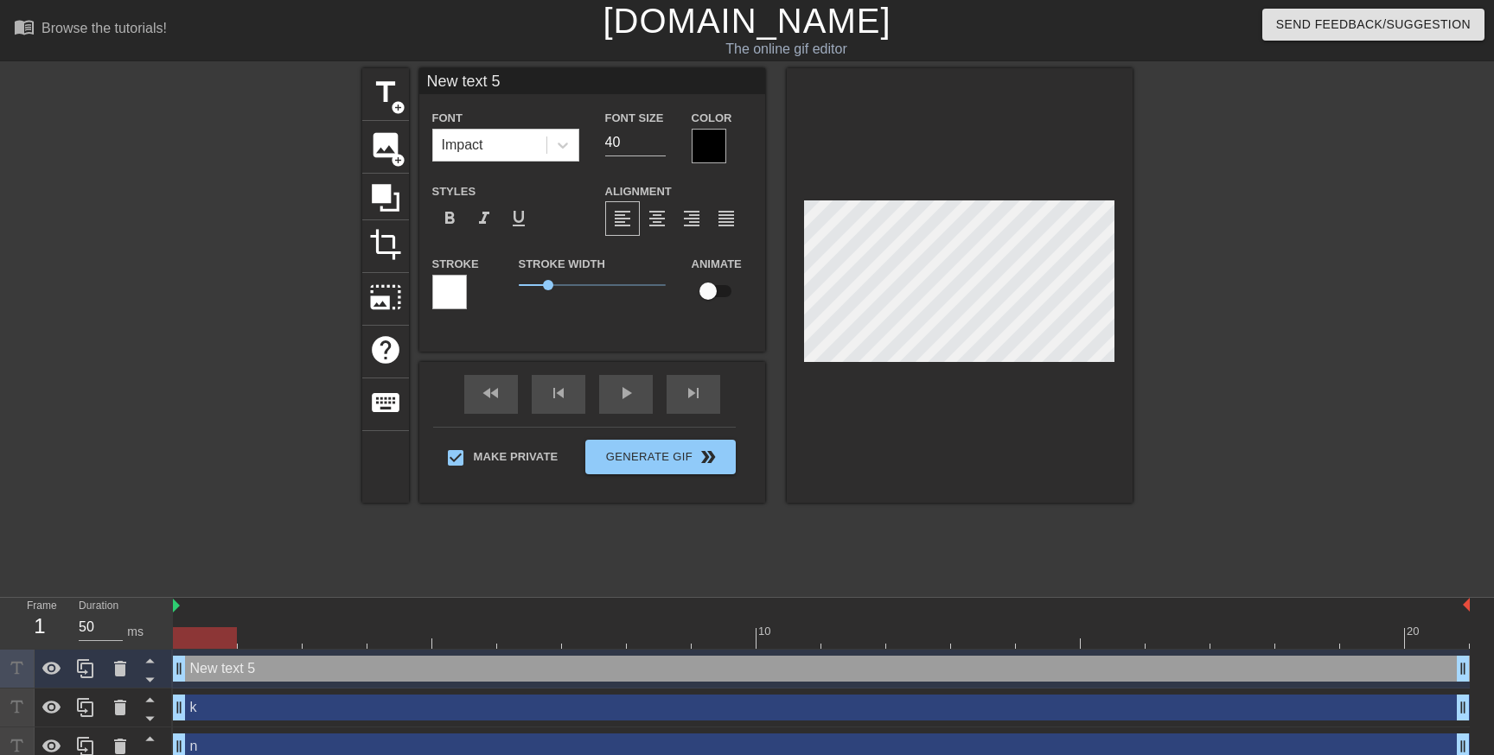
scroll to position [0, 1]
type input "ó"
type textarea "ó"
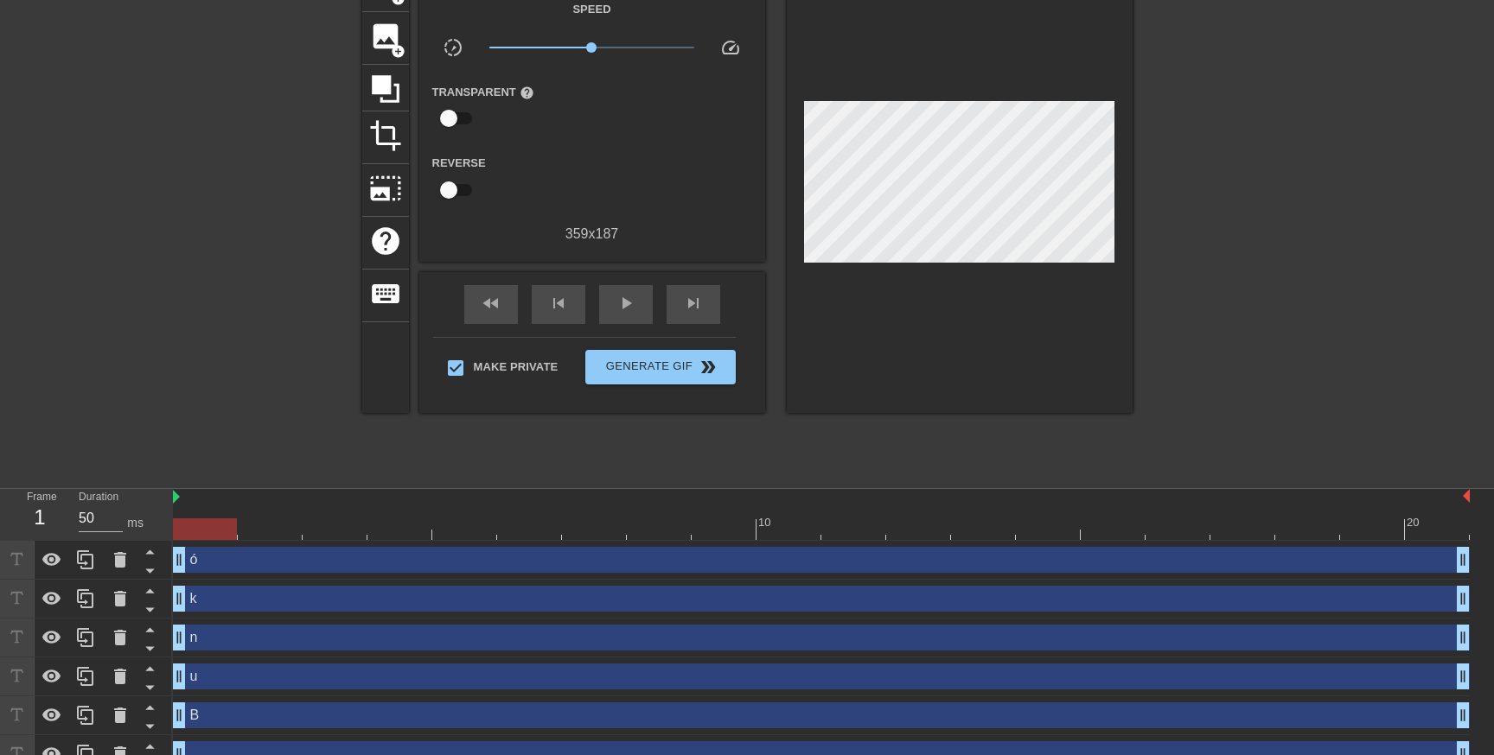
scroll to position [131, 0]
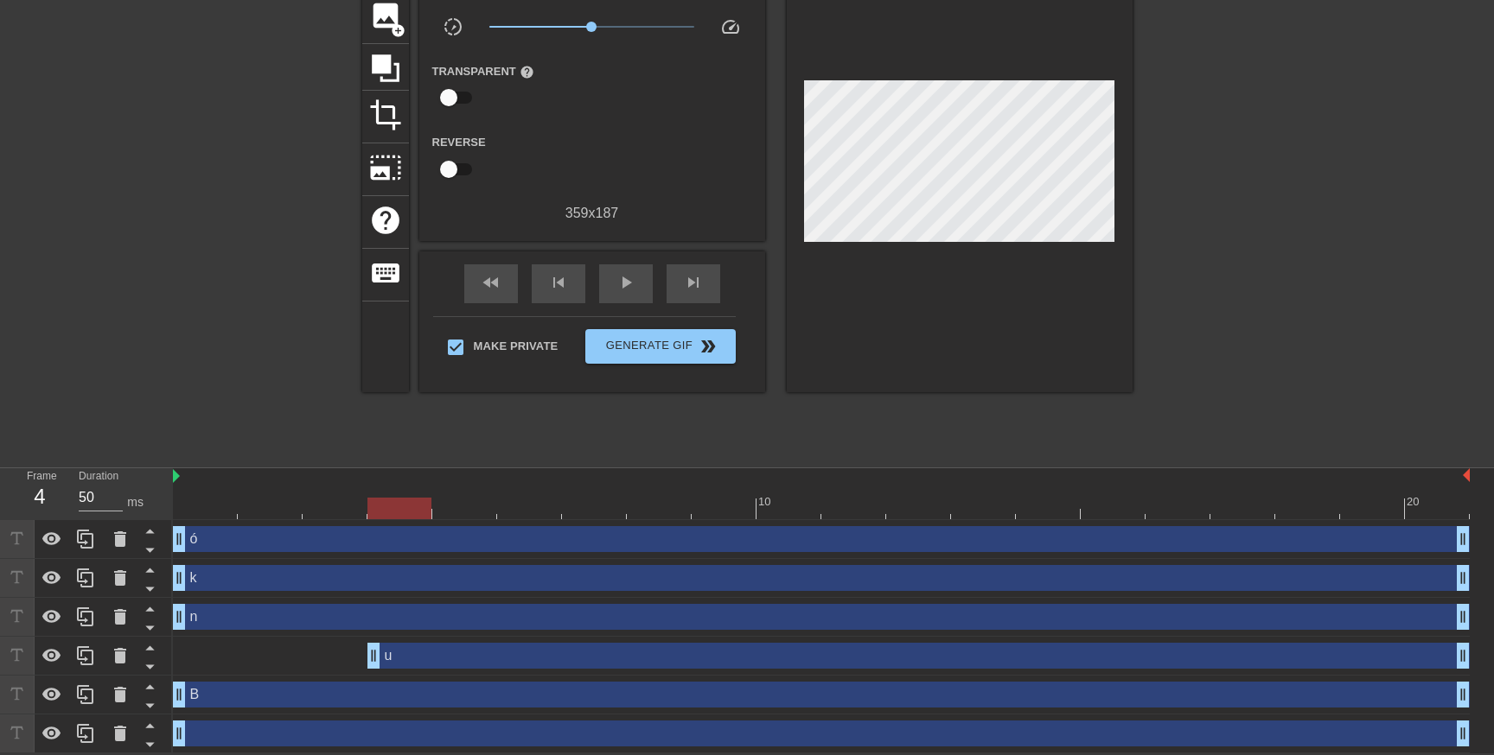
drag, startPoint x: 182, startPoint y: 656, endPoint x: 394, endPoint y: 665, distance: 212.8
click at [407, 668] on div "u drag_handle drag_handle" at bounding box center [821, 656] width 1296 height 39
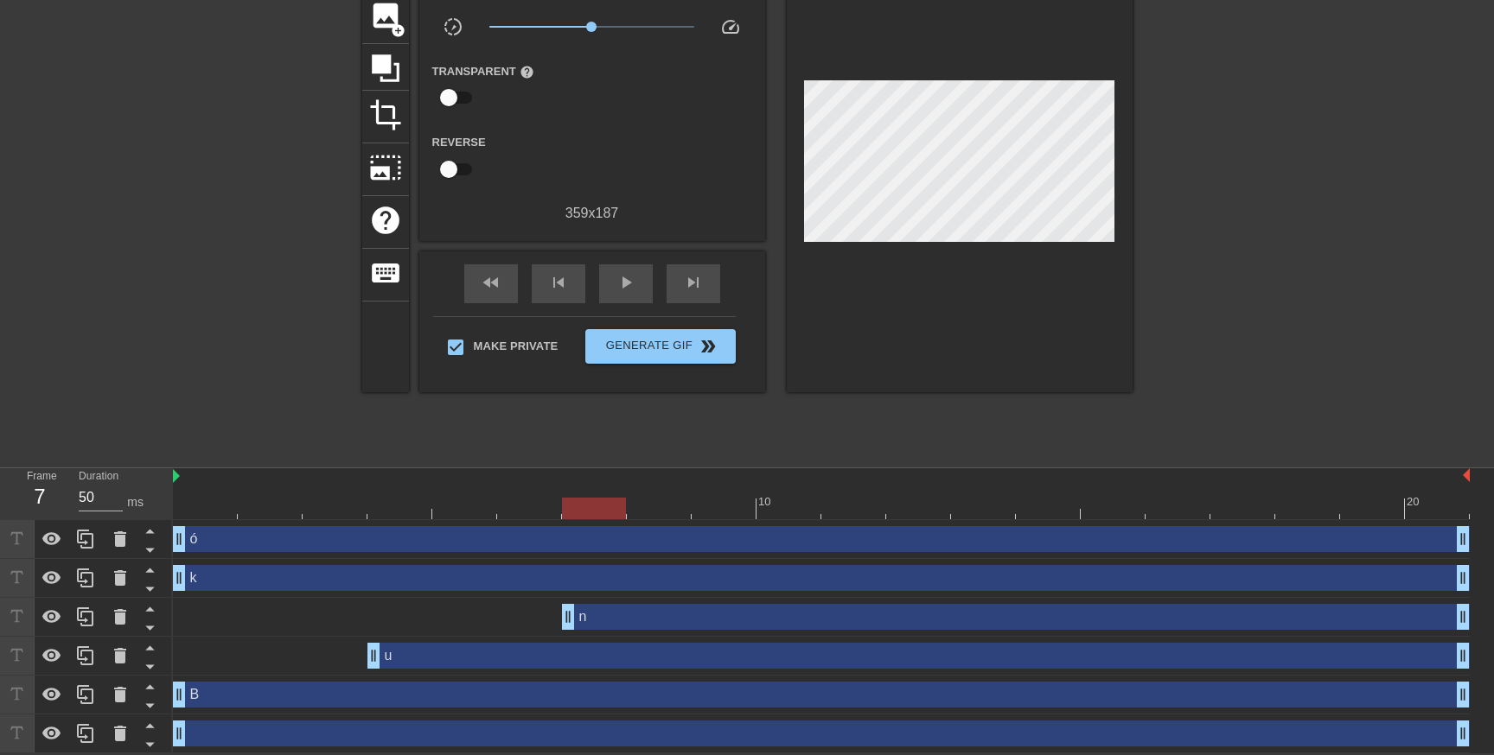
drag, startPoint x: 180, startPoint y: 615, endPoint x: 489, endPoint y: 615, distance: 309.4
click at [550, 640] on div "ó drag_handle drag_handle k drag_handle drag_handle n drag_handle drag_handle u…" at bounding box center [833, 636] width 1321 height 233
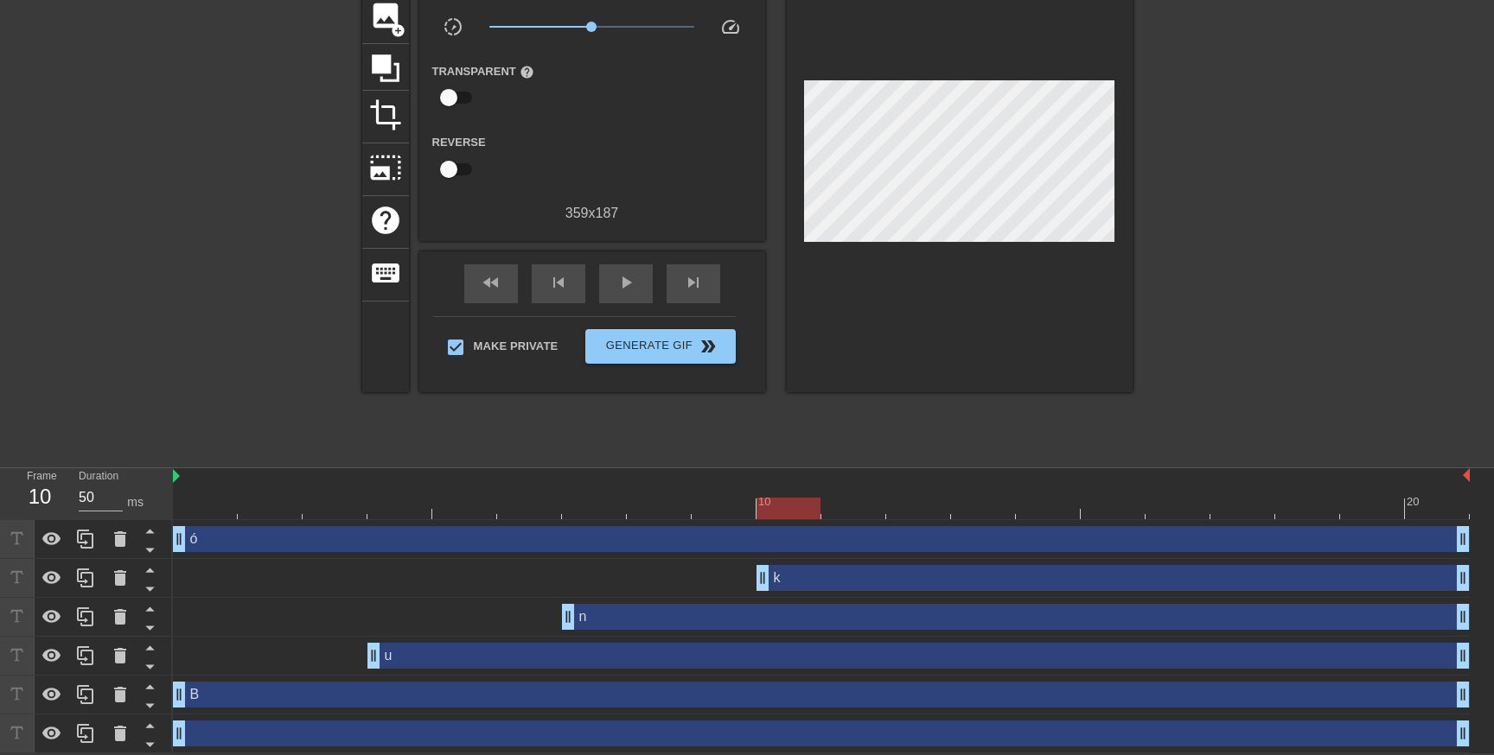
drag, startPoint x: 175, startPoint y: 571, endPoint x: 733, endPoint y: 605, distance: 558.5
click at [733, 605] on div "ó drag_handle drag_handle k drag_handle drag_handle n drag_handle drag_handle u…" at bounding box center [833, 636] width 1321 height 233
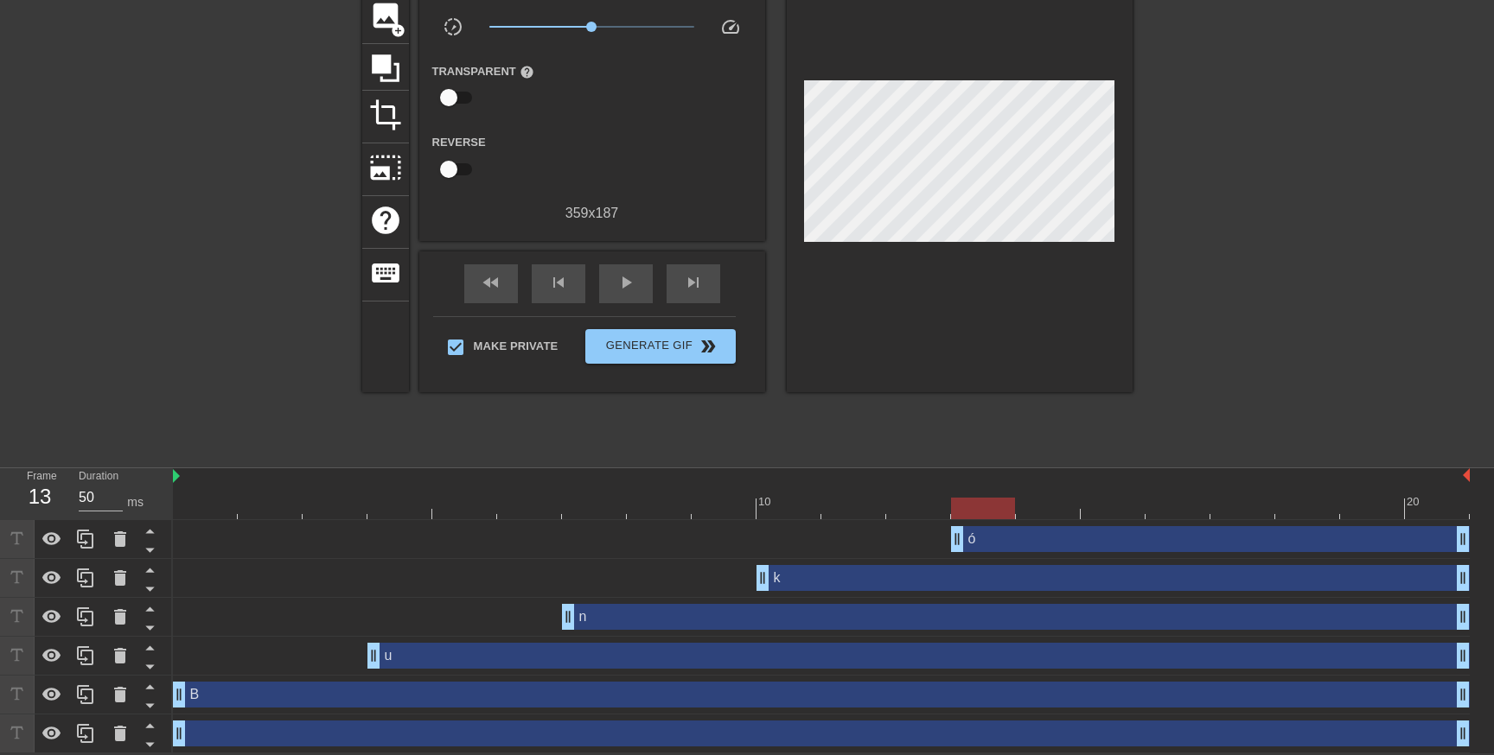
drag, startPoint x: 179, startPoint y: 532, endPoint x: 959, endPoint y: 561, distance: 780.2
click at [959, 561] on div "ó drag_handle drag_handle k drag_handle drag_handle n drag_handle drag_handle u…" at bounding box center [833, 636] width 1321 height 233
click at [621, 286] on span "play_arrow" at bounding box center [625, 282] width 21 height 21
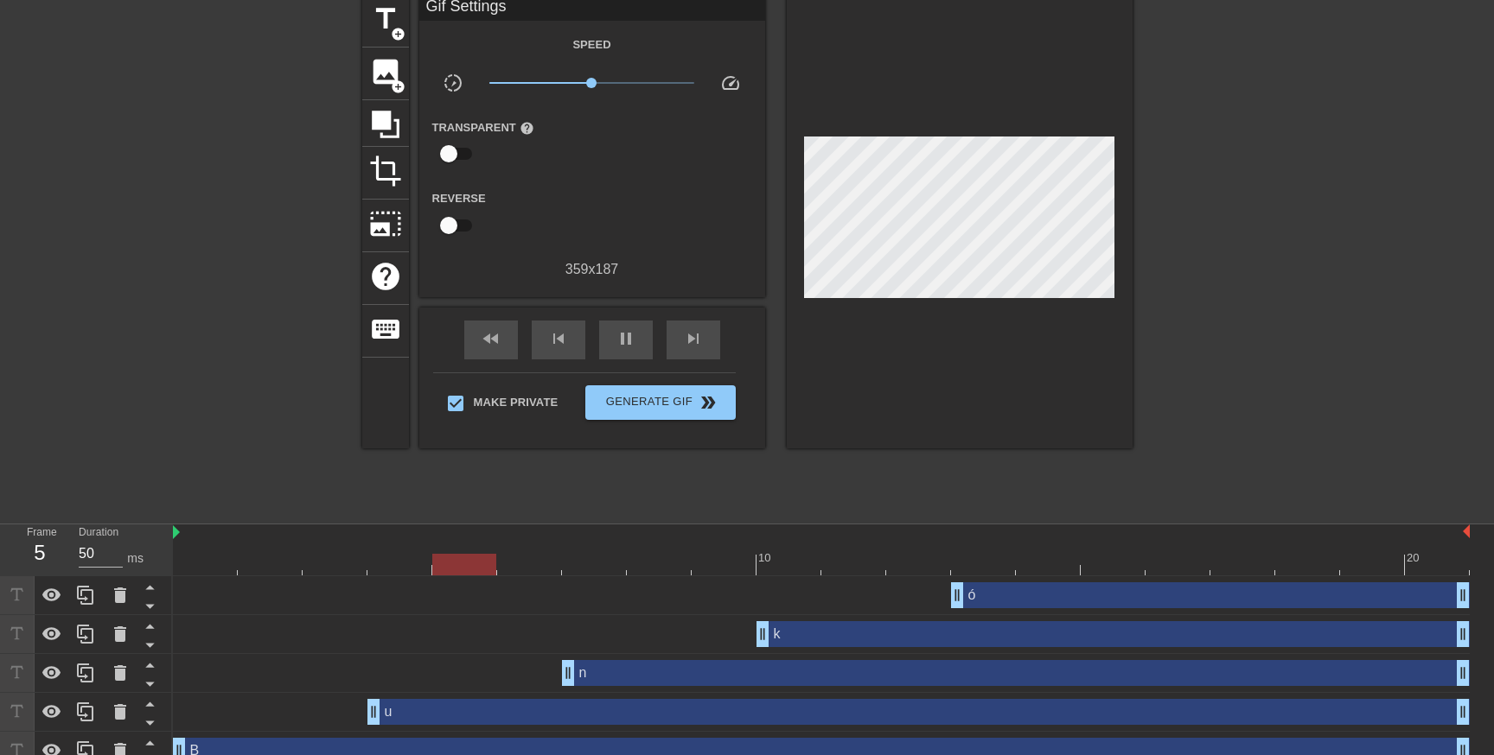
scroll to position [0, 0]
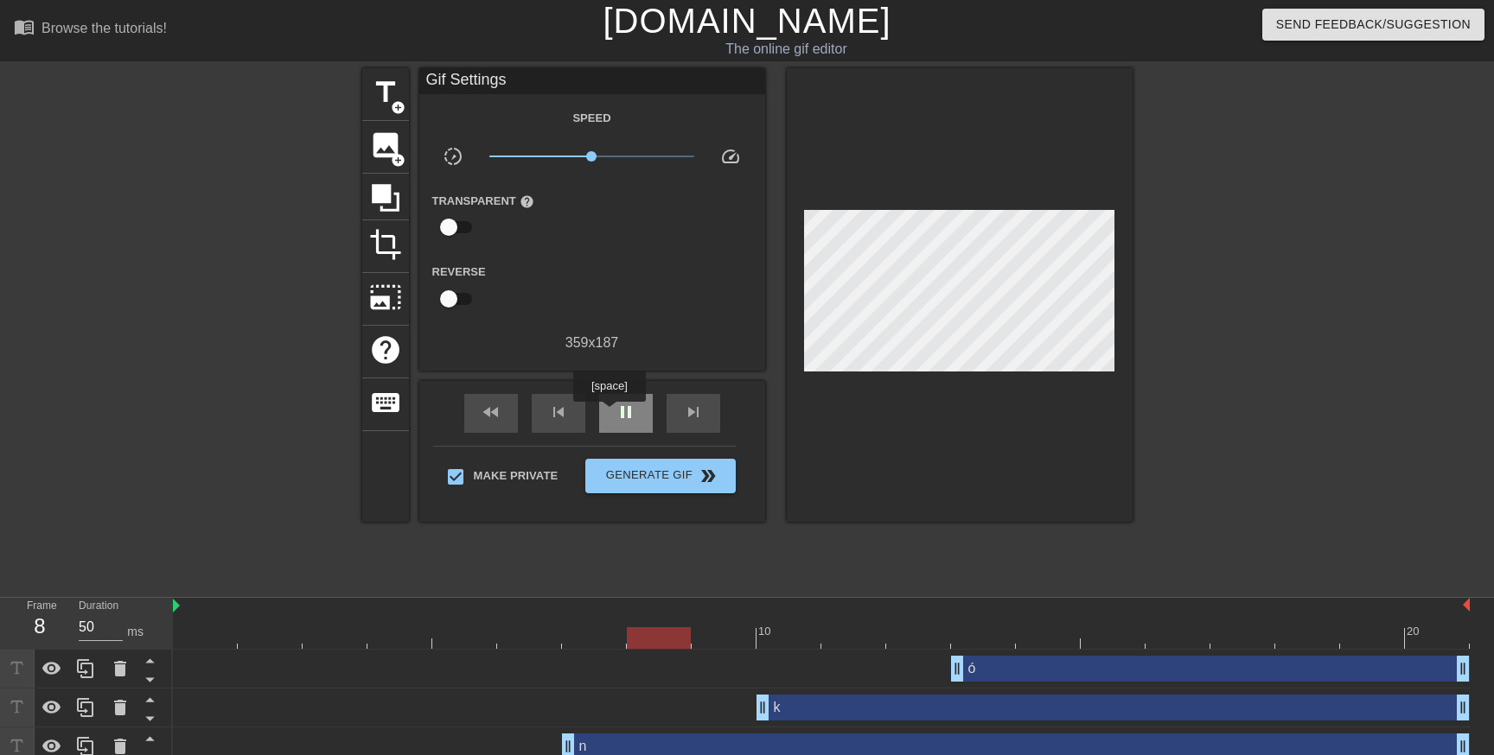
click at [639, 421] on div "pause" at bounding box center [626, 413] width 54 height 39
click at [917, 367] on div at bounding box center [960, 295] width 346 height 454
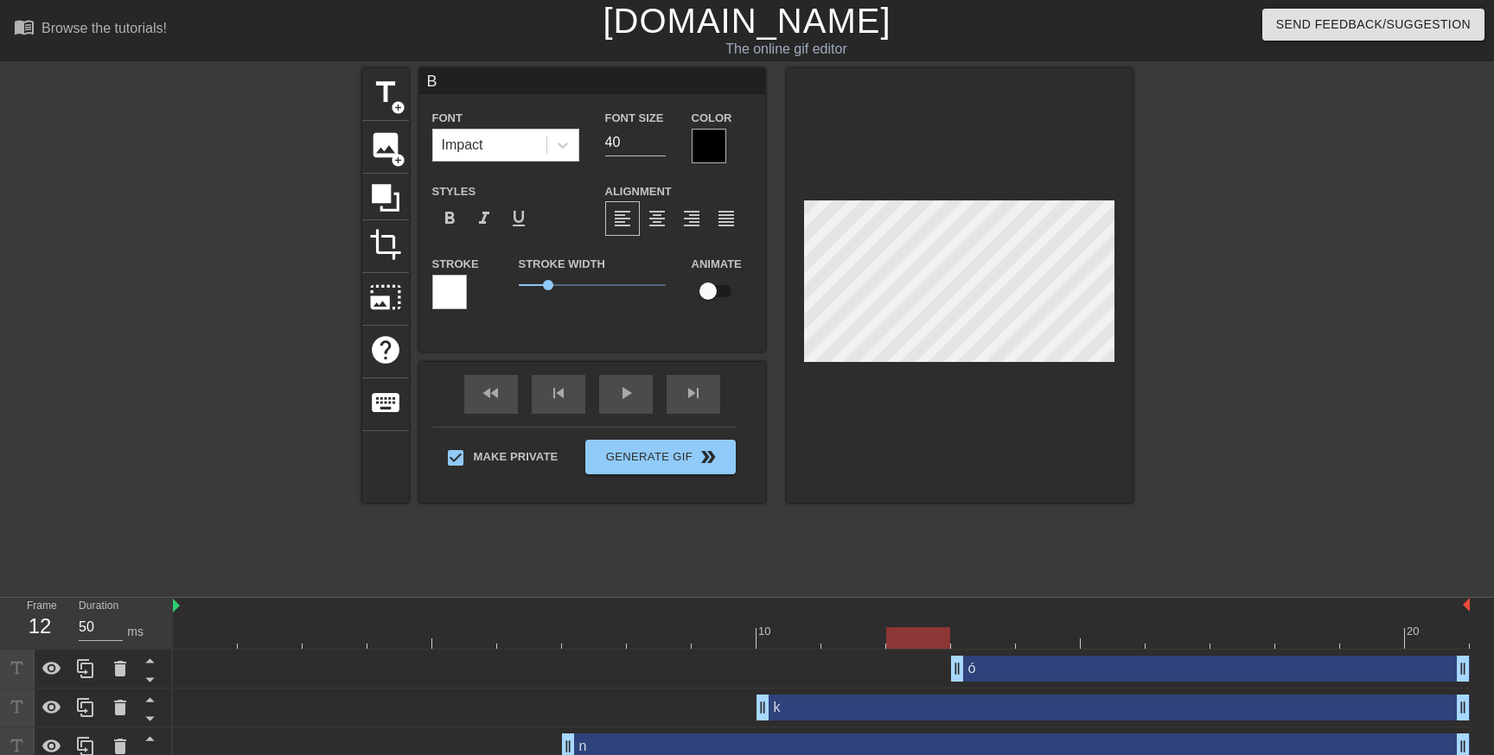
scroll to position [131, 0]
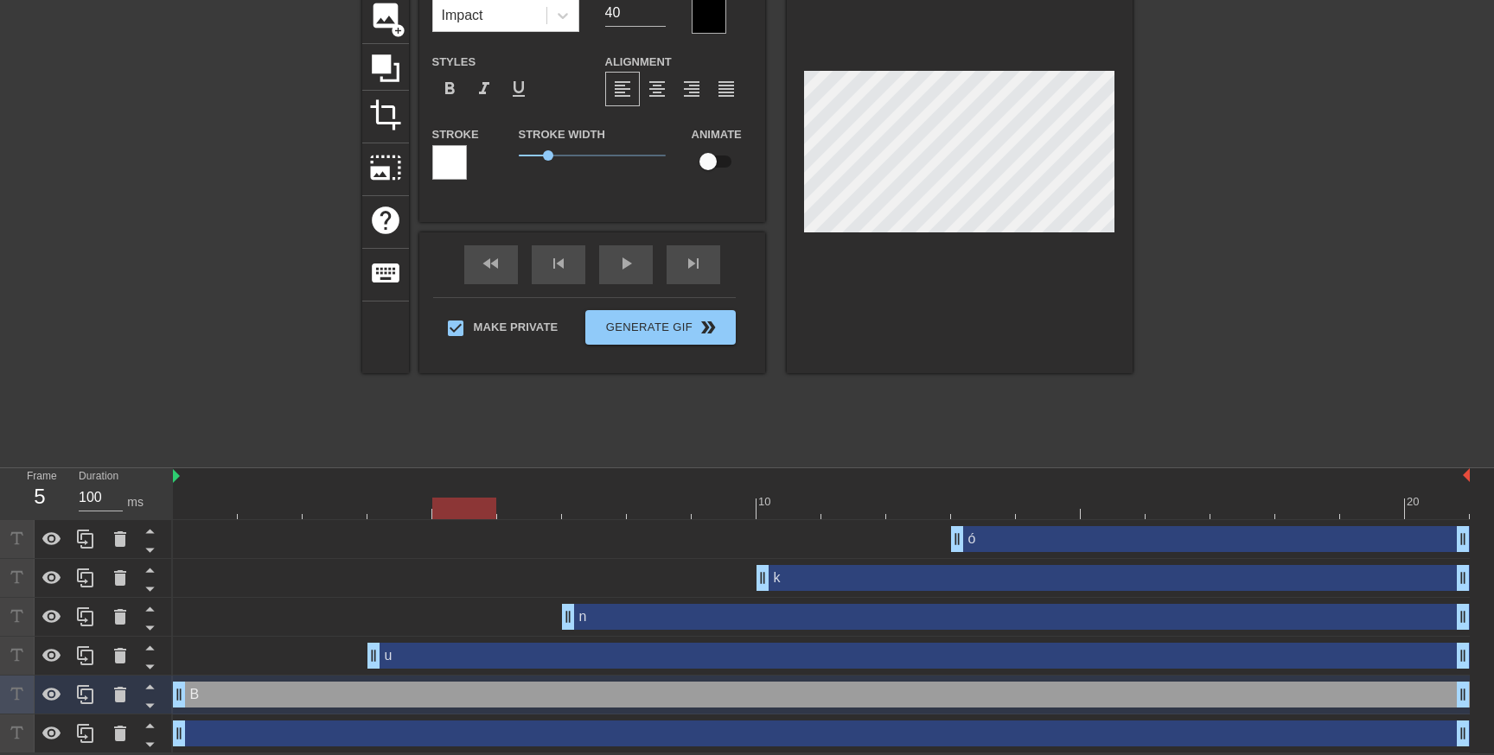
type input "50"
drag, startPoint x: 908, startPoint y: 503, endPoint x: 121, endPoint y: 480, distance: 786.9
click at [124, 481] on div "Frame 1 Duration 50 ms 10 20 ó drag_handle drag_handle k drag_handle drag_handl…" at bounding box center [747, 610] width 1494 height 285
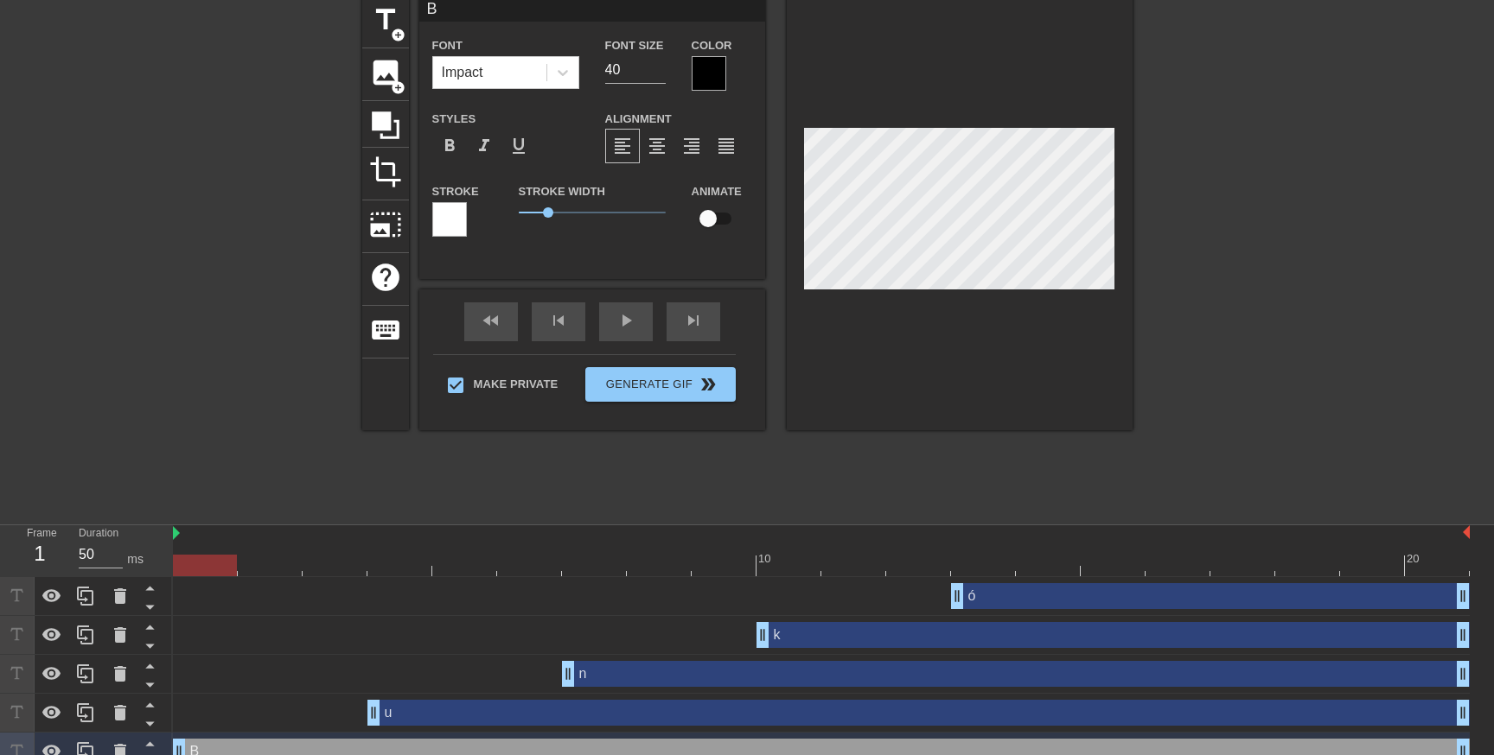
scroll to position [0, 0]
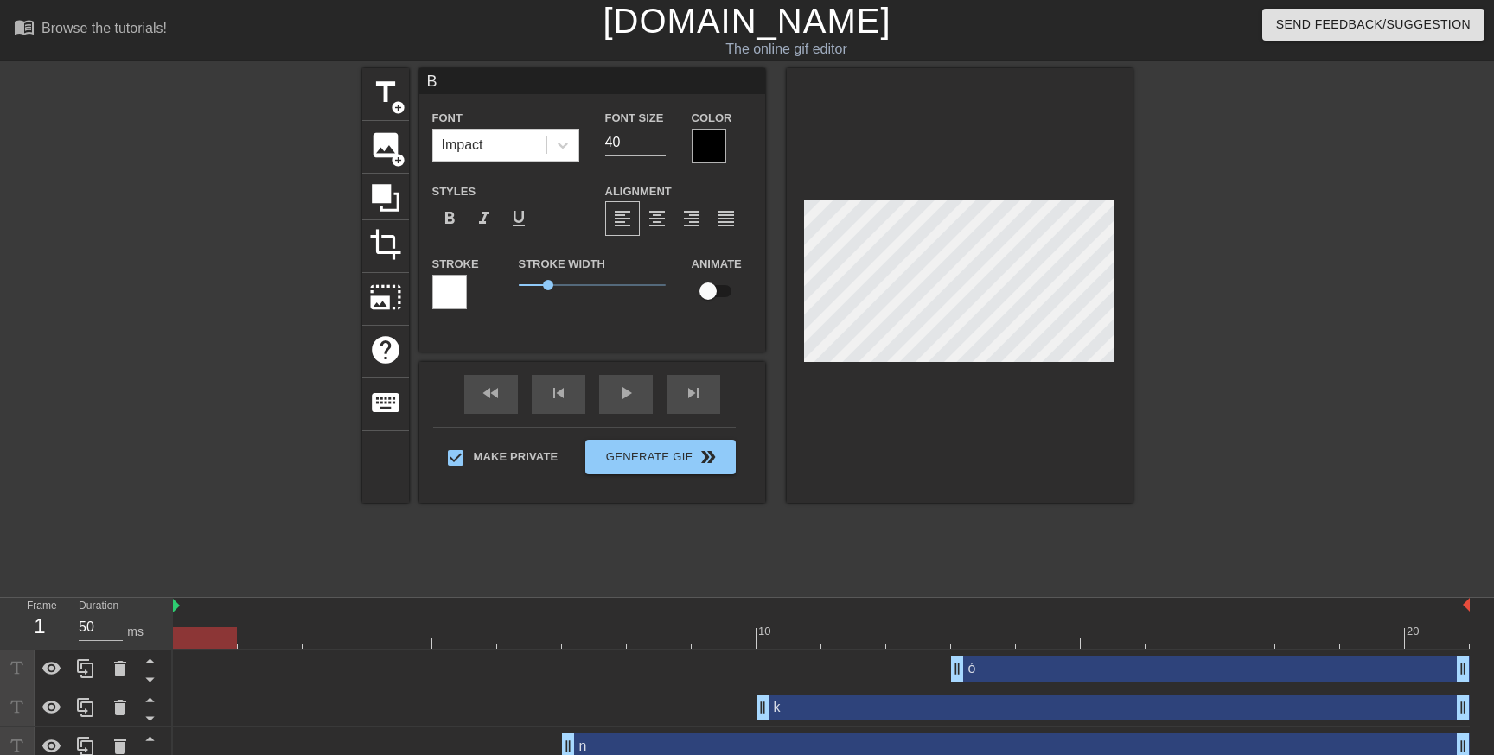
click at [707, 142] on div at bounding box center [708, 146] width 35 height 35
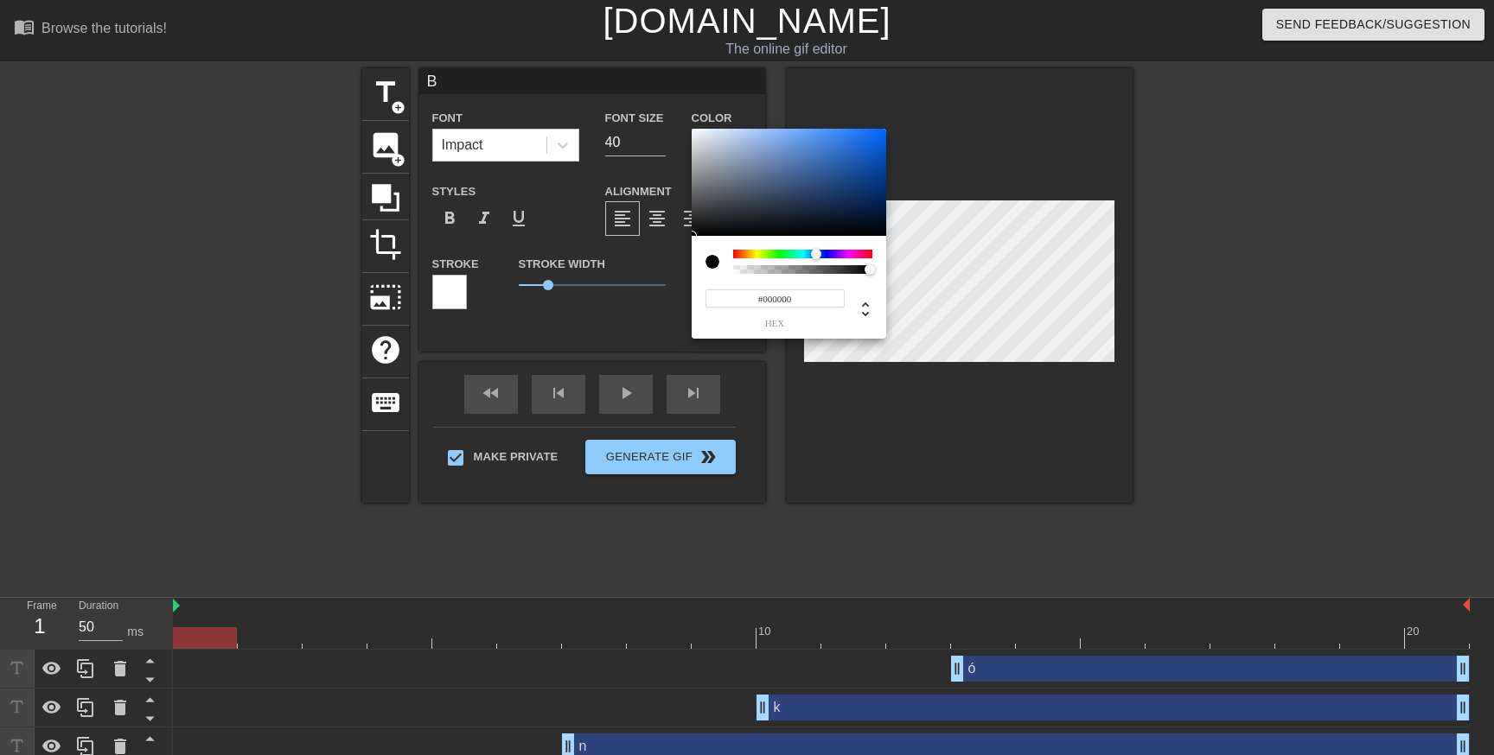
drag, startPoint x: 814, startPoint y: 258, endPoint x: 823, endPoint y: 256, distance: 8.8
click at [823, 256] on div at bounding box center [802, 254] width 139 height 9
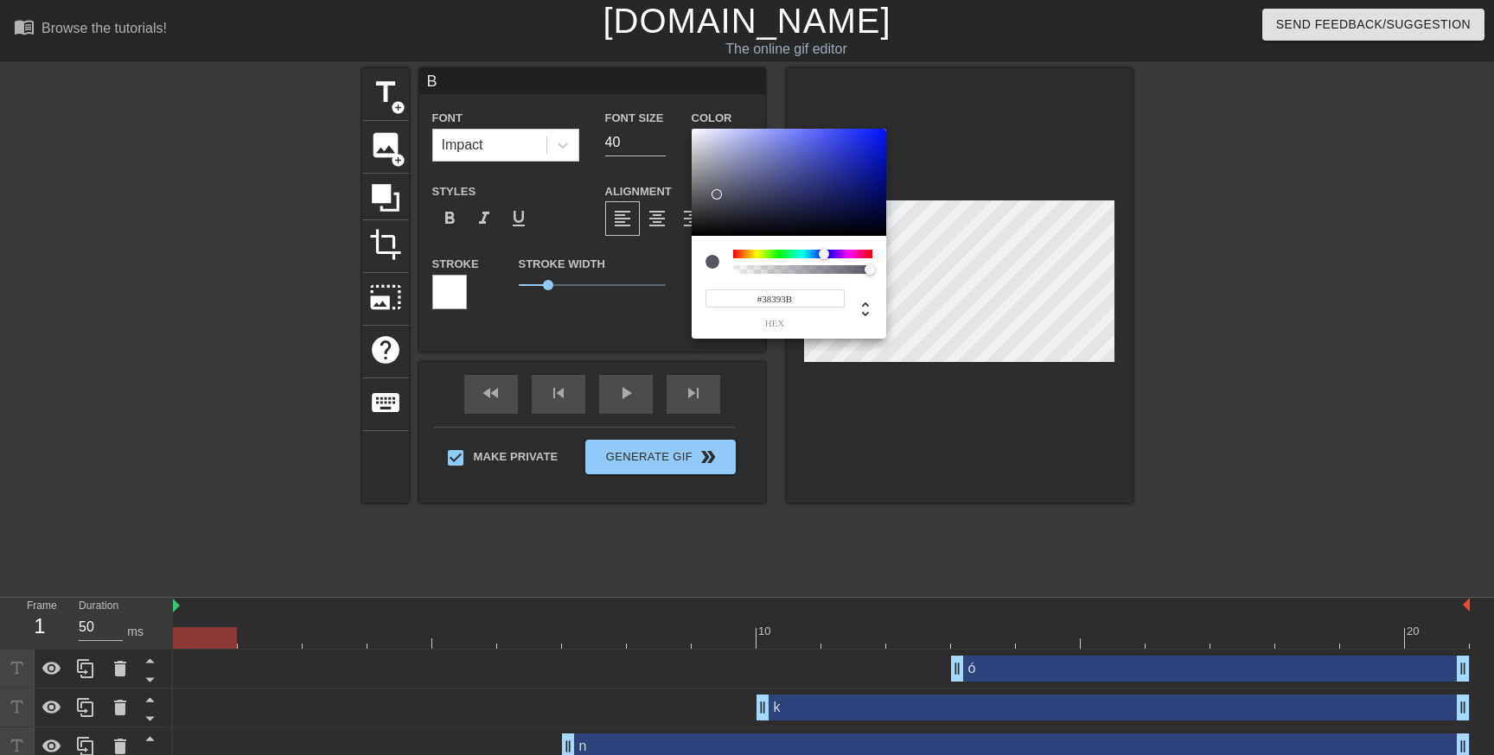
type input "#000000"
drag, startPoint x: 822, startPoint y: 183, endPoint x: 680, endPoint y: 254, distance: 158.5
click at [680, 254] on div "#000000 hex" at bounding box center [747, 377] width 1494 height 755
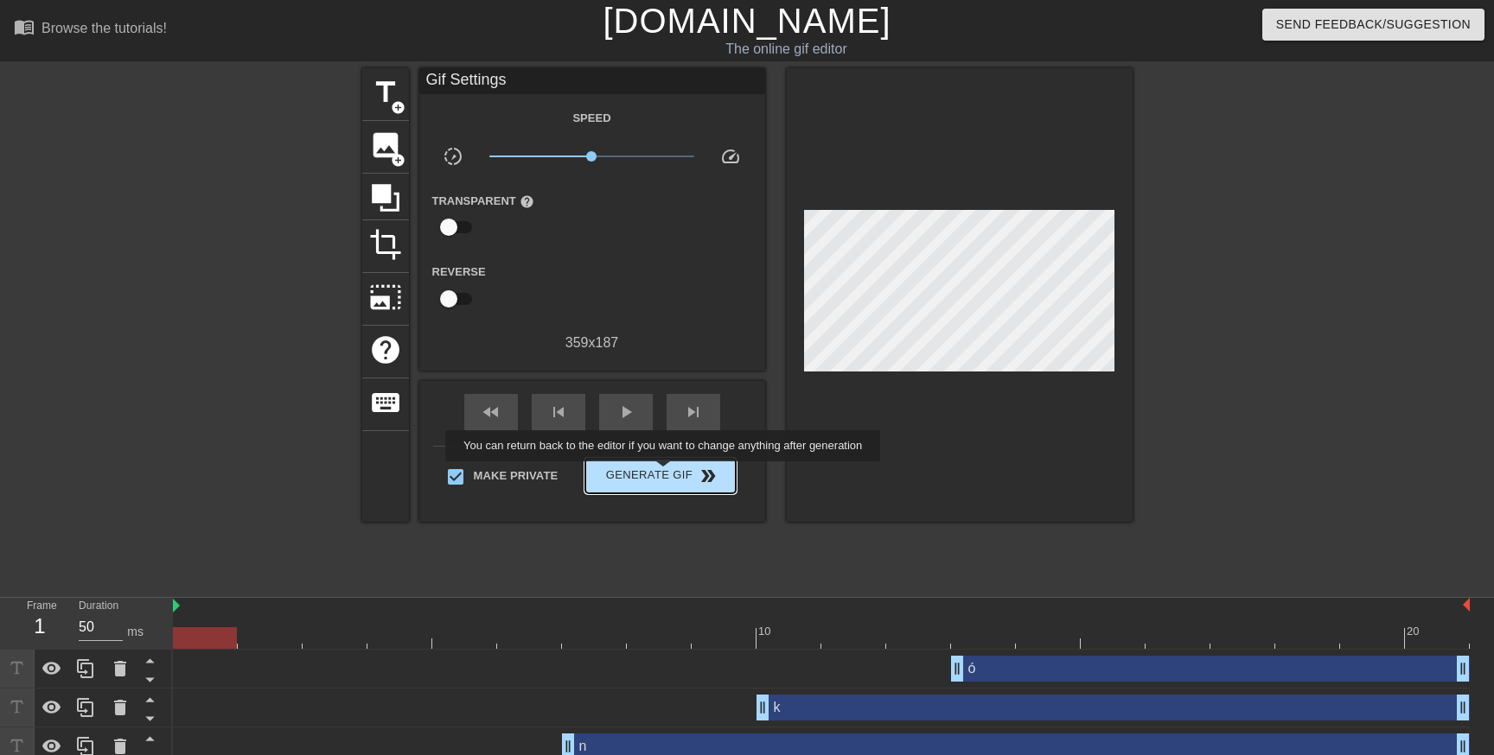
click at [674, 474] on span "Generate Gif double_arrow" at bounding box center [660, 476] width 136 height 21
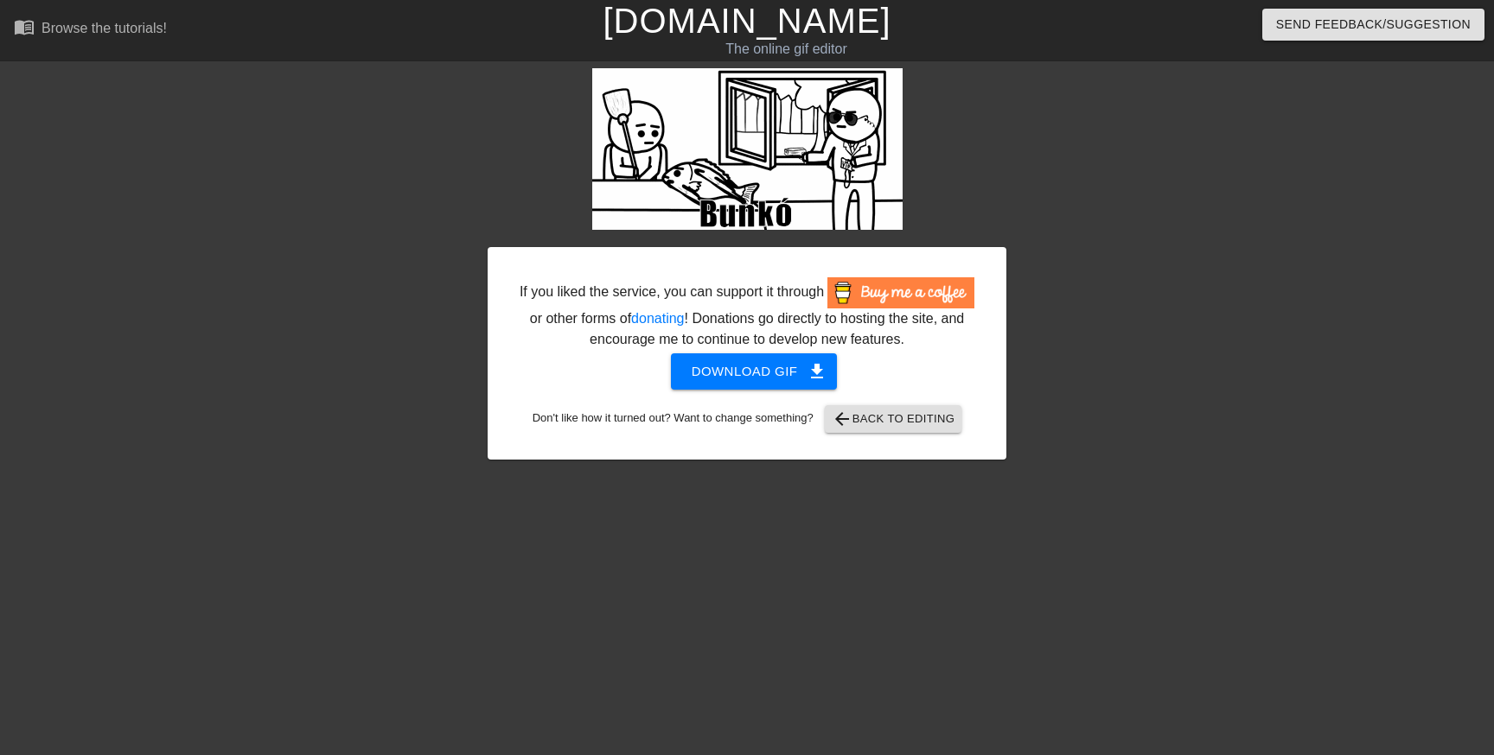
click at [759, 373] on div "If you liked the service, you can support it through or other forms of donating…" at bounding box center [746, 353] width 519 height 213
click at [749, 383] on span "Download gif get_app" at bounding box center [753, 371] width 125 height 22
